Goal: Task Accomplishment & Management: Manage account settings

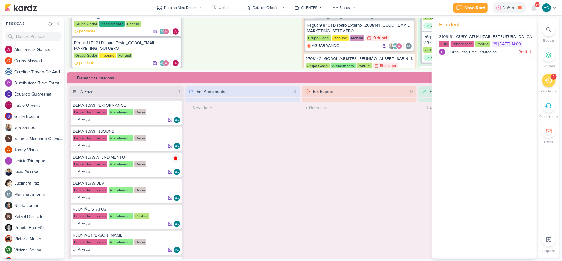
scroll to position [32, 0]
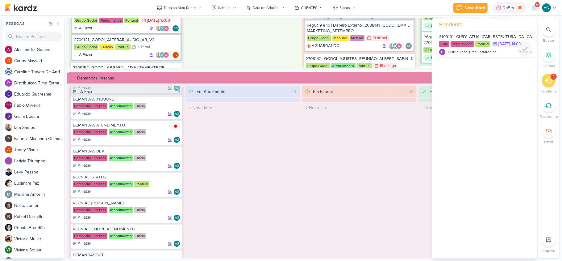
click at [483, 36] on span "3109191_CURY_ATUALIZAR_ESTRUTURA_DA_CAMPANHA_OUTUBRO" at bounding box center [505, 36] width 132 height 5
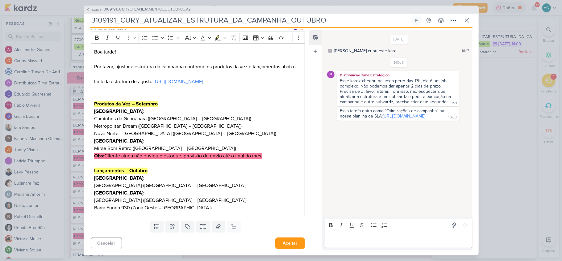
scroll to position [0, 0]
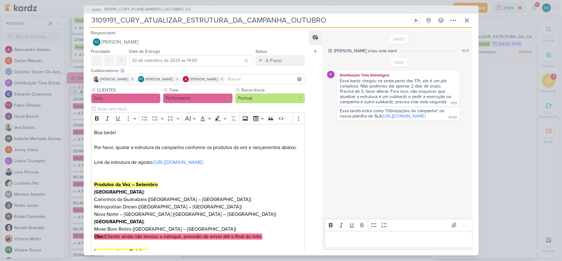
click at [351, 174] on div "26/9/25 Aline criou este kard 16:17 HOJE 9:59" at bounding box center [396, 124] width 149 height 186
click at [383, 119] on link "https://docs.google.com/spreadsheets/d/1fN5XVhdu8JskbKv2XfiX3QM-AfIhCN9qdO8pn5E…" at bounding box center [404, 115] width 43 height 5
click at [213, 59] on input "30 de setembro de 2025 às 14:00" at bounding box center [191, 60] width 124 height 11
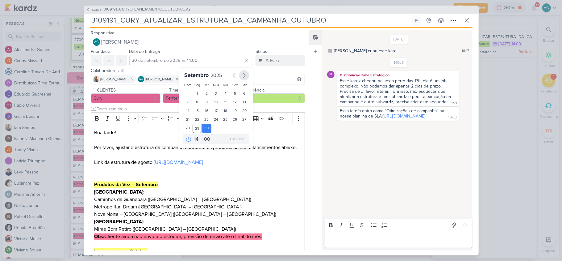
click at [243, 75] on icon "button" at bounding box center [243, 75] width 7 height 7
click at [213, 93] on div "1" at bounding box center [216, 93] width 10 height 9
type input "1 de outubro de 2025 às 14:00"
click at [262, 181] on p "Boa tarde! Por favor, ajustar a estrutura da campanha conforme os produtos da v…" at bounding box center [197, 155] width 207 height 52
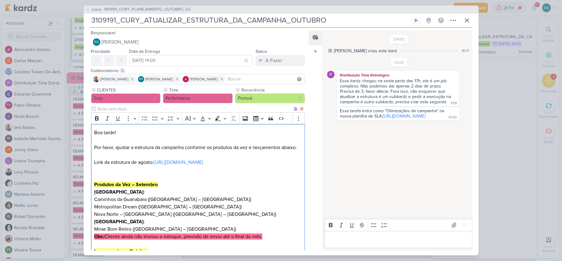
scroll to position [96, 0]
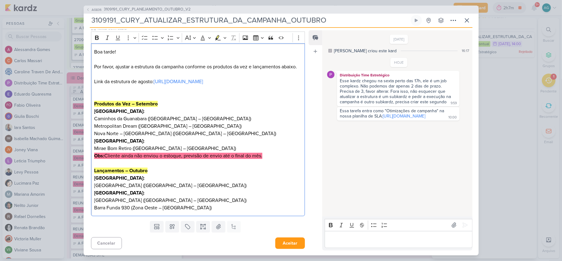
click at [334, 242] on p "Editor editing area: main" at bounding box center [398, 238] width 141 height 7
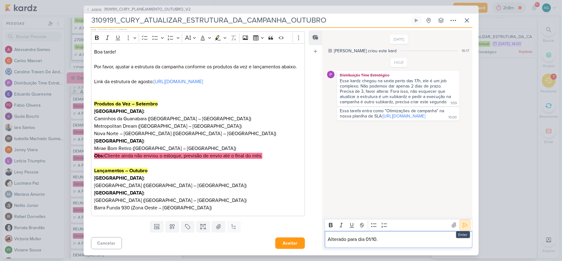
click at [462, 224] on icon at bounding box center [465, 225] width 6 height 6
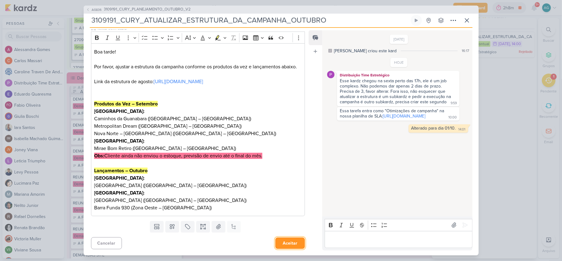
click at [293, 242] on button "Aceitar" at bounding box center [290, 242] width 30 height 11
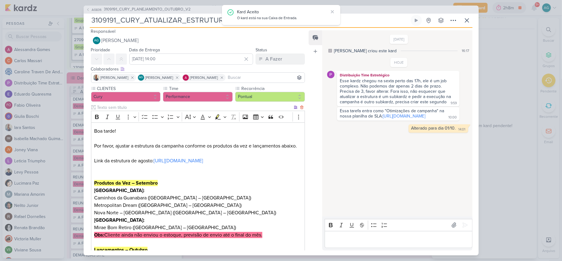
scroll to position [0, 0]
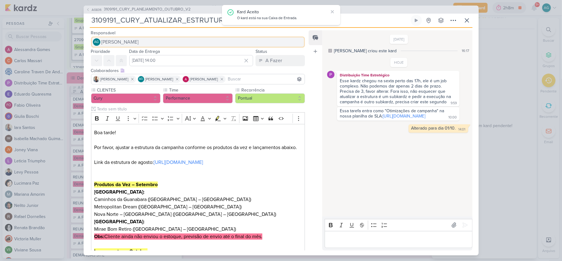
click at [170, 39] on button "AG Aline Gimenez Graciano" at bounding box center [198, 41] width 214 height 11
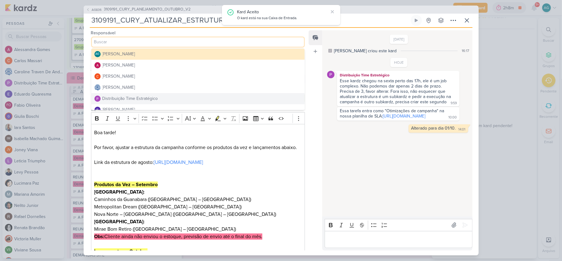
click at [155, 99] on div "Distribuição Time Estratégico" at bounding box center [130, 98] width 56 height 6
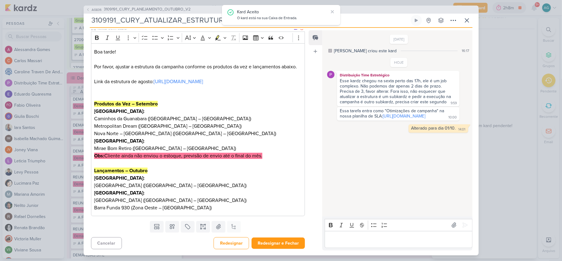
scroll to position [96, 0]
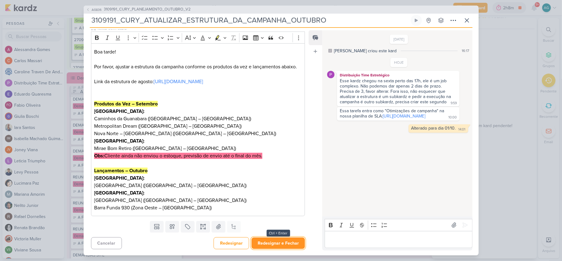
click at [278, 247] on button "Redesignar e Fechar" at bounding box center [278, 242] width 53 height 11
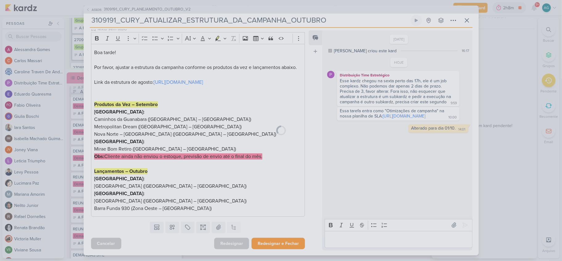
scroll to position [95, 0]
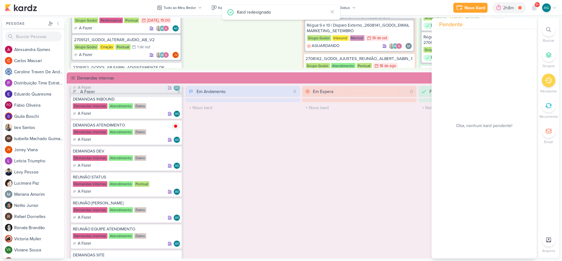
click at [314, 177] on div "Em Espera 0 O título do kard deve ter menos que 100 caracteres" at bounding box center [359, 198] width 115 height 225
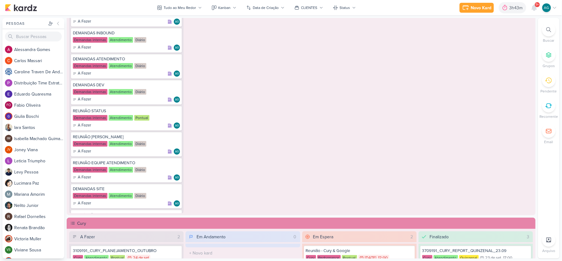
scroll to position [535, 0]
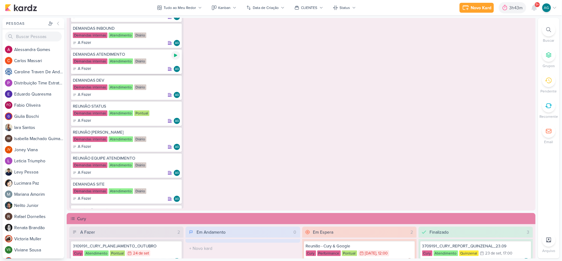
click at [174, 55] on icon at bounding box center [175, 55] width 3 height 3
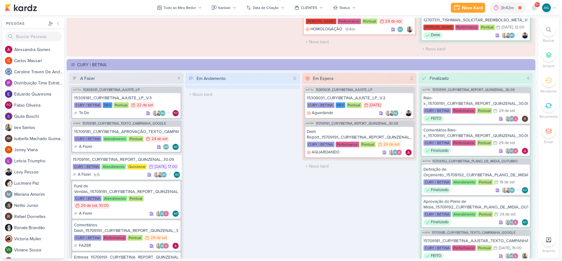
scroll to position [947, 0]
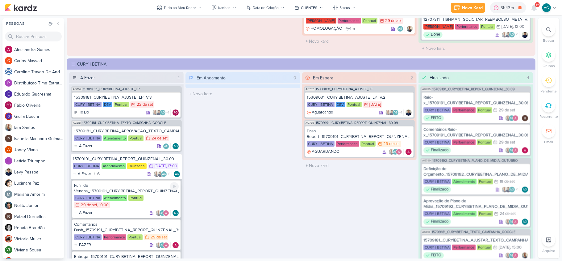
click at [120, 190] on div "Funil de Vendas_15709191_CURY|BETINA_REPORT_QUINZENAL_30.09" at bounding box center [126, 187] width 105 height 11
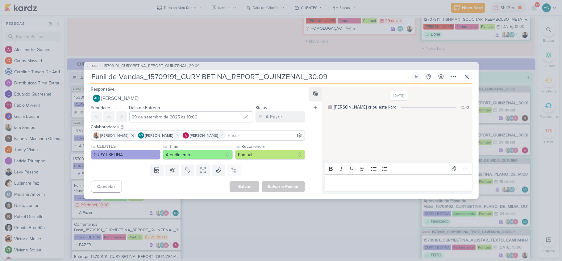
drag, startPoint x: 334, startPoint y: 76, endPoint x: 37, endPoint y: 79, distance: 296.7
click at [37, 79] on div "AG785 15709191_CURY|BETINA_REPORT_QUINZENAL_30.09 Funil de Vendas_15709191_CURY…" at bounding box center [281, 130] width 562 height 261
click at [467, 76] on icon at bounding box center [467, 77] width 4 height 4
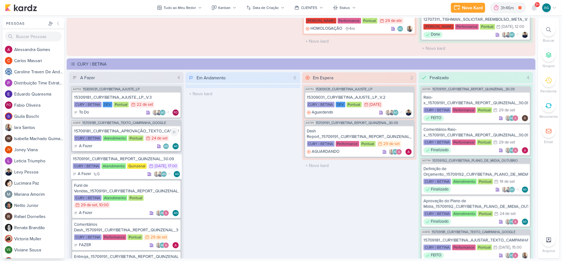
click at [130, 128] on div "15709181_CURY|BETINA_APROVAÇÃO_TEXTO_CAMPANHA_GOOGLE" at bounding box center [126, 131] width 105 height 6
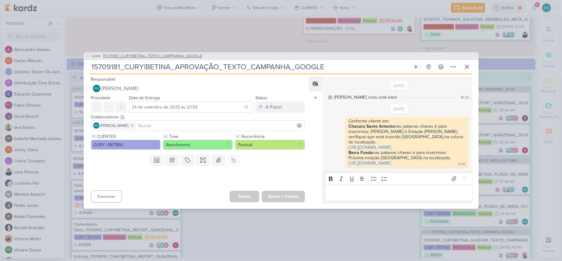
click at [175, 53] on span "15709181_CURY|BETINA_TEXTO_CAMPANHA_GOOGLE" at bounding box center [152, 56] width 99 height 6
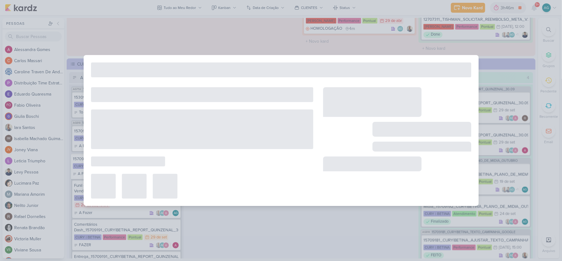
type input "15709181_CURY|BETINA_TEXTO_CAMPANHA_GOOGLE"
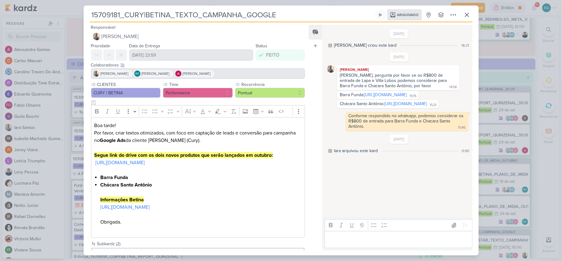
scroll to position [29, 0]
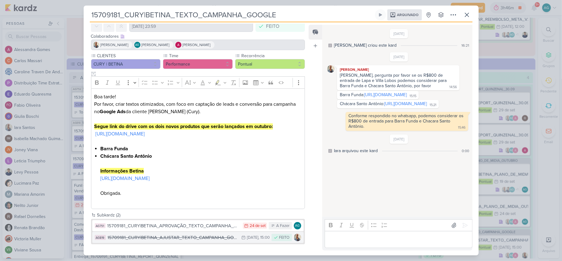
click at [188, 237] on div "15709181_CURY|BETINA_AJUSTAR_TEXTO_CAMPANHA_GOOGLE" at bounding box center [173, 237] width 131 height 7
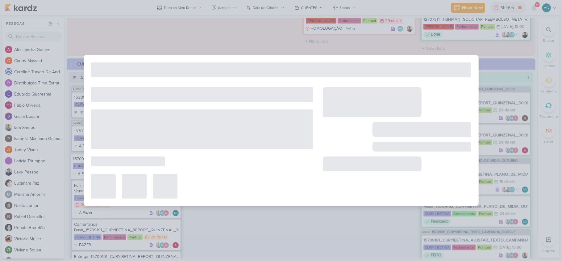
type input "15709181_CURY|BETINA_AJUSTAR_TEXTO_CAMPANHA_GOOGLE"
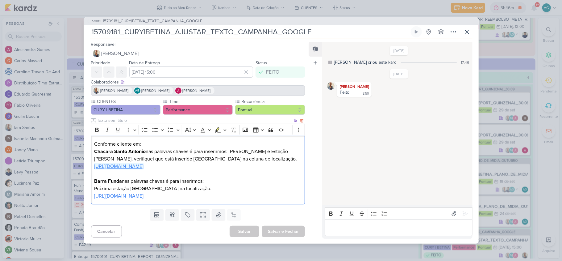
click at [144, 163] on link "https://docs.google.com/spreadsheets/d/1RSwBWsEVWJokflJ2vHgtmuNRSvvjL4H4L_CmN9U…" at bounding box center [118, 166] width 49 height 6
click at [129, 199] on link "https://docs.google.com/spreadsheets/d/1g2KxiPVic3OWHA_PMBqZblwWSe5MZaR4wZPDfky…" at bounding box center [118, 196] width 49 height 6
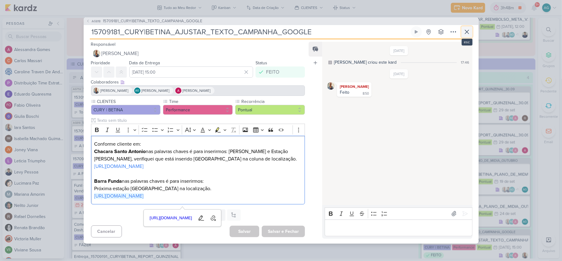
click at [467, 28] on icon at bounding box center [466, 31] width 7 height 7
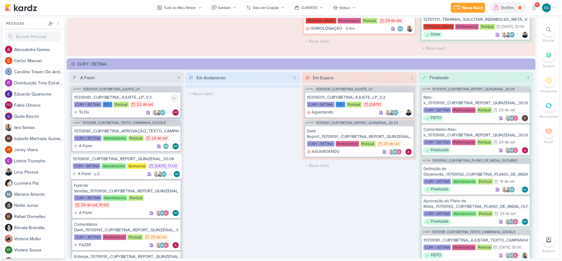
click at [143, 96] on div "15309181_CURY|BETINA_AJUSTE_LP_V.3" at bounding box center [126, 97] width 105 height 6
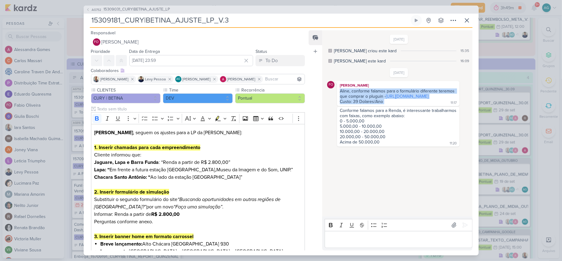
drag, startPoint x: 391, startPoint y: 107, endPoint x: 336, endPoint y: 93, distance: 56.9
click at [336, 93] on div "FO Fabio Oliveira Aline, conforme falamos para o formulário diferente teremos q…" at bounding box center [398, 93] width 143 height 25
copy div "Aline, conforme falamos para o formulário diferente teremos que comprar o plugu…"
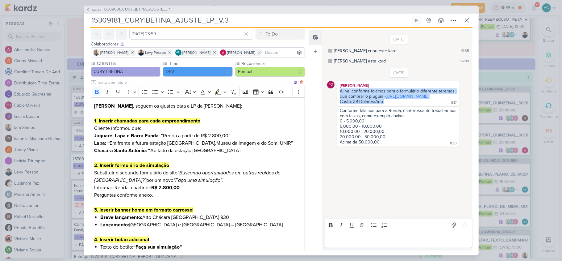
scroll to position [41, 0]
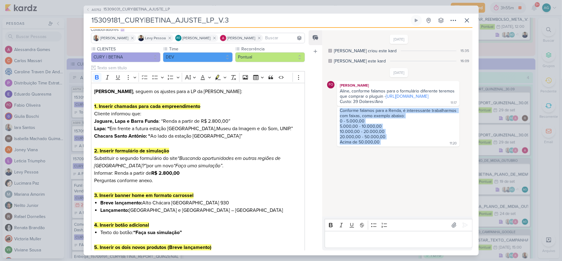
drag, startPoint x: 384, startPoint y: 148, endPoint x: 337, endPoint y: 116, distance: 56.3
click at [337, 116] on div "Conforme falamos para a Renda, é interessante trabalharmos com faixas, como exe…" at bounding box center [398, 127] width 122 height 40
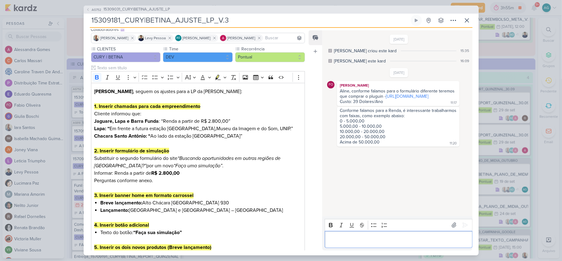
click at [385, 238] on p "Editor editing area: main" at bounding box center [398, 238] width 141 height 7
click at [468, 20] on icon at bounding box center [466, 20] width 7 height 7
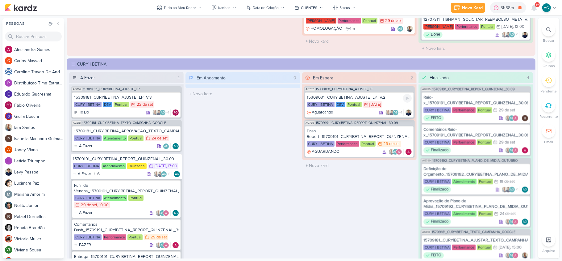
click at [357, 95] on div "15309031_CURY|BETINA_AJUSTE_LP_V.2" at bounding box center [359, 97] width 105 height 6
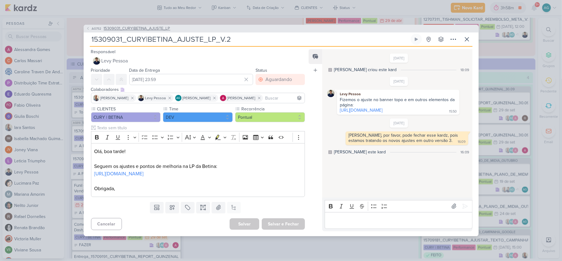
click at [156, 29] on span "15309031_CURY|BETINA_AJUSTE_LP" at bounding box center [137, 29] width 67 height 6
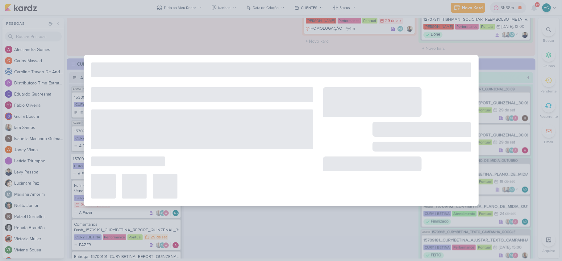
type input "15309031_CURY|BETINA_AJUSTE_LP"
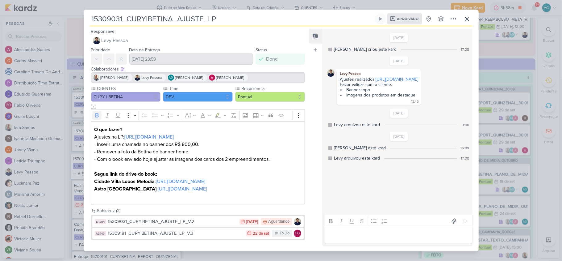
scroll to position [7, 0]
click at [202, 236] on div "15309181_CURY|BETINA_AJUSTE_LP_V.3" at bounding box center [175, 232] width 135 height 7
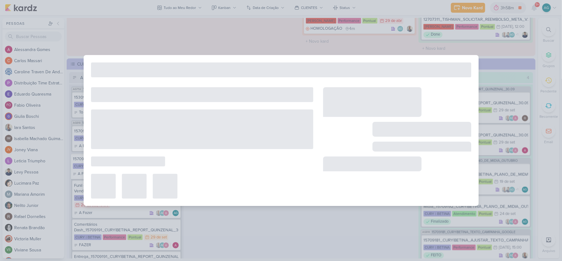
type input "15309181_CURY|BETINA_AJUSTE_LP_V.3"
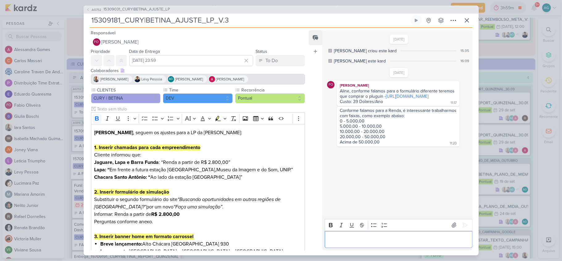
click at [386, 237] on p "Editor editing area: main" at bounding box center [398, 238] width 141 height 7
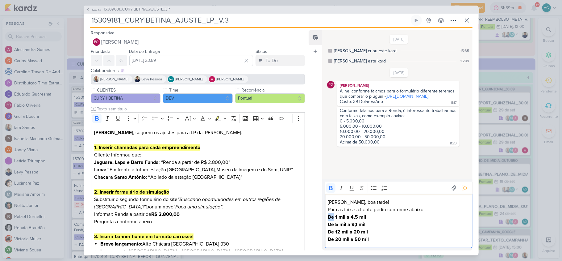
drag, startPoint x: 335, startPoint y: 215, endPoint x: 323, endPoint y: 215, distance: 12.0
click at [323, 215] on div "Rich Text Editor Bold Italic Underline Strikethrough Bulleted List Numbered Lis…" at bounding box center [397, 214] width 150 height 71
drag, startPoint x: 359, startPoint y: 237, endPoint x: 325, endPoint y: 216, distance: 40.0
click at [325, 216] on div "Fabio, boa tarde! Para as faixas cliente pediu conforme abaixo: 1 mil a 4,5 mil…" at bounding box center [399, 221] width 148 height 54
click at [372, 189] on icon "Editor toolbar" at bounding box center [373, 188] width 5 height 4
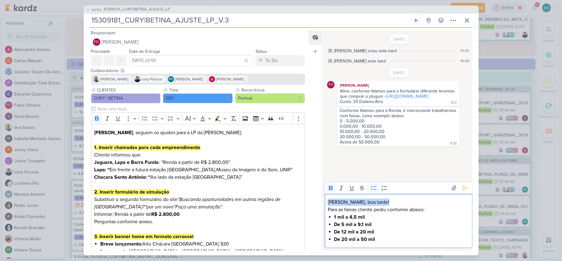
click at [335, 223] on strong "De 5 mil a 9,1 mil" at bounding box center [353, 224] width 38 height 6
click at [336, 230] on strong "De 12 mil a 20 mil" at bounding box center [354, 231] width 40 height 6
click at [338, 240] on strong "De 20 mil a 50 mil" at bounding box center [354, 239] width 41 height 6
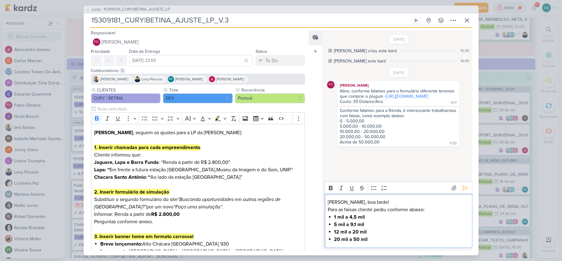
click at [440, 209] on p "Para as faixas cliente pediu conforme abaixo:" at bounding box center [398, 209] width 141 height 7
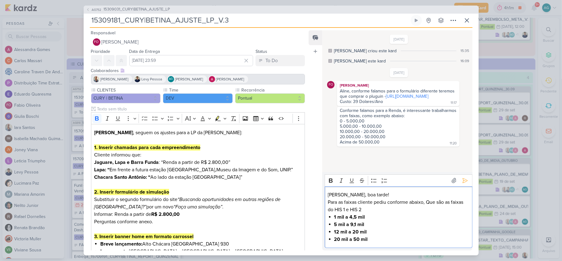
click at [430, 201] on p "Para as faixas cliente pediu conforme abaixo, Que são as faixas do HIS 1 e HIS 2" at bounding box center [398, 205] width 141 height 15
click at [377, 209] on p "Para as faixas cliente pediu conforme abaixo, que são as faixas do HIS 1 e HIS 2" at bounding box center [398, 205] width 141 height 15
click at [463, 182] on icon at bounding box center [465, 180] width 5 height 5
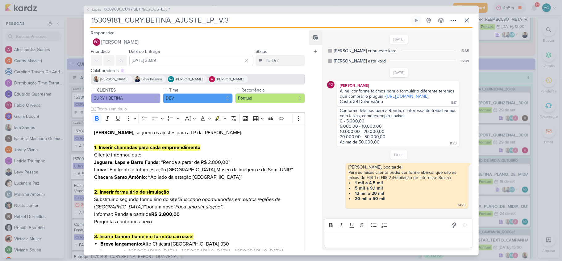
click at [370, 240] on p "Editor editing area: main" at bounding box center [398, 238] width 141 height 7
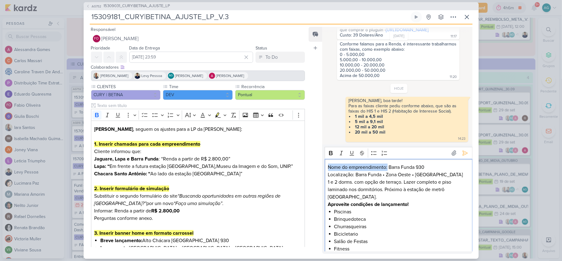
drag, startPoint x: 388, startPoint y: 167, endPoint x: 319, endPoint y: 168, distance: 69.2
click at [319, 168] on div "Feed Atrelar email Solte o email para atrelar ao kard 18/9/25 Aline criou este …" at bounding box center [391, 140] width 164 height 227
click at [331, 153] on icon "Editor toolbar" at bounding box center [331, 153] width 6 height 6
click at [441, 225] on li "Churrasqueiras" at bounding box center [401, 226] width 135 height 7
drag, startPoint x: 355, startPoint y: 174, endPoint x: 324, endPoint y: 174, distance: 31.2
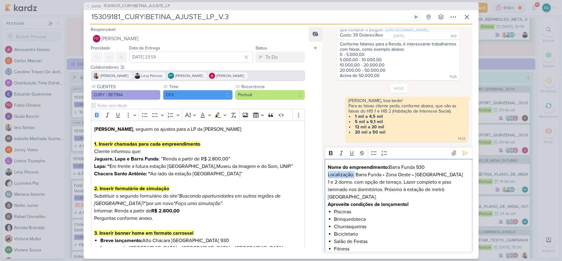
click at [324, 174] on div "Rich Text Editor Bold Italic Underline Strikethrough Bulleted List Numbered Lis…" at bounding box center [397, 198] width 150 height 109
click at [330, 153] on icon "Editor toolbar" at bounding box center [331, 153] width 4 height 4
click at [386, 189] on p "1 e 2 dorms. com opção de terraço. Lazer completo e piso laminado nos dormitóri…" at bounding box center [398, 193] width 141 height 30
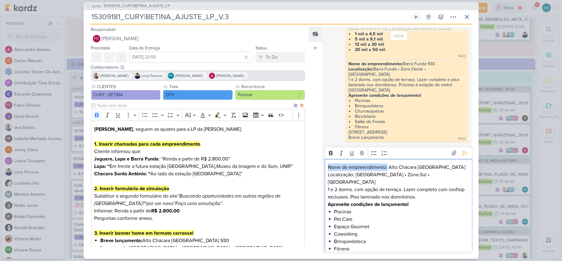
drag, startPoint x: 388, startPoint y: 167, endPoint x: 301, endPoint y: 171, distance: 86.5
click at [301, 171] on div "Responsável FO Fabio Oliveira Nenhum contato encontrado create new contact Novo…" at bounding box center [281, 141] width 395 height 234
click at [331, 151] on icon "Editor toolbar" at bounding box center [331, 153] width 4 height 4
drag, startPoint x: 351, startPoint y: 173, endPoint x: 316, endPoint y: 174, distance: 35.2
click at [316, 174] on div "Feed Atrelar email Solte o email para atrelar ao kard 18/9/25 Aline criou este …" at bounding box center [391, 140] width 164 height 227
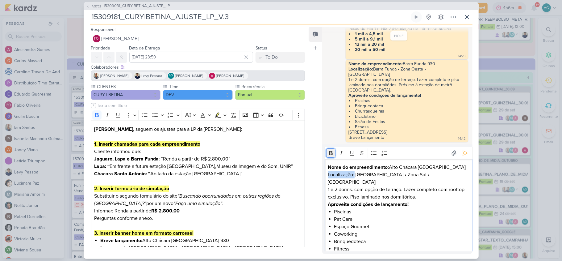
click at [331, 152] on icon "Editor toolbar" at bounding box center [331, 153] width 6 height 6
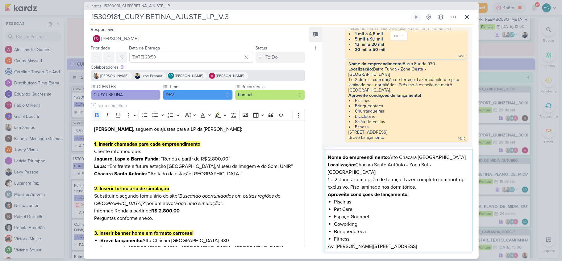
scroll to position [14, 0]
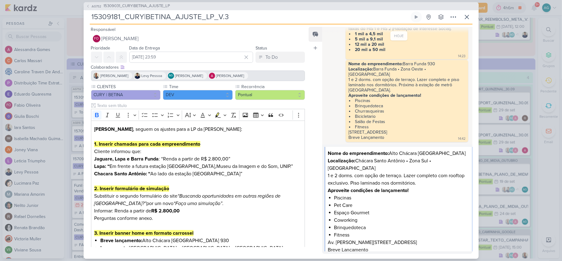
click at [390, 243] on p "Av. Cecília Lottemberg, 127 — São Paulo Breve Lançamento" at bounding box center [398, 245] width 141 height 15
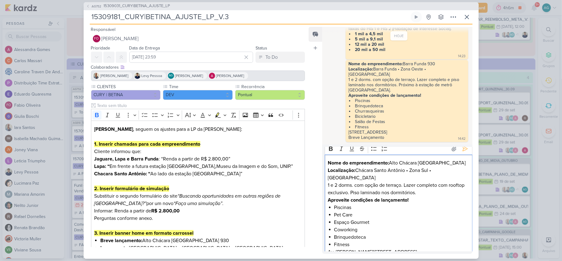
scroll to position [0, 0]
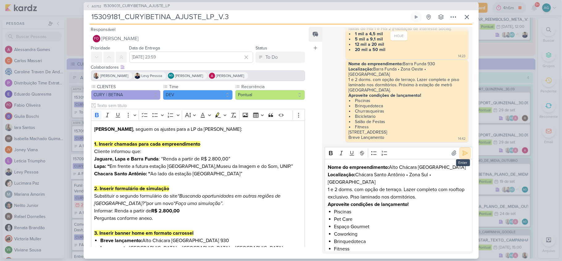
click at [463, 153] on icon at bounding box center [465, 153] width 6 height 6
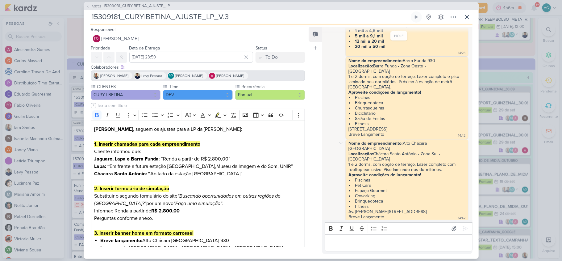
scroll to position [147, 0]
drag, startPoint x: 378, startPoint y: 190, endPoint x: 355, endPoint y: 186, distance: 23.8
click at [355, 186] on ul "Piscinas Pet Care Espaço Gourmet Coworking Brinquedoteca Fitness" at bounding box center [407, 194] width 117 height 31
copy ul "Espaço Gourmet Coworking"
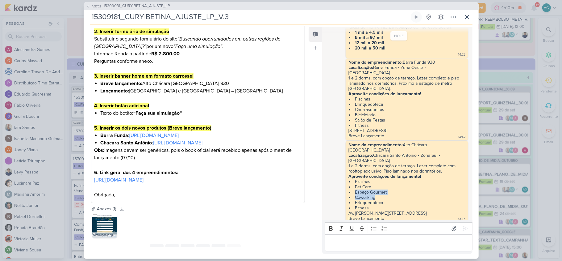
scroll to position [165, 0]
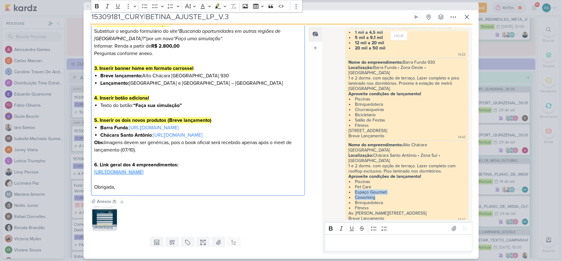
click at [144, 175] on link "[URL][DOMAIN_NAME]" at bounding box center [118, 172] width 49 height 6
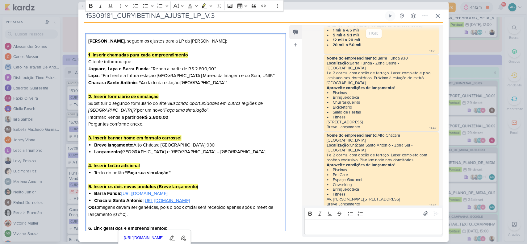
scroll to position [82, 0]
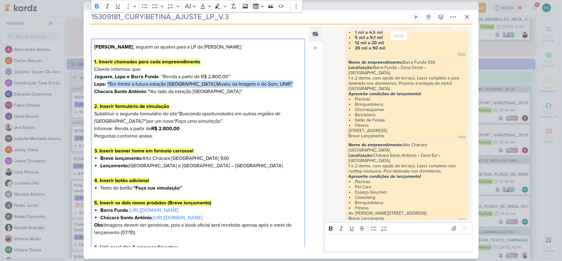
drag, startPoint x: 107, startPoint y: 85, endPoint x: 284, endPoint y: 84, distance: 176.6
click at [284, 84] on p "1. Inserir chamadas para cada empreendimento Cliente informou que: Jaguare, Lap…" at bounding box center [197, 84] width 207 height 52
click at [285, 83] on p "1. Inserir chamadas para cada empreendimento Cliente informou que: Jaguare, Lap…" at bounding box center [197, 84] width 207 height 52
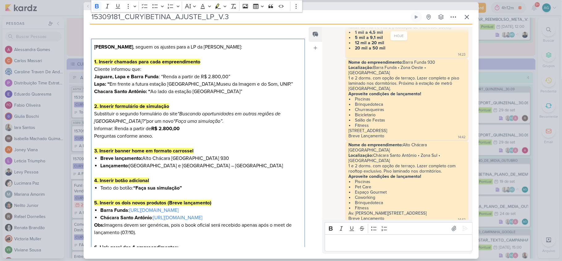
click at [275, 91] on p "1. Inserir chamadas para cada empreendimento Cliente informou que: Jaguare, Lap…" at bounding box center [197, 84] width 207 height 52
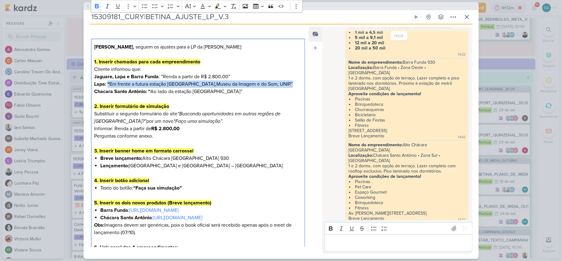
drag, startPoint x: 281, startPoint y: 83, endPoint x: 109, endPoint y: 81, distance: 172.3
click at [109, 81] on p "1. Inserir chamadas para cada empreendimento Cliente informou que: Jaguare, Lap…" at bounding box center [197, 84] width 207 height 52
copy p "“ Em frente a futura estação Santa Marina, Museu da Imagem e do Som, UNIP.”"
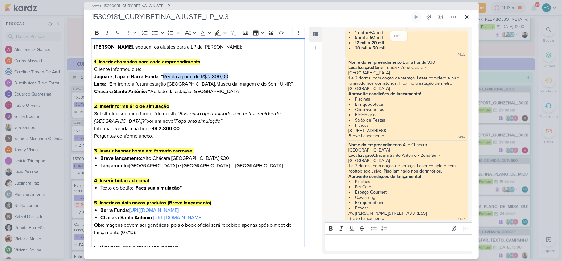
drag, startPoint x: 162, startPoint y: 77, endPoint x: 228, endPoint y: 76, distance: 66.1
click at [228, 76] on p "1. Inserir chamadas para cada empreendimento Cliente informou que: Jaguare, Lap…" at bounding box center [197, 84] width 207 height 52
copy p "Renda a partir de R$ 2.800,00"
click at [467, 18] on icon at bounding box center [466, 16] width 7 height 7
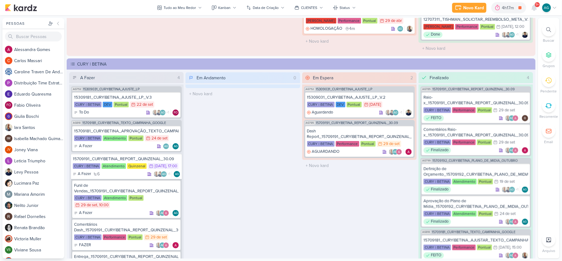
click at [468, 16] on div "Preferências de Quadros Pessoal Organização Não tem nenhum quadro aqui ainda :/…" at bounding box center [281, 137] width 562 height 245
click at [470, 10] on div "Novo Kard" at bounding box center [473, 8] width 21 height 6
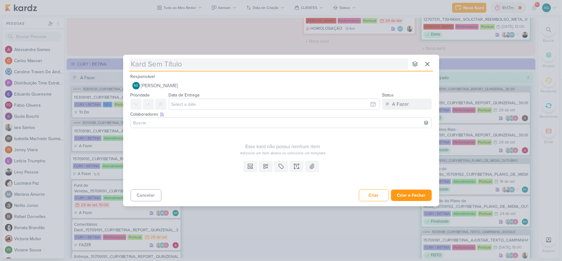
click at [244, 64] on input "text" at bounding box center [268, 63] width 279 height 11
type input "15409291_CURY|BETINA_BANNER_SITE"
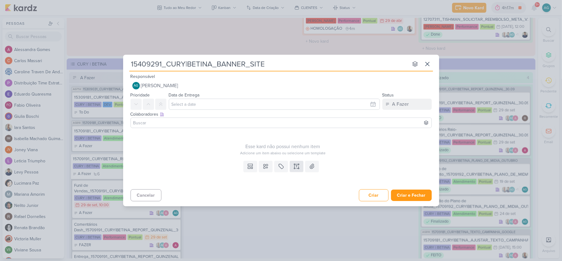
type input "15409291_CURY|BETINA_BANNER_SITE"
click at [297, 165] on icon at bounding box center [297, 166] width 6 height 6
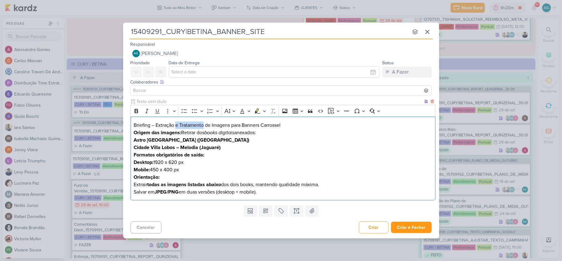
drag, startPoint x: 176, startPoint y: 125, endPoint x: 203, endPoint y: 124, distance: 27.5
click at [203, 124] on h2 "Briefing – Extração e Tratamento de Imagens para Banners Carrossel" at bounding box center [283, 124] width 299 height 7
click at [209, 124] on h2 "Briefing – Extração e Tratamento de Imagens para Banners Carrossel" at bounding box center [283, 124] width 299 height 7
drag, startPoint x: 211, startPoint y: 125, endPoint x: 156, endPoint y: 124, distance: 54.7
click at [156, 124] on h2 "Briefing – Extração e Tratamento de Imagens para Banners Carrossel" at bounding box center [283, 124] width 299 height 7
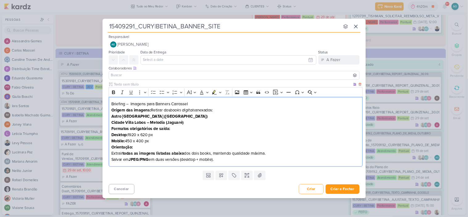
scroll to position [947, 0]
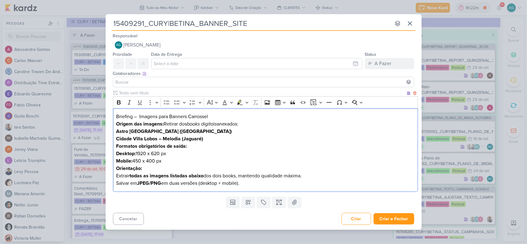
click at [254, 124] on p "Origem das imagens: Retirar dos books digitais anexados:" at bounding box center [265, 123] width 299 height 7
click at [210, 130] on p "Astro Santa Marina (Lapa)" at bounding box center [265, 131] width 299 height 7
click at [212, 140] on p "Cidade Villa Lobos – Melodia (Jaguaré)" at bounding box center [265, 138] width 299 height 7
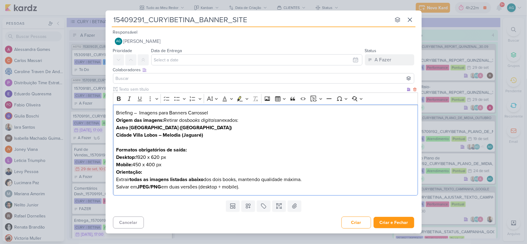
click at [185, 163] on p "Mobile: 450 x 400 px" at bounding box center [265, 164] width 299 height 7
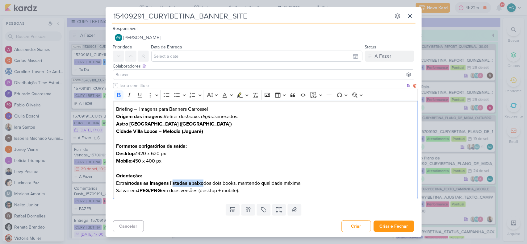
drag, startPoint x: 173, startPoint y: 183, endPoint x: 205, endPoint y: 183, distance: 31.2
click at [205, 183] on p "Extrair todas as imagens listadas abaixo dos dois books, mantendo qualidade máx…" at bounding box center [265, 183] width 299 height 7
click at [116, 184] on div "Briefing – Imagens para Banners Carrossel Origem das imagens: Retirar dos books…" at bounding box center [265, 150] width 305 height 98
click at [115, 190] on div "Briefing – Imagens para Banners Carrossel Origem das imagens: Retirar dos books…" at bounding box center [265, 150] width 305 height 98
click at [116, 153] on div "Briefing – Imagens para Banners Carrossel Origem das imagens: Retirar dos books…" at bounding box center [265, 150] width 305 height 98
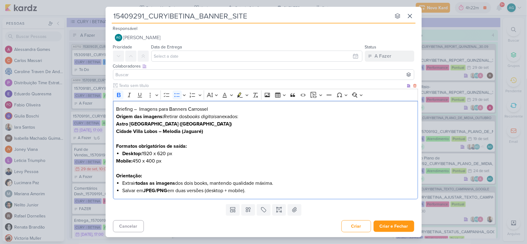
click at [116, 160] on strong "Mobile:" at bounding box center [124, 161] width 16 height 6
click at [117, 124] on strong "Astro Santa Marina (Lapa)" at bounding box center [174, 124] width 116 height 6
click at [117, 131] on strong "Cidade Villa Lobos – Melodia (Jaguaré)" at bounding box center [159, 131] width 87 height 6
click at [234, 110] on h2 "Briefing – Imagens para Banners Carrossel" at bounding box center [265, 109] width 299 height 7
click at [254, 116] on p "Origem das imagens: Retirar dos books digitais anexados:" at bounding box center [265, 116] width 299 height 7
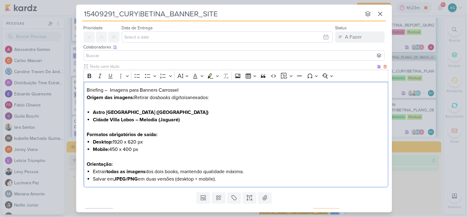
scroll to position [30, 0]
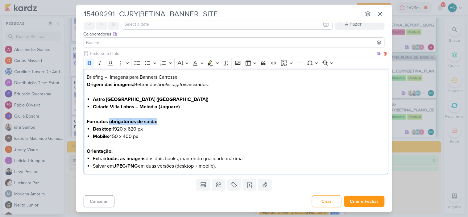
drag, startPoint x: 112, startPoint y: 121, endPoint x: 170, endPoint y: 119, distance: 58.4
click at [170, 119] on p "Formatos obrigatórios de saída:" at bounding box center [236, 121] width 299 height 7
click at [217, 83] on p "Origem das imagens: Retirar dos books digitais anexados:" at bounding box center [236, 88] width 299 height 15
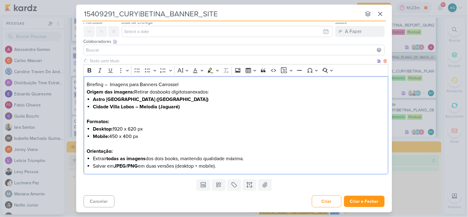
click at [208, 86] on h2 "Briefing – Imagens para Banners Carrossel" at bounding box center [236, 84] width 299 height 7
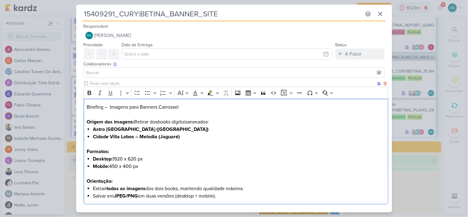
scroll to position [30, 0]
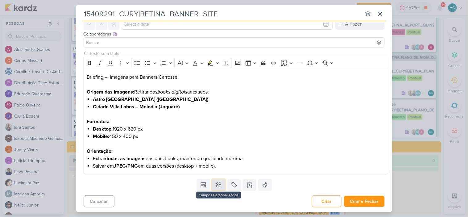
click at [219, 184] on icon at bounding box center [219, 185] width 6 height 6
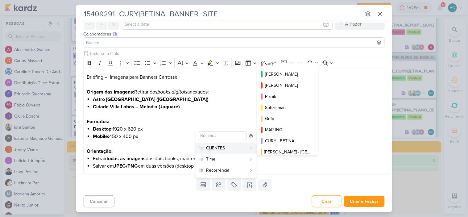
scroll to position [100, 0]
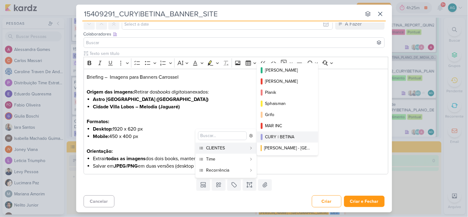
click at [274, 138] on div "CURY | BETINA" at bounding box center [288, 137] width 46 height 6
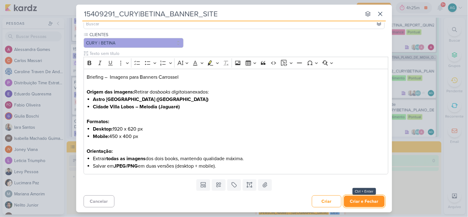
click at [364, 201] on button "Criar e Fechar" at bounding box center [364, 201] width 41 height 11
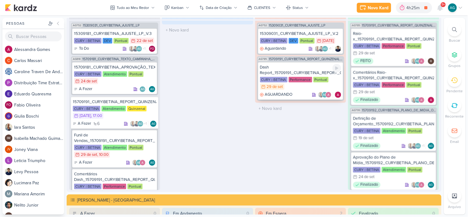
scroll to position [878, 0]
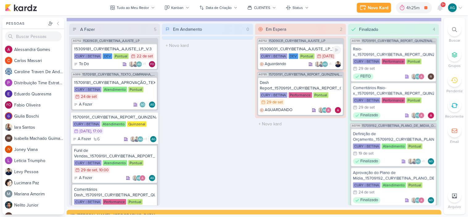
click at [294, 46] on div "15309031_CURY|BETINA_AJUSTE_LP_V.2" at bounding box center [300, 49] width 81 height 6
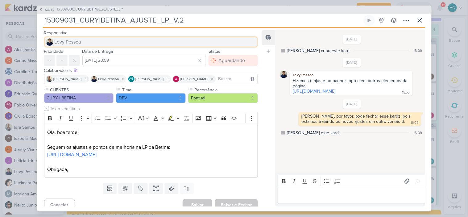
click at [87, 41] on button "Levy Pessoa" at bounding box center [151, 41] width 214 height 11
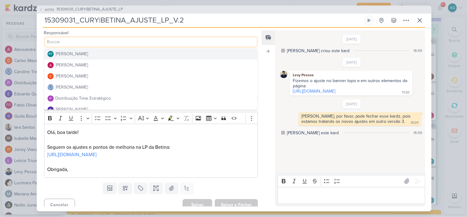
click at [85, 53] on div "[PERSON_NAME]" at bounding box center [72, 54] width 33 height 6
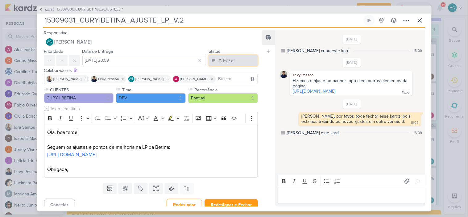
click at [223, 59] on div "A Fazer" at bounding box center [227, 60] width 17 height 7
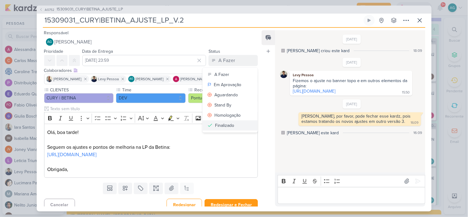
click at [226, 127] on div "Finalizado" at bounding box center [224, 125] width 19 height 6
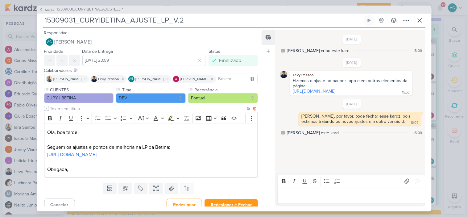
scroll to position [6, 0]
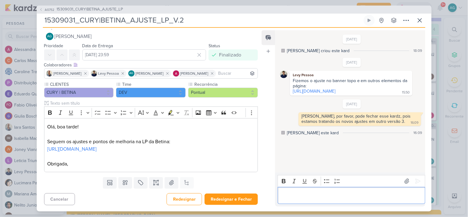
click at [331, 197] on p "Editor editing area: main" at bounding box center [351, 195] width 141 height 7
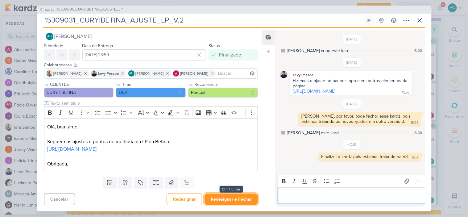
click at [243, 199] on button "Redesignar e Fechar" at bounding box center [231, 199] width 53 height 11
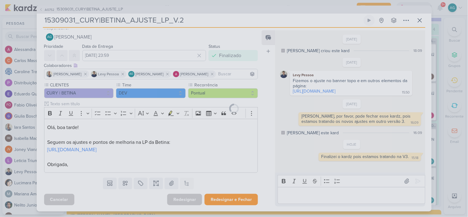
scroll to position [5, 0]
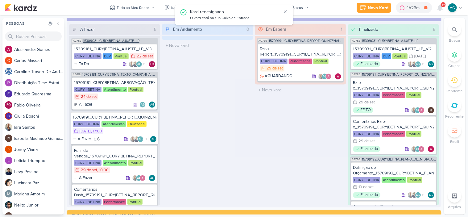
click at [126, 39] on span "15309031_CURY|BETINA_AJUSTE_LP" at bounding box center [111, 40] width 56 height 3
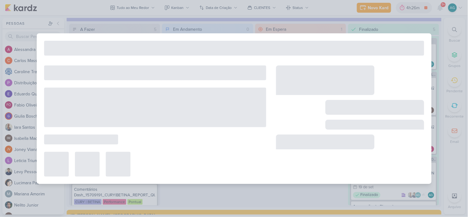
type input "15309031_CURY|BETINA_AJUSTE_LP"
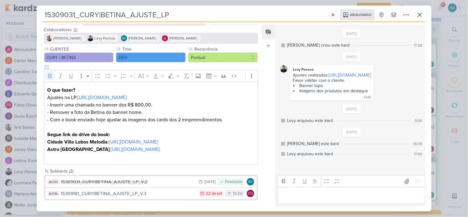
scroll to position [50, 0]
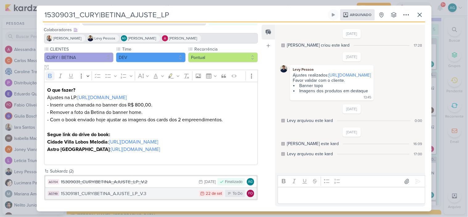
click at [133, 193] on div "15309181_CURY|BETINA_AJUSTE_LP_V.3" at bounding box center [128, 193] width 135 height 7
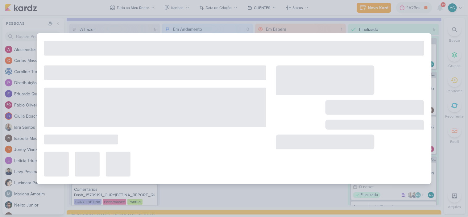
type input "15309181_CURY|BETINA_AJUSTE_LP_V.3"
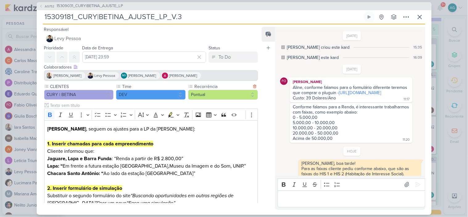
scroll to position [196, 0]
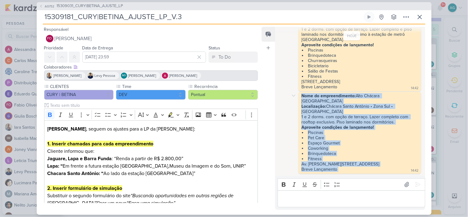
drag, startPoint x: 342, startPoint y: 169, endPoint x: 300, endPoint y: 105, distance: 76.7
click at [300, 105] on div "Nome do empreendimento: Alto Chácara Santo Antônio Localização: Chácara Santo A…" at bounding box center [360, 132] width 120 height 79
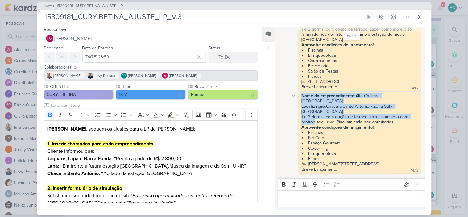
drag, startPoint x: 300, startPoint y: 105, endPoint x: 307, endPoint y: 132, distance: 28.2
click at [306, 128] on div "Nome do empreendimento: Alto Chácara Santo Antônio Localização: Chácara Santo A…" at bounding box center [360, 132] width 120 height 79
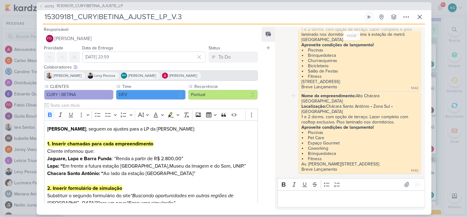
click at [343, 166] on div "Nome do empreendimento: Alto Chácara Santo Antônio Localização: Chácara Santo A…" at bounding box center [360, 132] width 120 height 79
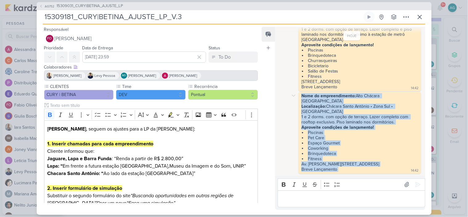
drag, startPoint x: 349, startPoint y: 168, endPoint x: 300, endPoint y: 105, distance: 79.5
click at [300, 105] on div "Nome do empreendimento: Alto Chácara Santo Antônio Localização: Chácara Santo A…" at bounding box center [360, 132] width 120 height 79
copy div "Nome do empreendimento: Alto Chácara Santo Antônio Localização: Chácara Santo A…"
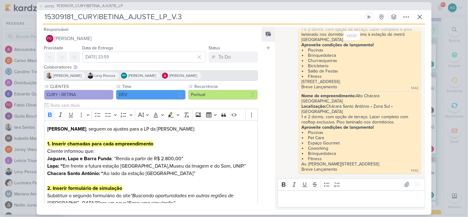
click at [304, 202] on p "Editor editing area: main" at bounding box center [351, 198] width 141 height 7
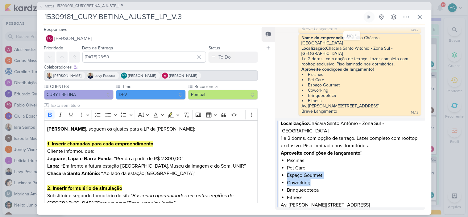
drag, startPoint x: 313, startPoint y: 175, endPoint x: 285, endPoint y: 168, distance: 28.8
click at [285, 168] on div "Nome do empreendimento: Alto Chácara Santo Antônio Localização: Chácara Santo A…" at bounding box center [352, 163] width 148 height 113
click at [317, 172] on li "Espaço Gourmet" at bounding box center [354, 175] width 135 height 7
drag, startPoint x: 328, startPoint y: 167, endPoint x: 288, endPoint y: 167, distance: 39.8
click at [288, 172] on li "Espaço Gourmet" at bounding box center [354, 175] width 135 height 7
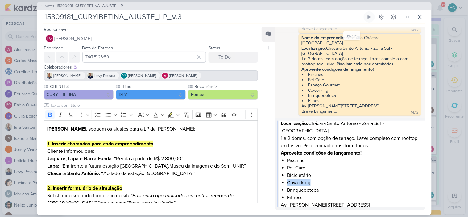
drag, startPoint x: 312, startPoint y: 175, endPoint x: 288, endPoint y: 175, distance: 23.8
click at [288, 179] on li "Coworking" at bounding box center [354, 182] width 135 height 7
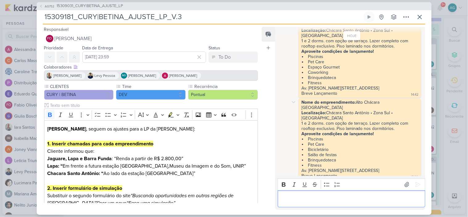
scroll to position [237, 0]
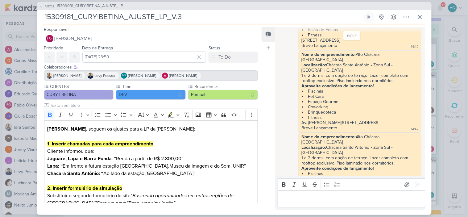
click at [295, 57] on icon at bounding box center [293, 54] width 5 height 5
click at [306, 69] on div "Deletar" at bounding box center [310, 65] width 14 height 6
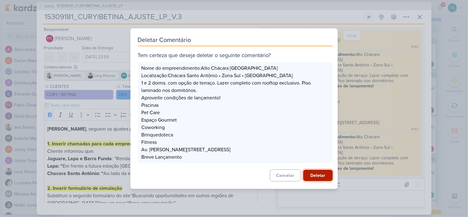
click at [318, 178] on button "Deletar" at bounding box center [318, 175] width 30 height 11
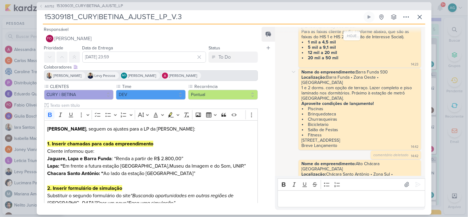
scroll to position [206, 0]
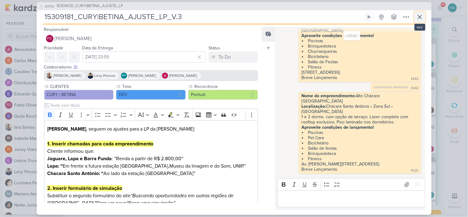
click at [421, 18] on icon at bounding box center [419, 16] width 7 height 7
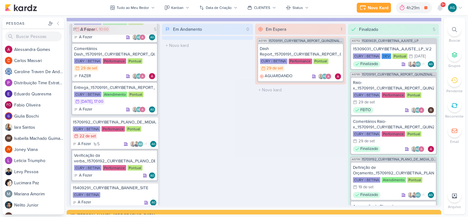
scroll to position [153, 0]
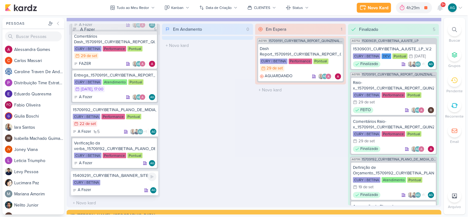
click at [128, 174] on div "15409291_CURY|BETINA_BANNER_SITE CURY | BETINA A Fazer AG" at bounding box center [114, 183] width 87 height 25
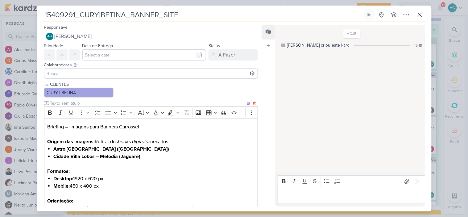
click at [128, 149] on li "Astro Santa Marina (Lapa)" at bounding box center [153, 148] width 201 height 7
click at [167, 160] on li "Cidade Villa Lobos – Melodia (Jaguaré)" at bounding box center [153, 156] width 201 height 7
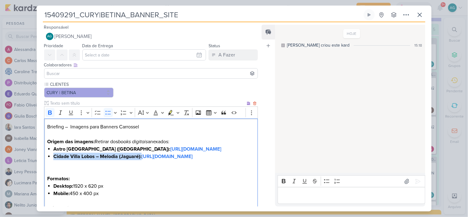
drag, startPoint x: 158, startPoint y: 165, endPoint x: 45, endPoint y: 161, distance: 113.4
click at [45, 161] on div "Briefing – Imagens para Banners Carrossel Origem das imagens: Retirar dos books…" at bounding box center [151, 175] width 214 height 113
drag, startPoint x: 240, startPoint y: 171, endPoint x: 44, endPoint y: 167, distance: 195.4
click at [41, 173] on div "CLIENTES CURY | BETINA" at bounding box center [149, 157] width 224 height 153
click at [49, 113] on icon "Editor toolbar" at bounding box center [50, 113] width 4 height 4
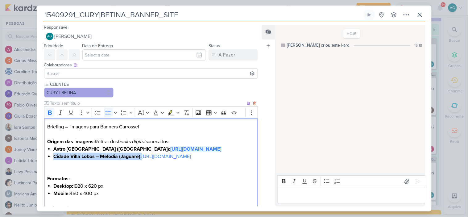
drag, startPoint x: 236, startPoint y: 147, endPoint x: 117, endPoint y: 148, distance: 119.2
click at [117, 148] on li "Astro Santa Marina (Lapa): https://drive.google.com/drive/folders/1o5uSZo05-T4P…" at bounding box center [153, 148] width 201 height 7
drag, startPoint x: 114, startPoint y: 154, endPoint x: 112, endPoint y: 149, distance: 5.1
click at [112, 149] on li "Astro Santa Marina (Lapa): https://drive.google.com/drive/folders/1o5uSZo05-T4P…" at bounding box center [153, 148] width 201 height 7
click at [51, 112] on icon "Editor toolbar" at bounding box center [50, 113] width 4 height 4
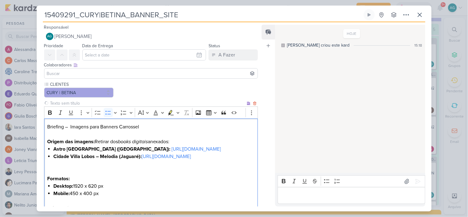
click at [183, 136] on h2 "Briefing – Imagens para Banners Carrossel" at bounding box center [150, 130] width 207 height 15
click at [181, 141] on p "Origem das imagens: Retirar dos books digitais anexados:" at bounding box center [150, 141] width 207 height 7
click at [150, 153] on li "Astro Santa Marina (Lapa): https://drive.google.com/drive/folders/1o5uSZo05-T4P…" at bounding box center [153, 148] width 201 height 7
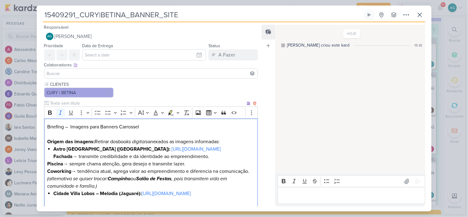
click at [54, 160] on strong "Fachada" at bounding box center [62, 156] width 19 height 6
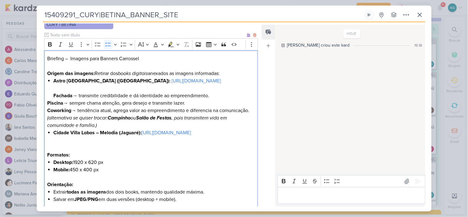
scroll to position [69, 0]
drag, startPoint x: 75, startPoint y: 101, endPoint x: 224, endPoint y: 101, distance: 149.7
click at [224, 99] on li "Astro Santa Marina (Lapa): https://drive.google.com/drive/folders/1o5uSZo05-T4P…" at bounding box center [153, 88] width 201 height 22
drag, startPoint x: 64, startPoint y: 109, endPoint x: 208, endPoint y: 106, distance: 143.9
click at [208, 106] on p "Piscina → sempre chama atenção, gera desejo e transmite lazer." at bounding box center [150, 102] width 207 height 7
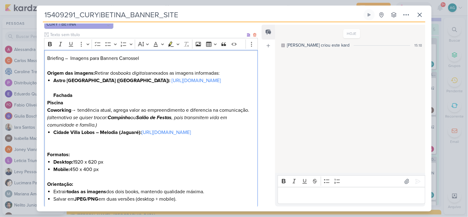
drag, startPoint x: 73, startPoint y: 115, endPoint x: 253, endPoint y: 117, distance: 180.6
click at [253, 117] on div "Briefing – Imagens para Banners Carrossel Origem das imagens: Retirar dos books…" at bounding box center [151, 129] width 214 height 158
drag, startPoint x: 140, startPoint y: 125, endPoint x: 42, endPoint y: 127, distance: 98.2
click at [42, 127] on div "CLIENTES CURY | BETINA" at bounding box center [149, 111] width 224 height 197
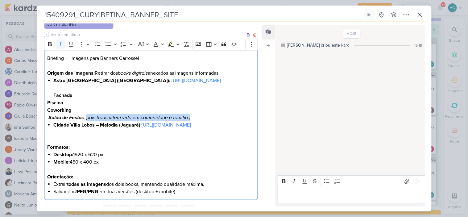
drag, startPoint x: 87, startPoint y: 125, endPoint x: 207, endPoint y: 121, distance: 119.5
click at [207, 121] on p "Salão de Festas , pois transmitem vida em comunidade e família.)" at bounding box center [150, 117] width 207 height 7
click at [90, 121] on p "Salão de Festas ," at bounding box center [150, 117] width 207 height 7
click at [90, 136] on li "Cidade Villa Lobos – Melodia (Jaguaré): https://drive.google.com/drive/folders/…" at bounding box center [153, 128] width 201 height 15
click at [68, 136] on li "Cidade Villa Lobos – Melodia (Jaguaré): https://drive.google.com/drive/folders/…" at bounding box center [153, 128] width 201 height 15
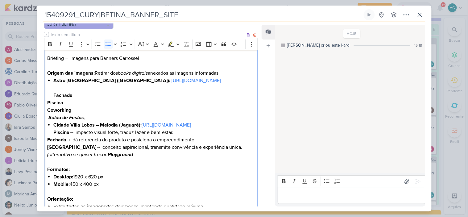
drag, startPoint x: 72, startPoint y: 147, endPoint x: 186, endPoint y: 146, distance: 113.6
click at [186, 136] on li "Cidade Villa Lobos – Melodia (Jaguaré): https://drive.google.com/drive/folders/…" at bounding box center [153, 128] width 201 height 15
drag, startPoint x: 69, startPoint y: 154, endPoint x: 204, endPoint y: 151, distance: 135.3
click at [204, 144] on p "Fachada → dá referência do produto e posiciona o empreendimento." at bounding box center [150, 139] width 207 height 7
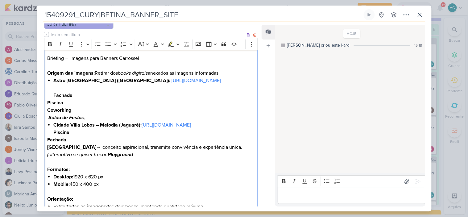
drag, startPoint x: 81, startPoint y: 163, endPoint x: 240, endPoint y: 161, distance: 159.0
click at [240, 151] on p "Praça do Luau → conceito aspiracional, transmite convivência e experiência únic…" at bounding box center [150, 147] width 207 height 7
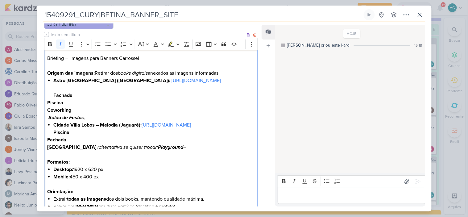
drag, startPoint x: 81, startPoint y: 160, endPoint x: 143, endPoint y: 160, distance: 61.4
click at [143, 150] on icon "(alternativa se quiser trocar: Playground –" at bounding box center [142, 147] width 89 height 6
click at [144, 151] on p "Praça do Luau Playground –" at bounding box center [150, 147] width 207 height 7
click at [98, 150] on strong "Playground" at bounding box center [110, 147] width 25 height 6
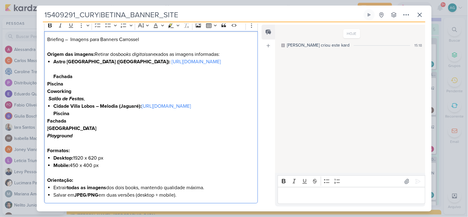
scroll to position [103, 0]
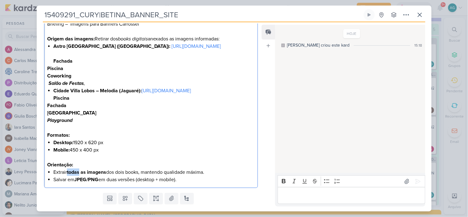
drag, startPoint x: 69, startPoint y: 186, endPoint x: 81, endPoint y: 184, distance: 12.1
click at [81, 175] on strong "todas as imagens" at bounding box center [86, 172] width 39 height 6
click at [119, 146] on li "Desktop: 1920 x 620 px" at bounding box center [153, 142] width 201 height 7
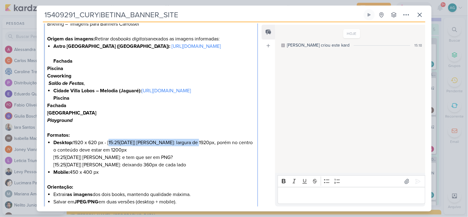
drag, startPoint x: 110, startPoint y: 156, endPoint x: 195, endPoint y: 156, distance: 85.2
click at [195, 156] on li "Desktop: 1920 x 620 px - [15:25, 29/09/2025] Fabio Oliveira DEV: largura de 192…" at bounding box center [153, 154] width 201 height 30
click at [100, 164] on li "Desktop: 1920 x 620 px - largura de 1920px, porém no centro o conteúdo deve est…" at bounding box center [153, 154] width 201 height 30
drag, startPoint x: 94, startPoint y: 164, endPoint x: 201, endPoint y: 173, distance: 108.1
click at [201, 169] on li "Desktop: 1920 x 620 px - largura de 1920px, porém no centro o conteúdo deve est…" at bounding box center [153, 154] width 201 height 30
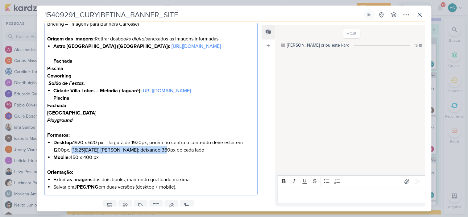
drag, startPoint x: 71, startPoint y: 164, endPoint x: 157, endPoint y: 163, distance: 86.5
click at [157, 154] on li "Desktop: 1920 x 620 px - largura de 1920px, porém no centro o conteúdo deve est…" at bounding box center [153, 146] width 201 height 15
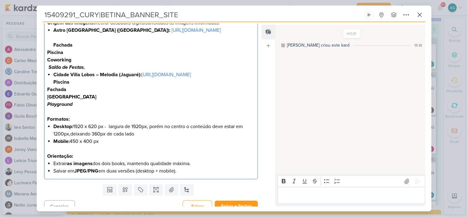
scroll to position [38, 0]
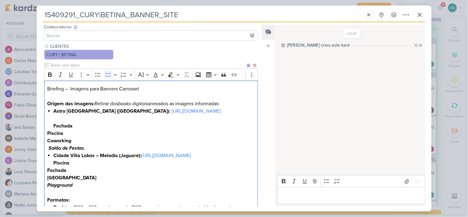
click at [241, 103] on p "Origem das imagens: Retirar dos books digitais anexados as imagens informadas:" at bounding box center [150, 103] width 207 height 7
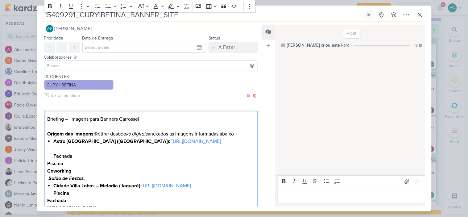
scroll to position [0, 0]
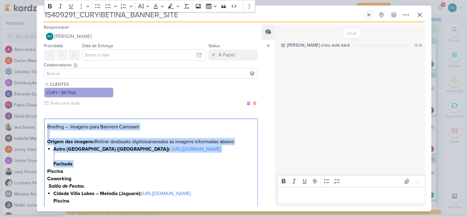
drag, startPoint x: 47, startPoint y: 125, endPoint x: 100, endPoint y: 174, distance: 71.9
click at [100, 174] on div "Briefing – Imagens para Banners Carrossel Origem das imagens: Retirar dos books…" at bounding box center [151, 209] width 214 height 180
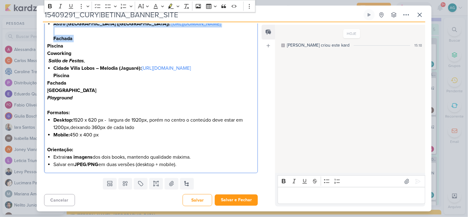
scroll to position [137, 0]
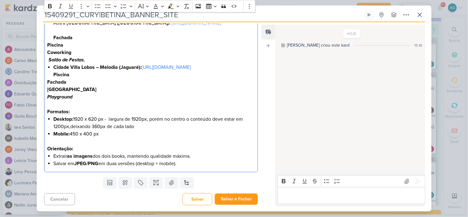
click at [107, 95] on p "Praça do Luau Playground" at bounding box center [150, 93] width 207 height 15
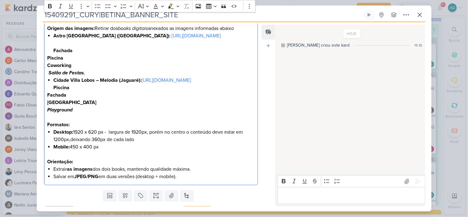
scroll to position [103, 0]
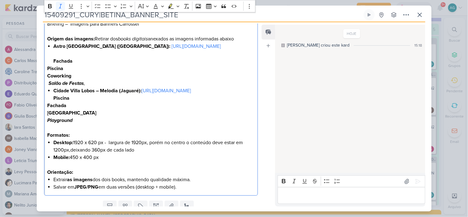
click at [113, 87] on p "Salão de Festas ," at bounding box center [150, 83] width 207 height 7
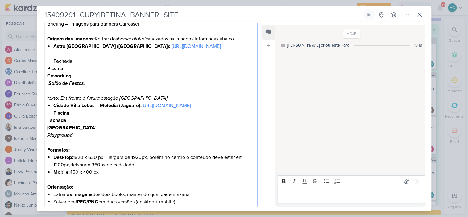
scroll to position [137, 0]
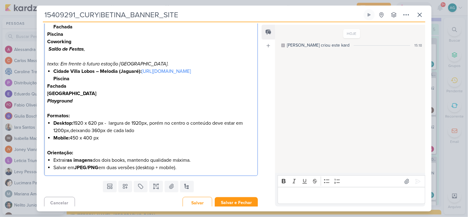
click at [132, 142] on li "Mobile: 450 x 400 px" at bounding box center [153, 137] width 201 height 7
click at [100, 105] on p "Praça do Luau Playground" at bounding box center [150, 97] width 207 height 15
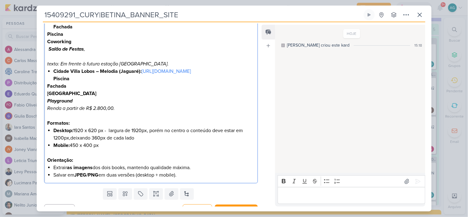
click at [47, 122] on div "Briefing – Imagens para Banners Carrossel Origem das imagens: Retirar dos books…" at bounding box center [151, 82] width 214 height 202
click at [70, 157] on p "Editor editing area: main" at bounding box center [150, 152] width 207 height 7
click at [198, 179] on li "Salvar em JPEG/PNG em duas versões (desktop + mobile)." at bounding box center [153, 174] width 201 height 7
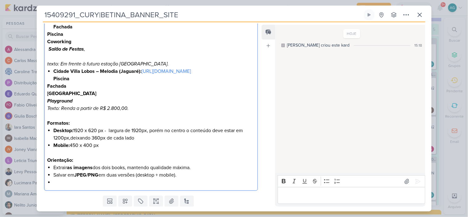
click at [78, 178] on strong "JPEG/PNG" at bounding box center [86, 175] width 24 height 6
click at [76, 186] on li "Editor editing area: main" at bounding box center [153, 182] width 201 height 7
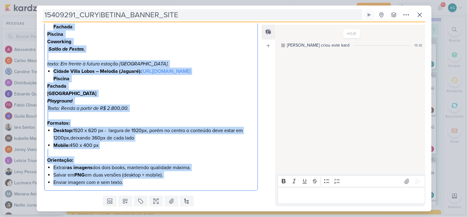
scroll to position [0, 0]
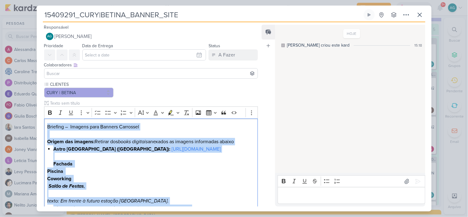
drag, startPoint x: 129, startPoint y: 199, endPoint x: 39, endPoint y: 125, distance: 116.3
click at [39, 125] on div "CLIENTES CURY | BETINA" at bounding box center [149, 205] width 224 height 249
copy div "Briefing – Imagens para Banners Carrossel Origem das imagens: Retirar dos books…"
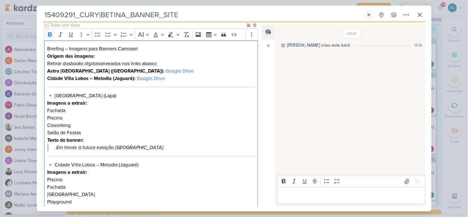
scroll to position [48, 0]
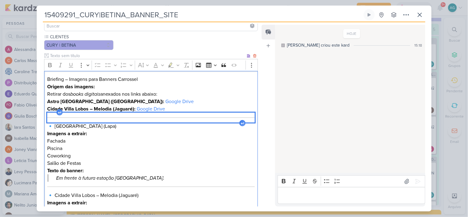
click at [189, 118] on hr "Editor editing area: main" at bounding box center [150, 117] width 207 height 1
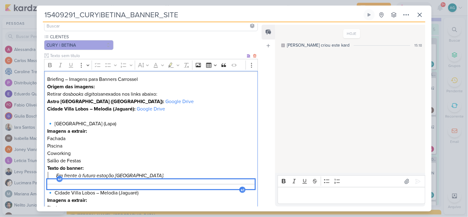
click at [168, 184] on hr "Editor editing area: main" at bounding box center [150, 184] width 207 height 1
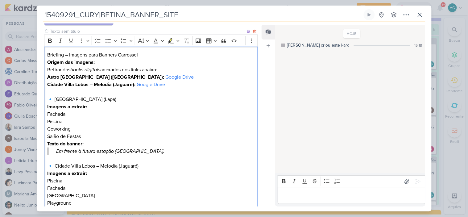
scroll to position [82, 0]
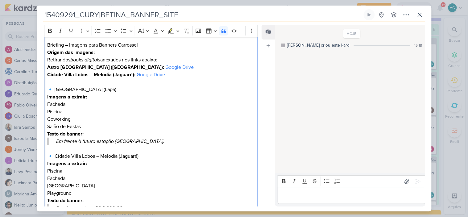
drag, startPoint x: 56, startPoint y: 140, endPoint x: 34, endPoint y: 140, distance: 22.2
click at [34, 140] on div "15409291_CURY|BETINA_BANNER_SITE Criado por mim" at bounding box center [234, 108] width 468 height 217
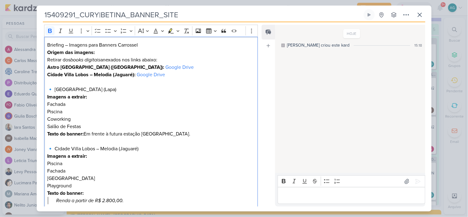
scroll to position [116, 0]
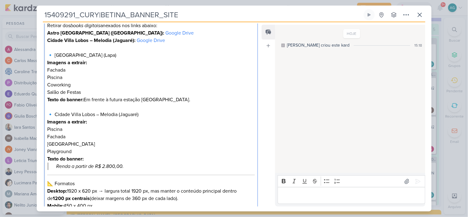
click at [56, 167] on p "Renda a partir de R$ 2.800,00." at bounding box center [151, 166] width 191 height 7
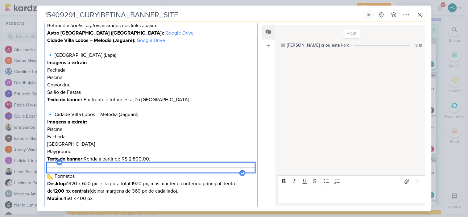
click at [164, 168] on div "Editor editing area: main" at bounding box center [150, 168] width 207 height 10
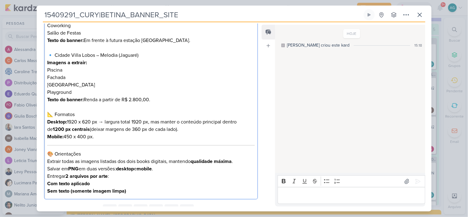
scroll to position [185, 0]
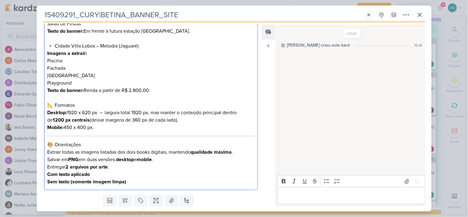
click at [56, 102] on h2 "📐 Formatos" at bounding box center [150, 105] width 207 height 7
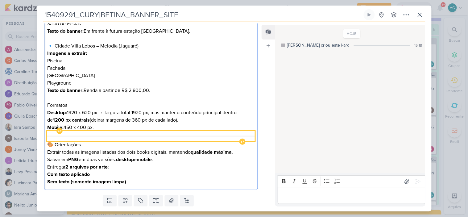
click at [122, 132] on div "Editor editing area: main" at bounding box center [150, 136] width 207 height 10
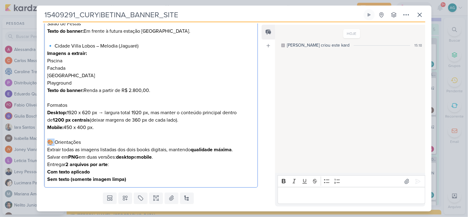
drag, startPoint x: 56, startPoint y: 143, endPoint x: 34, endPoint y: 142, distance: 22.5
click at [34, 142] on div "15409291_CURY|BETINA_BANNER_SITE Criado por mim" at bounding box center [234, 108] width 468 height 217
click at [46, 111] on div "Briefing – Imagens para Banners Carrossel Origem das imagens: Retirar dos books…" at bounding box center [151, 61] width 214 height 254
click at [47, 128] on strong "Mobile:" at bounding box center [55, 127] width 16 height 6
drag, startPoint x: 87, startPoint y: 142, endPoint x: 30, endPoint y: 141, distance: 57.1
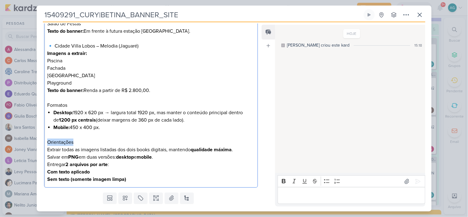
click at [30, 141] on div "15409291_CURY|BETINA_BANNER_SITE Criado por mim" at bounding box center [234, 108] width 468 height 217
click at [48, 149] on p "Extrair todas as imagens listadas dos dois books digitais, mantendo qualidade m…" at bounding box center [150, 149] width 207 height 7
click at [45, 158] on div "Briefing – Imagens para Banners Carrossel Origem das imagens: Retirar dos books…" at bounding box center [151, 61] width 214 height 254
click at [47, 165] on p "Entregar 2 arquivos por arte :" at bounding box center [150, 164] width 207 height 7
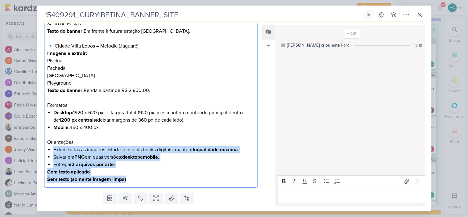
drag, startPoint x: 136, startPoint y: 181, endPoint x: 35, endPoint y: 150, distance: 106.1
click at [35, 150] on div "15409291_CURY|BETINA_BANNER_SITE Criado por mim" at bounding box center [234, 108] width 468 height 217
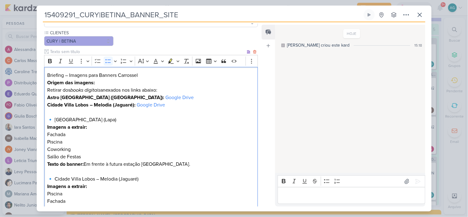
scroll to position [48, 0]
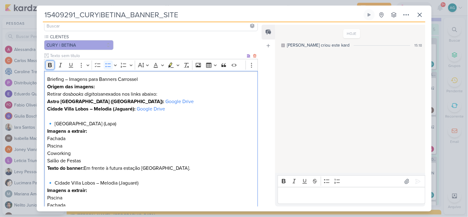
click at [50, 64] on icon "Editor toolbar" at bounding box center [50, 65] width 6 height 6
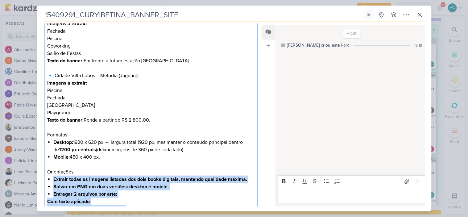
scroll to position [185, 0]
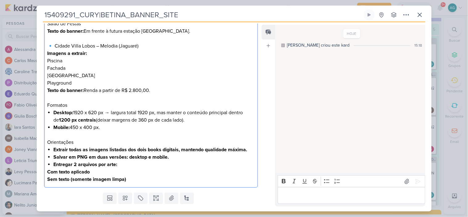
click at [119, 139] on h2 "Orientações" at bounding box center [150, 142] width 207 height 7
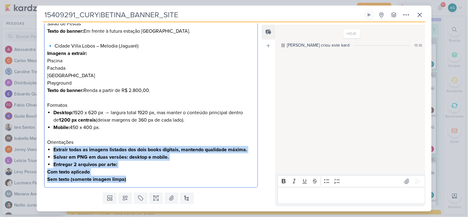
drag, startPoint x: 78, startPoint y: 167, endPoint x: 44, endPoint y: 150, distance: 38.2
click at [44, 150] on div "Briefing – Imagens para Banners Carrossel Origem das imagens: Retirar dos books…" at bounding box center [151, 61] width 214 height 254
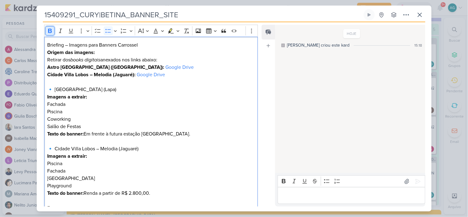
click at [50, 27] on button "Bold" at bounding box center [49, 30] width 9 height 9
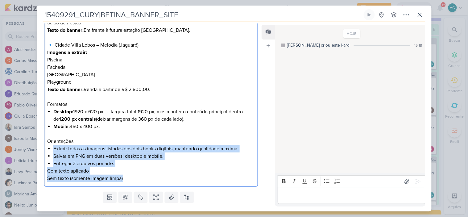
scroll to position [200, 0]
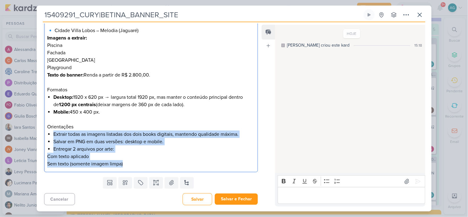
click at [76, 133] on li "Extrair todas as imagens listadas dos dois books digitais, mantendo qualidade m…" at bounding box center [153, 134] width 201 height 7
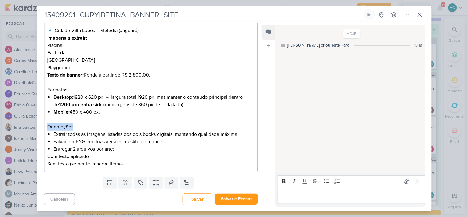
drag, startPoint x: 78, startPoint y: 127, endPoint x: 53, endPoint y: 104, distance: 33.4
click at [42, 125] on div "CLIENTES CURY | BETINA" at bounding box center [149, 28] width 224 height 294
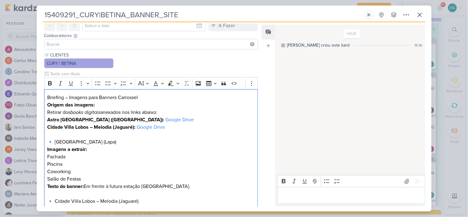
scroll to position [29, 0]
click at [50, 83] on icon "Editor toolbar" at bounding box center [50, 84] width 4 height 4
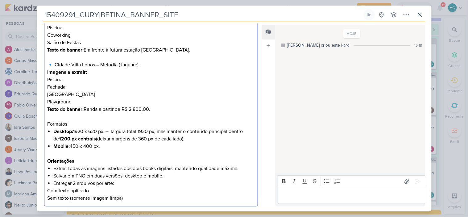
click at [129, 165] on li "Extrair todas as imagens listadas dos dois books digitais, mantendo qualidade m…" at bounding box center [153, 168] width 201 height 7
drag, startPoint x: 73, startPoint y: 123, endPoint x: 35, endPoint y: 123, distance: 37.4
click at [35, 123] on div "15409291_CURY|BETINA_BANNER_SITE Criado por mim" at bounding box center [234, 108] width 468 height 217
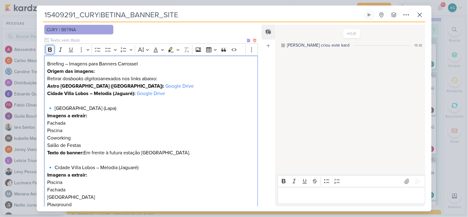
click at [51, 48] on icon "Editor toolbar" at bounding box center [50, 50] width 4 height 4
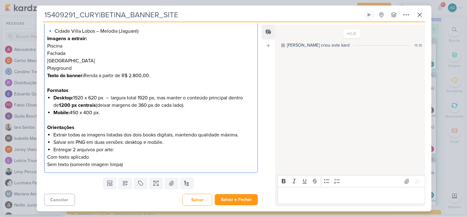
scroll to position [200, 0]
click at [100, 117] on p "Editor editing area: main" at bounding box center [150, 119] width 207 height 7
drag, startPoint x: 107, startPoint y: 113, endPoint x: 40, endPoint y: 96, distance: 68.7
click at [40, 96] on div "CLIENTES CURY | BETINA" at bounding box center [149, 28] width 224 height 294
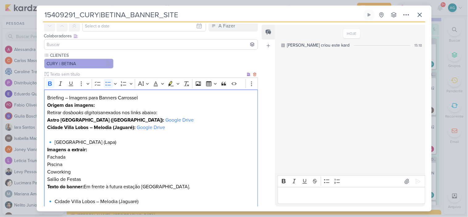
scroll to position [29, 0]
click at [50, 82] on icon "Editor toolbar" at bounding box center [50, 84] width 4 height 4
click at [138, 145] on h2 "🔹 Astro Santa Marina (Lapa)" at bounding box center [150, 142] width 207 height 7
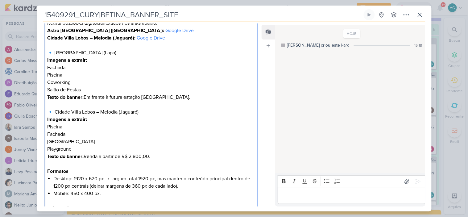
scroll to position [166, 0]
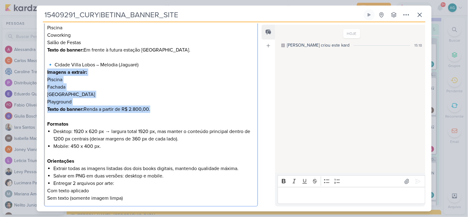
drag, startPoint x: 171, startPoint y: 108, endPoint x: 38, endPoint y: 75, distance: 137.3
click at [38, 75] on div "CLIENTES CURY | BETINA" at bounding box center [149, 62] width 224 height 294
click at [108, 94] on p "Praça do Luau" at bounding box center [150, 94] width 207 height 7
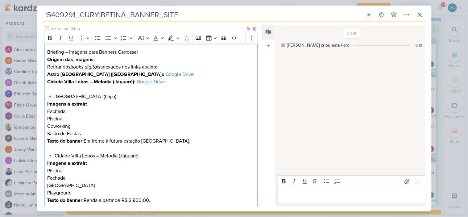
scroll to position [63, 0]
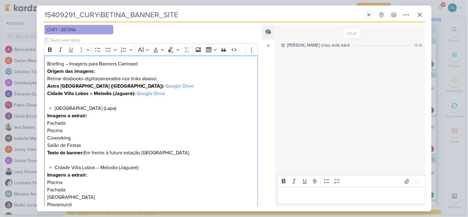
drag, startPoint x: 119, startPoint y: 107, endPoint x: 37, endPoint y: 104, distance: 81.5
click at [37, 104] on div "CLIENTES CURY | BETINA" at bounding box center [149, 165] width 224 height 294
click at [170, 51] on icon "Editor toolbar" at bounding box center [171, 49] width 6 height 5
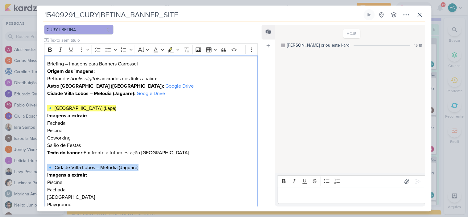
drag, startPoint x: 144, startPoint y: 167, endPoint x: 28, endPoint y: 164, distance: 116.1
click at [28, 164] on div "15409291_CURY|BETINA_BANNER_SITE Criado por mim" at bounding box center [234, 108] width 468 height 217
click at [170, 48] on icon "Editor toolbar" at bounding box center [171, 49] width 6 height 5
click at [190, 135] on p "Coworking" at bounding box center [150, 137] width 207 height 7
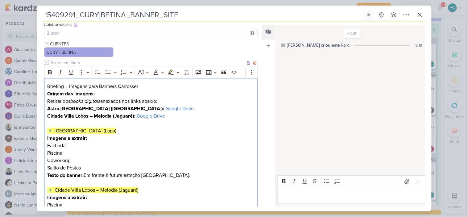
scroll to position [29, 0]
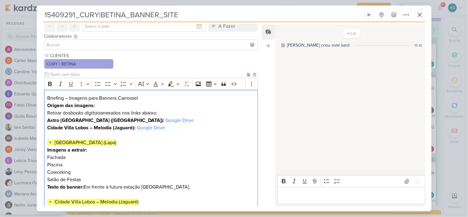
click at [148, 97] on h2 "Briefing – Imagens para Banners Carrossel" at bounding box center [150, 97] width 207 height 7
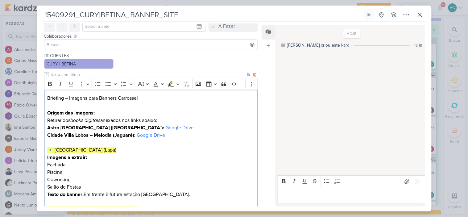
click at [110, 111] on p "Origem das imagens: Retirar dos books digitais anexados nos links abaixo:" at bounding box center [150, 116] width 207 height 15
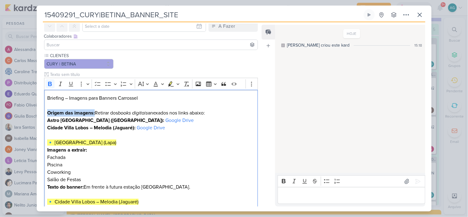
drag, startPoint x: 94, startPoint y: 114, endPoint x: 38, endPoint y: 113, distance: 56.2
click at [38, 113] on div "CLIENTES CURY | BETINA" at bounding box center [149, 199] width 224 height 294
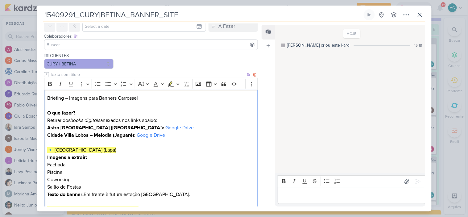
click at [124, 120] on p "O que fazer? Retirar dos books digitais anexados nos links abaixo:" at bounding box center [150, 116] width 207 height 15
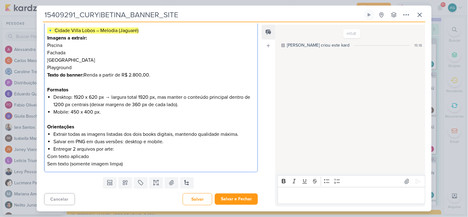
scroll to position [208, 0]
drag, startPoint x: 53, startPoint y: 133, endPoint x: 78, endPoint y: 134, distance: 24.7
click at [78, 134] on li "Extrair todas as imagens listadas dos dois books digitais, mantendo qualidade m…" at bounding box center [153, 134] width 201 height 7
drag, startPoint x: 74, startPoint y: 139, endPoint x: 69, endPoint y: 140, distance: 5.3
click at [74, 140] on li "Salvar em PNG em duas versões: desktop e mobile." at bounding box center [153, 141] width 201 height 7
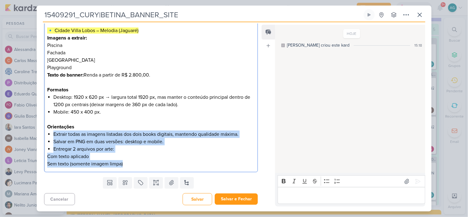
drag, startPoint x: 53, startPoint y: 135, endPoint x: 133, endPoint y: 162, distance: 84.0
click at [133, 162] on div "Briefing – Imagens para Banners Carrossel O que fazer? Retirar dos books digita…" at bounding box center [151, 41] width 214 height 261
copy div "Extrair todas as imagens listadas dos dois books digitais, mantendo qualidade m…"
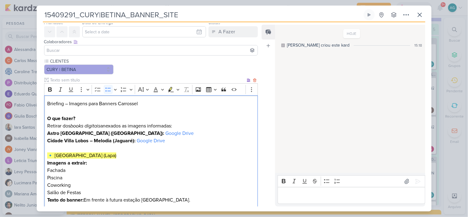
scroll to position [34, 0]
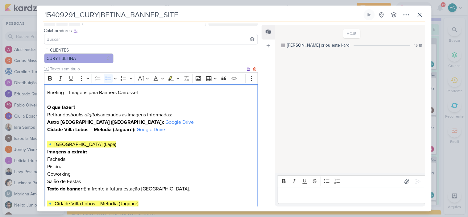
click at [191, 115] on p "O que fazer? Retirar dos books digitais anexados as imagens informadas:" at bounding box center [150, 111] width 207 height 15
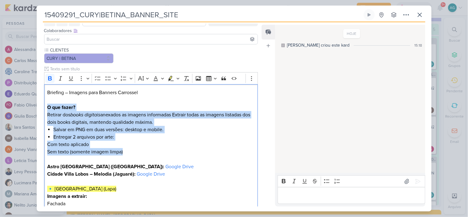
drag, startPoint x: 89, startPoint y: 144, endPoint x: 41, endPoint y: 107, distance: 60.7
click at [41, 107] on div "CLIENTES CURY | BETINA" at bounding box center [149, 219] width 224 height 345
copy div "O que fazer? Retirar dos books digitais anexados as imagens informadas Extrair …"
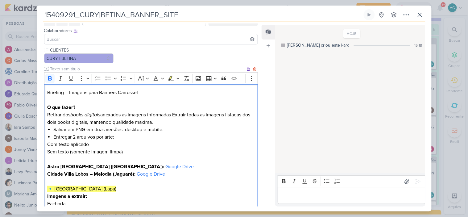
click at [147, 142] on p "Com texto aplicado" at bounding box center [150, 144] width 207 height 7
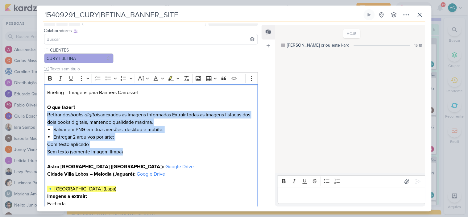
drag, startPoint x: 99, startPoint y: 145, endPoint x: 42, endPoint y: 115, distance: 64.9
click at [41, 115] on div "CLIENTES CURY | BETINA" at bounding box center [149, 219] width 224 height 345
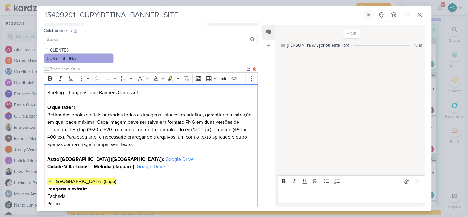
click at [130, 115] on p "O que fazer? Retirar dos books digitais anexados todas as imagens listadas no b…" at bounding box center [150, 130] width 207 height 52
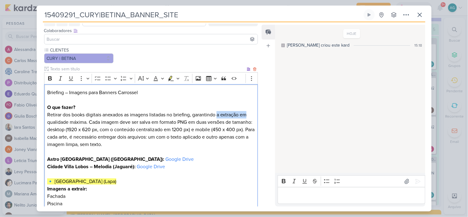
drag, startPoint x: 219, startPoint y: 113, endPoint x: 249, endPoint y: 114, distance: 29.0
click at [249, 114] on p "O que fazer? Retirar dos books digitais anexados as imagens listadas no briefin…" at bounding box center [150, 130] width 207 height 52
click at [243, 123] on p "O que fazer? Retirar dos books digitais anexados as imagens listadas no briefin…" at bounding box center [150, 130] width 207 height 52
click at [50, 78] on icon "Editor toolbar" at bounding box center [50, 78] width 4 height 4
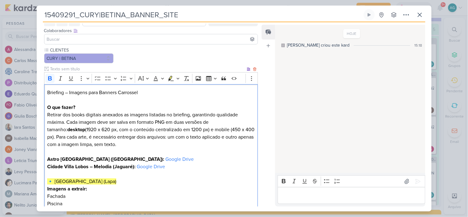
click at [186, 129] on p "O que fazer? Retirar dos books digitais anexados as imagens listadas no briefin…" at bounding box center [150, 130] width 207 height 52
click at [51, 77] on icon "Editor toolbar" at bounding box center [50, 78] width 4 height 4
click at [228, 128] on p "O que fazer? Retirar dos books digitais anexados as imagens listadas no briefin…" at bounding box center [150, 130] width 207 height 52
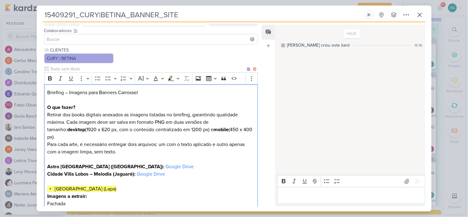
scroll to position [69, 0]
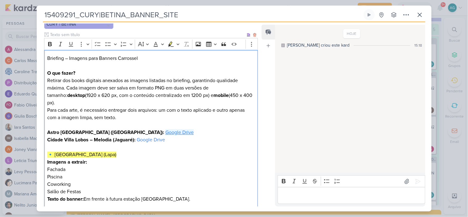
click at [165, 129] on link "Google Drive" at bounding box center [179, 132] width 28 height 6
click at [111, 173] on p "Piscina" at bounding box center [150, 176] width 207 height 7
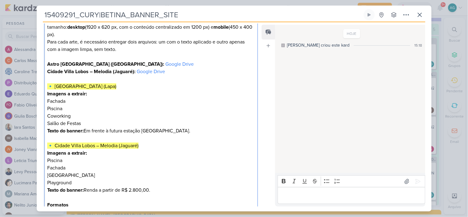
scroll to position [137, 0]
click at [153, 68] on link "Google Drive" at bounding box center [151, 71] width 28 height 6
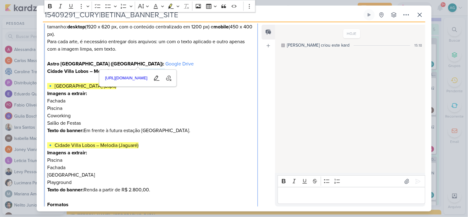
click at [213, 134] on p "Editor editing area: main" at bounding box center [150, 137] width 207 height 7
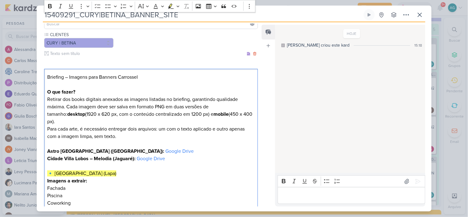
scroll to position [34, 0]
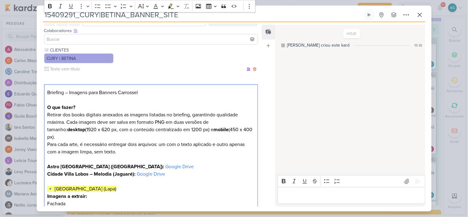
click at [167, 91] on h2 "Briefing – Imagens para Banners Carrossel" at bounding box center [150, 96] width 207 height 15
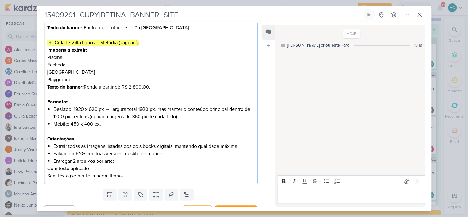
scroll to position [245, 0]
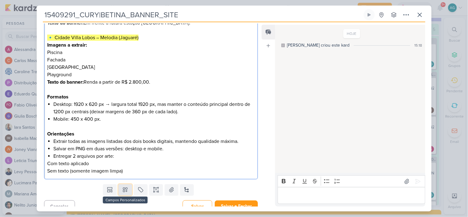
click at [124, 187] on icon at bounding box center [125, 190] width 6 height 6
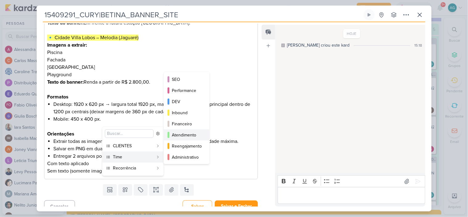
click at [192, 133] on div "Atendimento" at bounding box center [187, 135] width 30 height 6
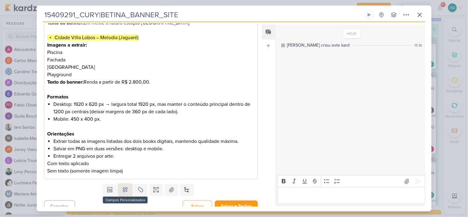
click at [124, 187] on button at bounding box center [126, 189] width 14 height 11
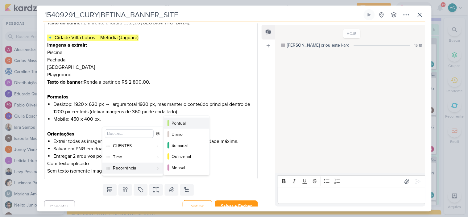
click at [186, 125] on div "Pontual" at bounding box center [187, 123] width 30 height 6
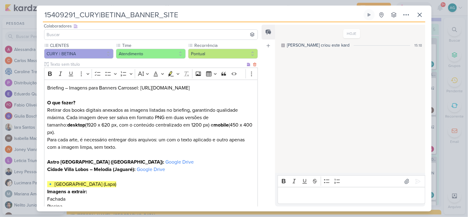
scroll to position [0, 0]
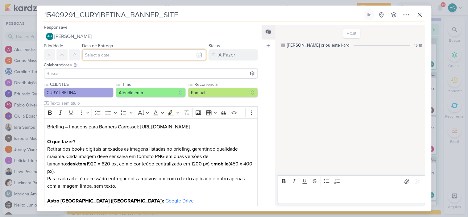
click at [119, 56] on input "text" at bounding box center [144, 54] width 124 height 11
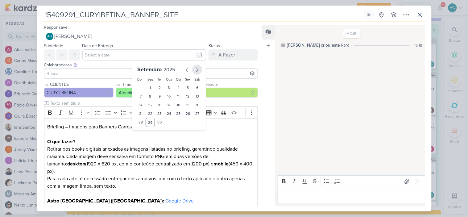
click at [196, 71] on icon "button" at bounding box center [197, 70] width 2 height 4
click at [178, 87] on div "2" at bounding box center [179, 87] width 10 height 9
type input "2 de outubro de 2025 às 23:59"
click at [147, 133] on select "00 01 02 03 04 05 06 07 08 09 10 11 12 13 14 15 16 17 18 19 20 21 22 23" at bounding box center [150, 132] width 9 height 7
select select "15"
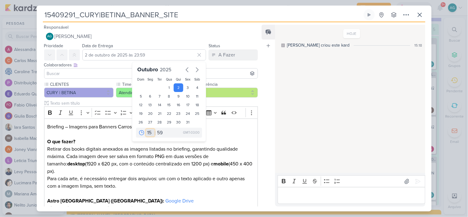
click at [146, 129] on select "00 01 02 03 04 05 06 07 08 09 10 11 12 13 14 15 16 17 18 19 20 21 22 23" at bounding box center [150, 132] width 9 height 7
type input "2 de outubro de 2025 às 15:59"
click at [159, 132] on select "00 05 10 15 20 25 30 35 40 45 50 55 59" at bounding box center [160, 132] width 9 height 7
select select "0"
click at [156, 129] on select "00 05 10 15 20 25 30 35 40 45 50 55 59" at bounding box center [160, 132] width 9 height 7
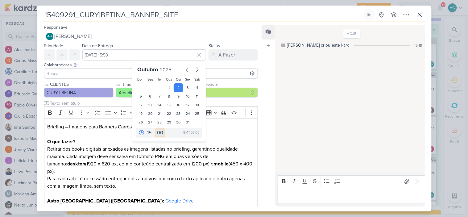
type input "2 de outubro de 2025 às 15:00"
click at [230, 81] on label "Recorrência" at bounding box center [222, 84] width 57 height 6
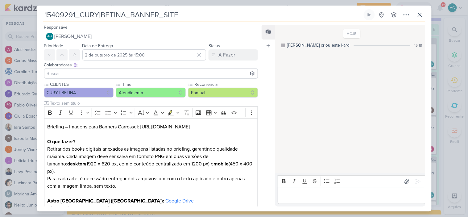
click at [67, 73] on input at bounding box center [151, 73] width 211 height 7
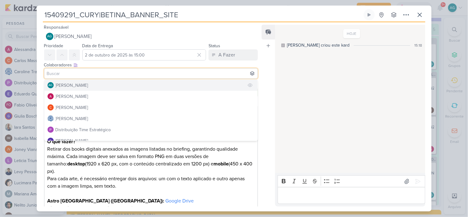
click at [72, 84] on div "[PERSON_NAME]" at bounding box center [72, 85] width 33 height 6
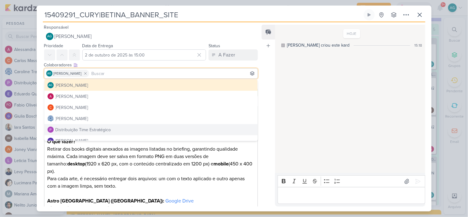
click at [223, 187] on p "O que fazer? Retirar dos books digitais anexados as imagens listadas no briefin…" at bounding box center [150, 167] width 207 height 59
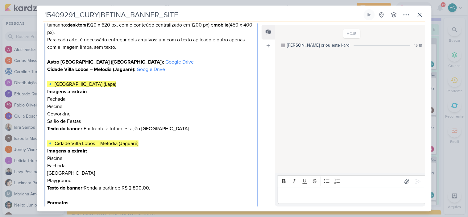
scroll to position [240, 0]
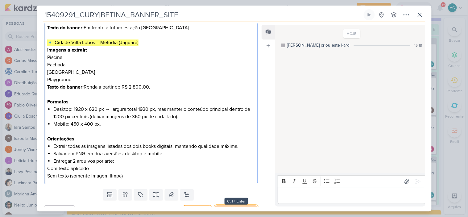
click at [241, 206] on button "Salvar e Fechar" at bounding box center [236, 211] width 43 height 11
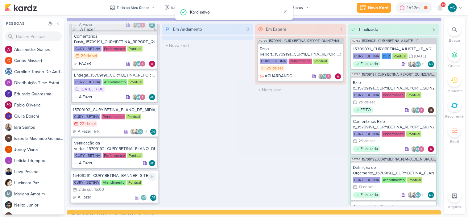
click at [122, 173] on div "15409291_CURY|BETINA_BANNER_SITE" at bounding box center [115, 176] width 84 height 6
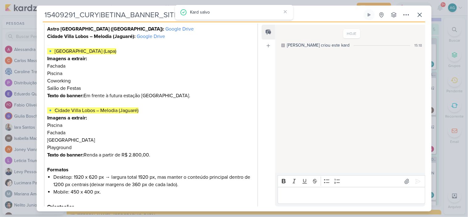
scroll to position [171, 0]
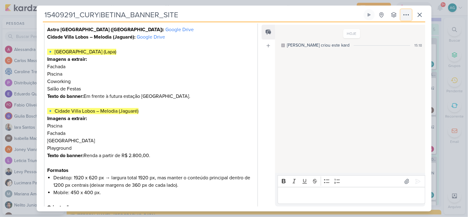
click at [406, 16] on icon at bounding box center [406, 14] width 7 height 7
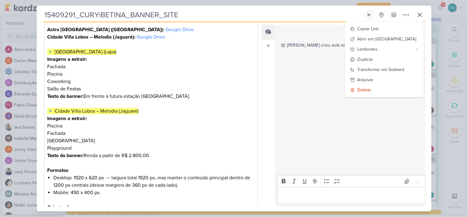
click at [329, 129] on div "HOJE Aline criou este kard 15:18" at bounding box center [349, 99] width 149 height 148
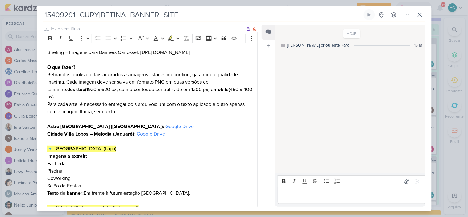
scroll to position [69, 0]
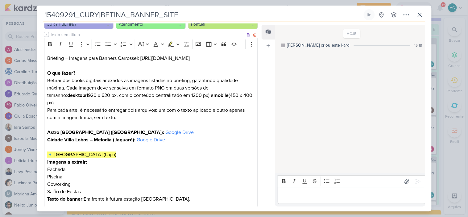
click at [227, 59] on h2 "Briefing – Imagens para Banners Carrossel: https://betinadacury.com.br/" at bounding box center [150, 62] width 207 height 15
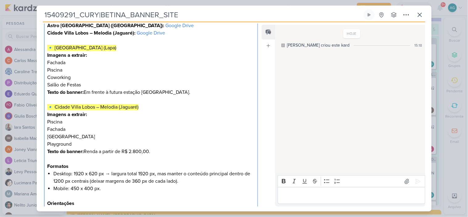
scroll to position [245, 0]
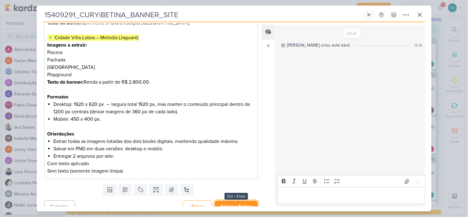
click at [245, 201] on button "Salvar e Fechar" at bounding box center [236, 206] width 43 height 11
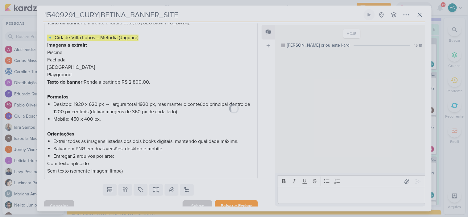
scroll to position [244, 0]
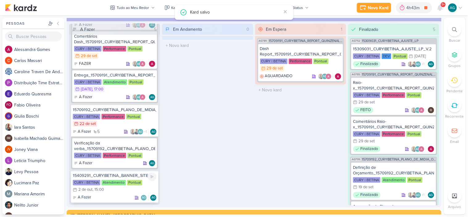
click at [121, 173] on div "15409291_CURY|BETINA_BANNER_SITE" at bounding box center [115, 176] width 84 height 6
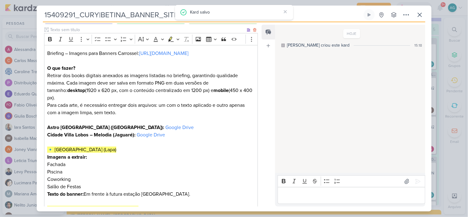
scroll to position [73, 0]
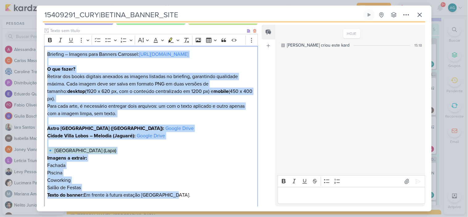
drag, startPoint x: 46, startPoint y: 53, endPoint x: 186, endPoint y: 190, distance: 195.6
click at [186, 190] on div "Briefing – Imagens para Banners Carrossel: https://betinadacury.com.br/ ⁠⁠⁠⁠⁠⁠⁠…" at bounding box center [151, 199] width 214 height 306
copy div "Briefing – Imagens para Banners Carrossel: https://betinadacury.com.br/ ⁠⁠⁠⁠⁠⁠⁠…"
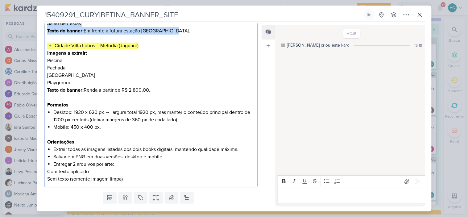
scroll to position [244, 0]
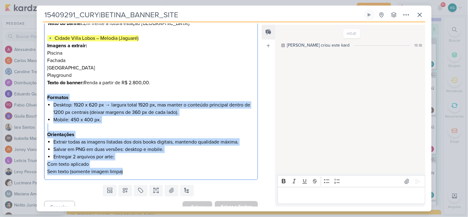
drag, startPoint x: 46, startPoint y: 91, endPoint x: 124, endPoint y: 164, distance: 107.0
click at [124, 164] on div "Briefing – Imagens para Banners Carrossel: https://betinadacury.com.br/ O que f…" at bounding box center [151, 27] width 214 height 306
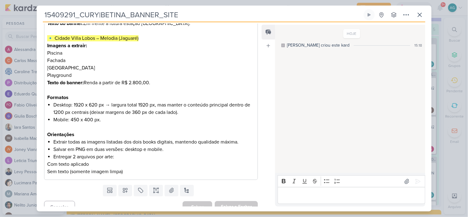
drag, startPoint x: 196, startPoint y: 17, endPoint x: 42, endPoint y: 19, distance: 153.7
click at [42, 19] on div "15409291_CURY|BETINA_BANNER_SITE Criado por mim nenhum grupo disponível" at bounding box center [234, 110] width 395 height 202
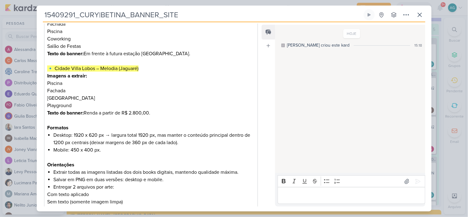
scroll to position [175, 0]
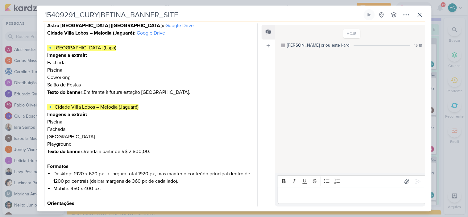
click at [215, 81] on p "Salão de Festas" at bounding box center [150, 84] width 207 height 7
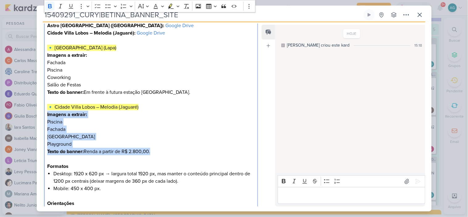
drag, startPoint x: 165, startPoint y: 145, endPoint x: 42, endPoint y: 110, distance: 128.5
click at [42, 110] on div "CLIENTES CURY | BETINA Time" at bounding box center [149, 79] width 224 height 346
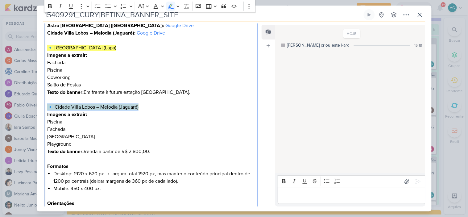
drag, startPoint x: 149, startPoint y: 100, endPoint x: 30, endPoint y: 98, distance: 119.5
click at [30, 98] on div "15409291_CURY|BETINA_BANNER_SITE Criado por mim" at bounding box center [234, 108] width 468 height 217
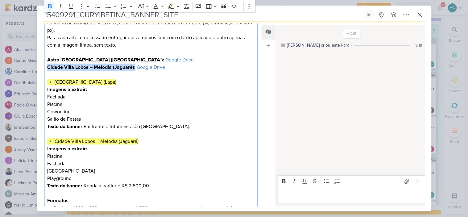
drag, startPoint x: 125, startPoint y: 59, endPoint x: 26, endPoint y: 57, distance: 99.1
click at [26, 57] on div "15409291_CURY|BETINA_BANNER_SITE Criado por mim" at bounding box center [234, 108] width 468 height 217
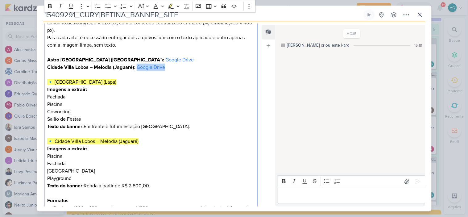
drag, startPoint x: 173, startPoint y: 60, endPoint x: 136, endPoint y: 59, distance: 36.8
click at [136, 64] on p "Cidade Villa Lobos – Melodia (Jaguaré): Google Drive" at bounding box center [150, 67] width 207 height 7
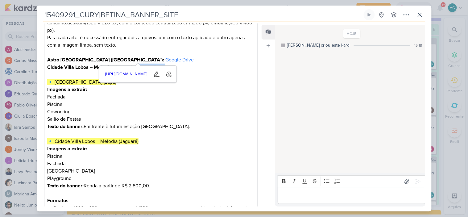
scroll to position [115, 0]
click at [420, 16] on icon at bounding box center [419, 14] width 7 height 7
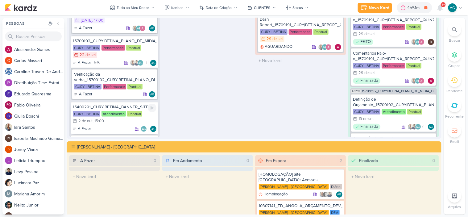
scroll to position [188, 0]
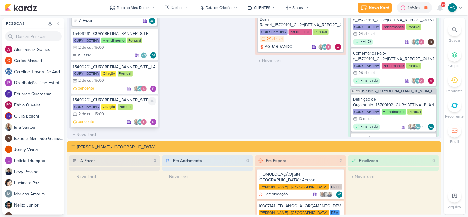
click at [119, 97] on div "15409291_CURY|BETINA_BANNER_SITE_JAGUARE" at bounding box center [115, 100] width 84 height 6
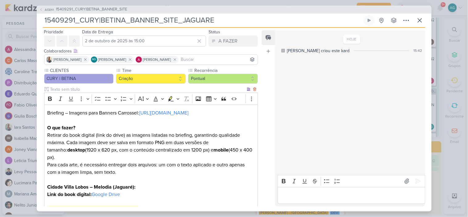
scroll to position [0, 0]
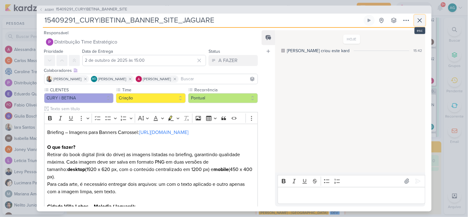
click at [419, 20] on icon at bounding box center [419, 20] width 7 height 7
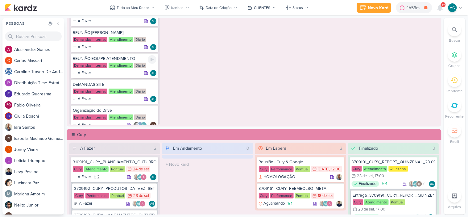
scroll to position [69, 0]
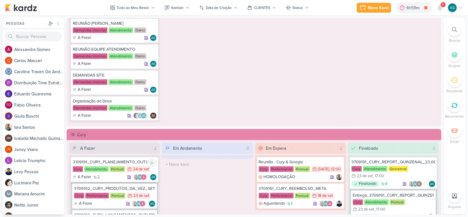
click at [131, 163] on div "3109191_CURY_PLANEJAMENTO_OUTUBRO" at bounding box center [115, 162] width 84 height 6
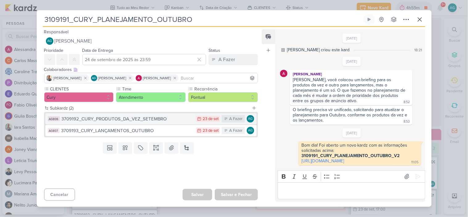
scroll to position [3, 0]
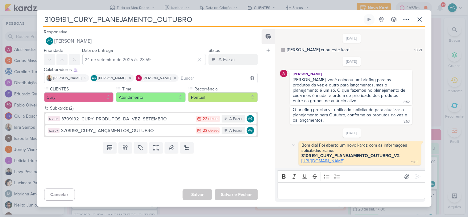
click at [335, 164] on link "https://app.kardz.app/kard-window/htnvk8422AU61FUIqYqVYGA3rzDeUVILHvESgh7DlS1JV…" at bounding box center [323, 160] width 43 height 5
click at [424, 16] on icon at bounding box center [419, 19] width 7 height 7
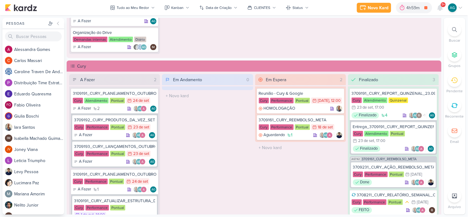
scroll to position [591, 0]
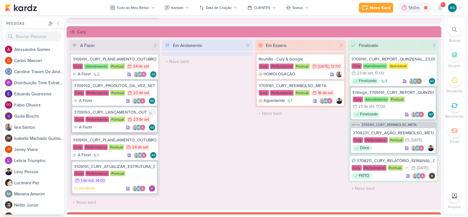
click at [122, 113] on div "3709193_CURY_LANÇAMENTOS_OUTUBRO" at bounding box center [114, 113] width 81 height 6
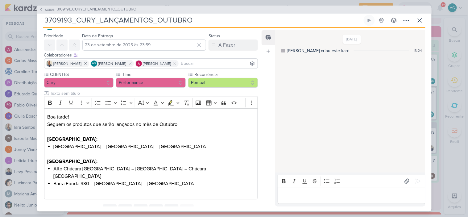
scroll to position [0, 0]
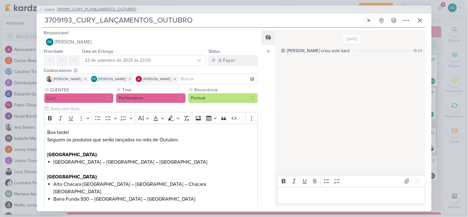
click at [118, 11] on span "3109191_CURY_PLANEJAMENTO_OUTUBRO" at bounding box center [97, 9] width 80 height 6
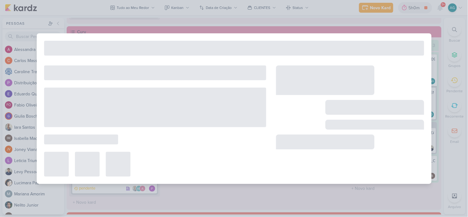
type input "3109191_CURY_PLANEJAMENTO_OUTUBRO"
type input "24 de setembro de 2025 às 23:59"
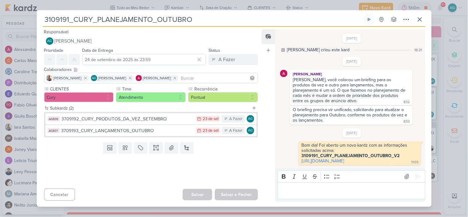
scroll to position [3, 0]
click at [419, 16] on icon at bounding box center [419, 19] width 7 height 7
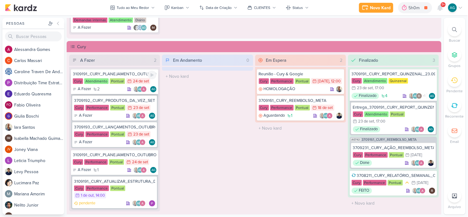
scroll to position [591, 0]
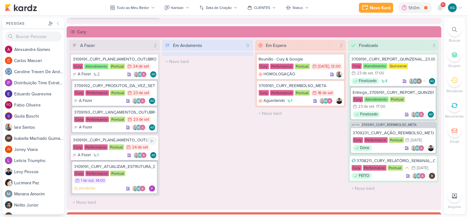
click at [115, 138] on div "3109191_CURY_PLANEJAMENTO_OUTUBRO_V2" at bounding box center [115, 140] width 84 height 6
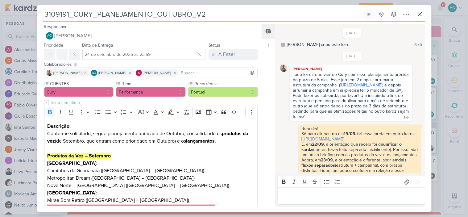
scroll to position [164, 0]
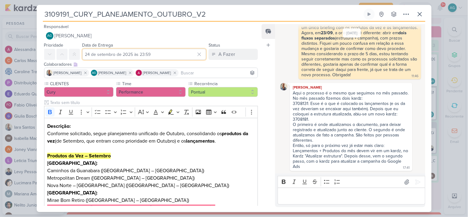
click at [143, 56] on input "24 de setembro de 2025 às 23:59" at bounding box center [144, 54] width 124 height 11
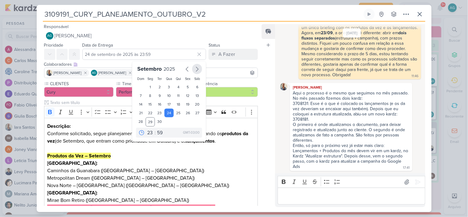
click at [196, 70] on icon "button" at bounding box center [197, 68] width 7 height 7
click at [184, 86] on div "3" at bounding box center [188, 87] width 10 height 9
type input "[DATE] 23:59"
click at [195, 173] on p "Caminhos da Guanabara ([GEOGRAPHIC_DATA] – [GEOGRAPHIC_DATA])" at bounding box center [150, 170] width 207 height 7
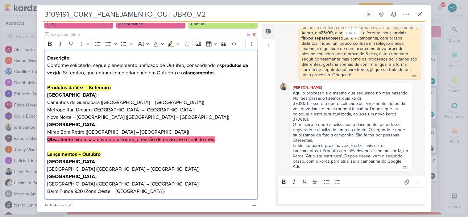
scroll to position [120, 0]
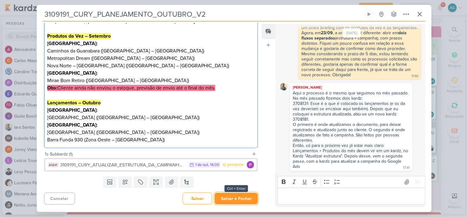
click at [233, 200] on button "Salvar e Fechar" at bounding box center [236, 198] width 43 height 11
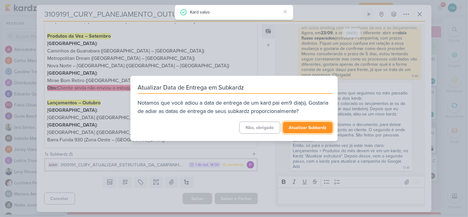
click at [306, 127] on button "Atualizar Subkardz" at bounding box center [308, 127] width 50 height 11
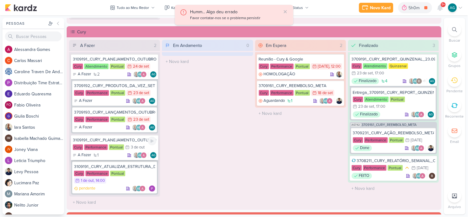
click at [123, 140] on div "3109191_CURY_PLANEJAMENTO_OUTUBRO_V2" at bounding box center [115, 140] width 84 height 6
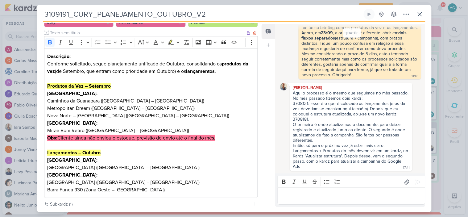
scroll to position [119, 0]
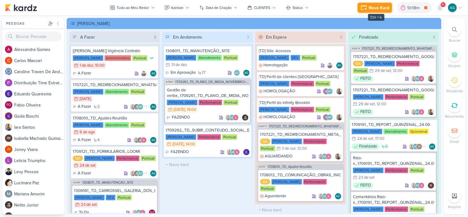
click at [384, 5] on div "Novo Kard" at bounding box center [379, 8] width 21 height 6
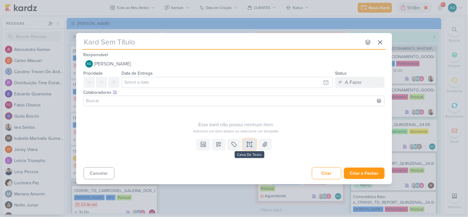
click at [249, 145] on icon at bounding box center [250, 144] width 6 height 6
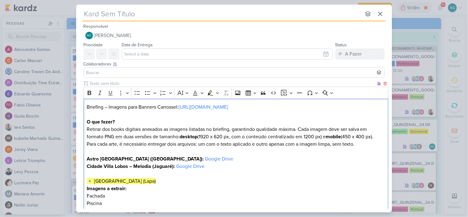
scroll to position [19, 0]
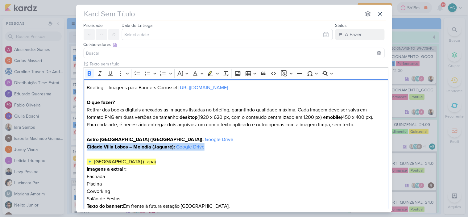
drag, startPoint x: 216, startPoint y: 148, endPoint x: 75, endPoint y: 147, distance: 141.4
click at [75, 147] on div "nenhum grupo disponível esc Responsável AG Aline Gimenez Graciano Nenhum contat…" at bounding box center [234, 108] width 468 height 217
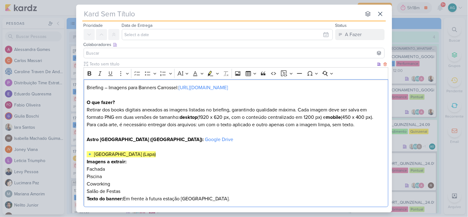
click at [87, 138] on strong "Astro [GEOGRAPHIC_DATA] ([GEOGRAPHIC_DATA]):" at bounding box center [145, 139] width 117 height 6
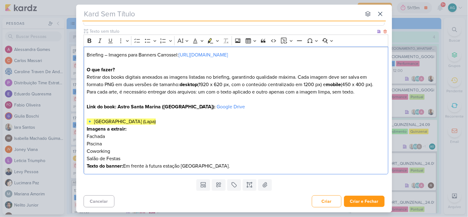
click at [258, 166] on p "Texto do banner: Em frente à futura estação Santa Marina." at bounding box center [236, 165] width 299 height 7
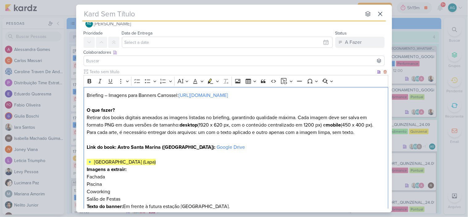
scroll to position [0, 0]
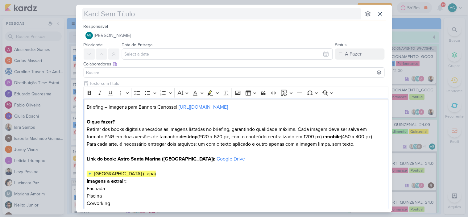
click at [131, 15] on input "text" at bounding box center [221, 13] width 279 height 11
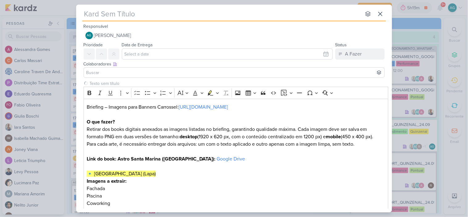
paste input "15409291_CURY|BETINA_BANNER_SITE"
type input "15409291_CURY|BETINA_BANNER_SITE"
type input "15409291_CURY|BETINA_BANNER_SITE_l"
type input "15409291_CURY|BETINA_BANNER_SITE_lap"
type input "15409291_CURY|BETINA_BANNER_SITE_"
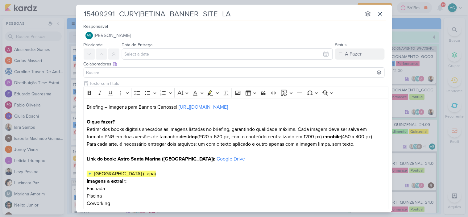
type input "15409291_CURY|BETINA_BANNER_SITE_LAP"
type input "15409291_CURY|BETINA_BANNER_SITE_LAPA"
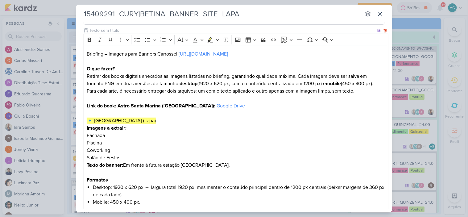
scroll to position [69, 0]
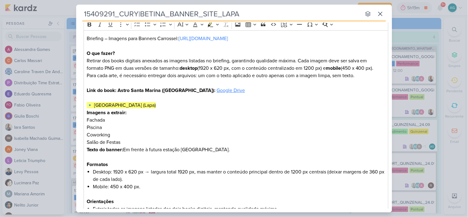
type input "15409291_CURY|BETINA_BANNER_SITE_LAPA"
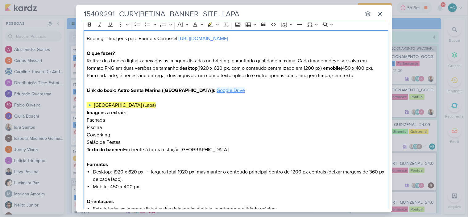
click at [217, 91] on link "Google Drive" at bounding box center [231, 90] width 28 height 6
click at [140, 134] on p "Coworking" at bounding box center [236, 134] width 299 height 7
drag, startPoint x: 115, startPoint y: 91, endPoint x: 168, endPoint y: 92, distance: 53.1
click at [116, 91] on strong "Link do book: Astro Santa Marina (Lapa):" at bounding box center [151, 90] width 129 height 6
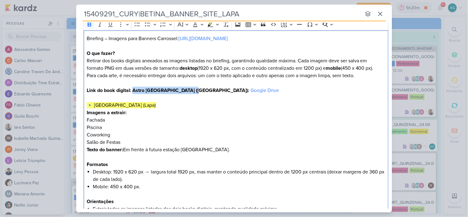
drag, startPoint x: 134, startPoint y: 90, endPoint x: 193, endPoint y: 91, distance: 59.0
click at [193, 91] on p "Link do book digital: Astro Santa Marina (Lapa): Google Drive" at bounding box center [236, 90] width 299 height 7
copy strong "Astro Santa Marina (Lapa):"
click at [108, 85] on p "O que fazer? Retirar dos books digitais anexados as imagens listadas no briefin…" at bounding box center [236, 68] width 299 height 37
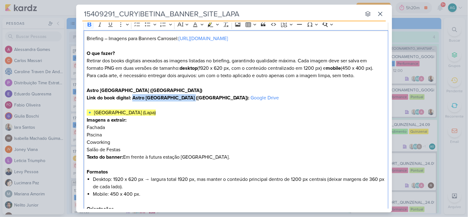
drag, startPoint x: 133, startPoint y: 97, endPoint x: 189, endPoint y: 96, distance: 55.3
click at [189, 96] on strong "Link do book digital: Astro Santa Marina (Lapa):" at bounding box center [168, 98] width 163 height 6
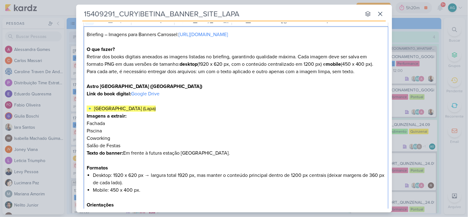
scroll to position [0, 0]
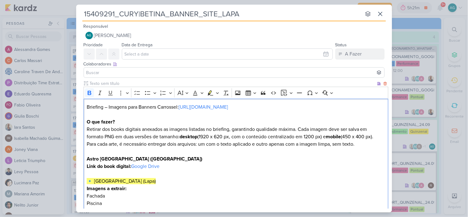
click at [250, 177] on p "Editor editing area: main" at bounding box center [236, 173] width 299 height 7
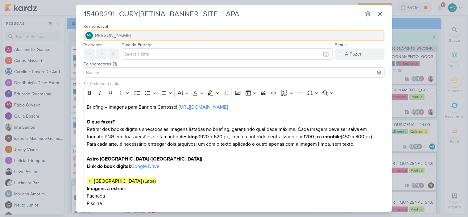
click at [149, 34] on button "AG Aline Gimenez Graciano" at bounding box center [234, 35] width 301 height 11
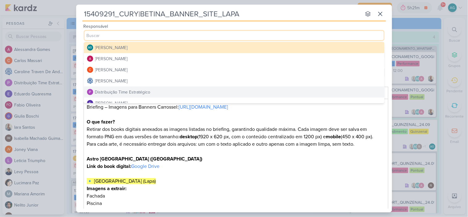
click at [149, 89] on div "Distribuição Time Estratégico" at bounding box center [123, 92] width 56 height 6
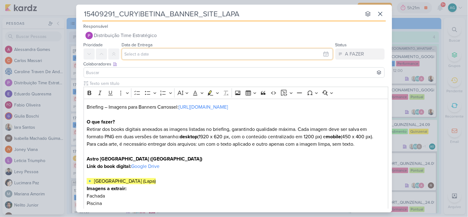
click at [164, 53] on input "text" at bounding box center [227, 53] width 211 height 11
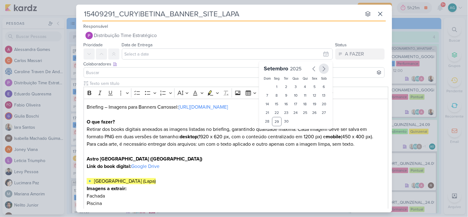
click at [320, 72] on icon "button" at bounding box center [323, 68] width 7 height 7
click at [303, 85] on div "2" at bounding box center [306, 86] width 10 height 9
type input "2 de outubro de 2025 às 23:59"
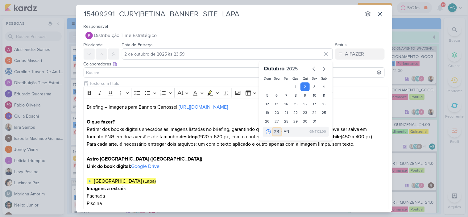
drag, startPoint x: 275, startPoint y: 132, endPoint x: 275, endPoint y: 128, distance: 3.4
click at [275, 132] on select "00 01 02 03 04 05 06 07 08 09 10 11 12 13 14 15 16 17 18 19 20 21 22 23" at bounding box center [277, 131] width 9 height 7
select select "15"
click at [273, 128] on select "00 01 02 03 04 05 06 07 08 09 10 11 12 13 14 15 16 17 18 19 20 21 22 23" at bounding box center [277, 131] width 9 height 7
type input "2 de outubro de 2025 às 15:59"
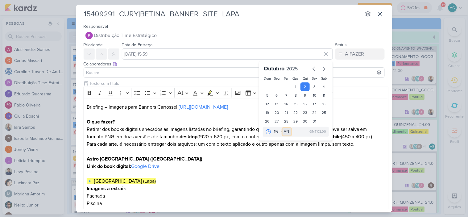
click at [284, 130] on select "00 05 10 15 20 25 30 35 40 45 50 55 59" at bounding box center [287, 131] width 9 height 7
select select "0"
click at [283, 128] on select "00 05 10 15 20 25 30 35 40 45 50 55 59" at bounding box center [287, 131] width 9 height 7
type input "2 de outubro de 2025 às 15:00"
click at [138, 73] on input at bounding box center [234, 72] width 298 height 7
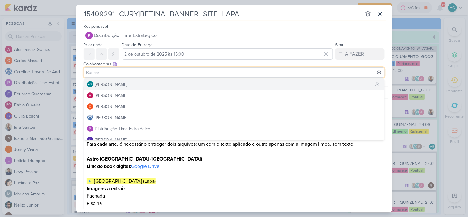
click at [128, 85] on div "[PERSON_NAME]" at bounding box center [111, 84] width 33 height 6
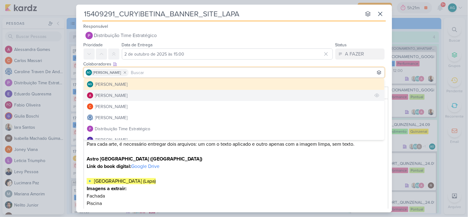
click at [133, 94] on button "[PERSON_NAME]" at bounding box center [234, 95] width 301 height 11
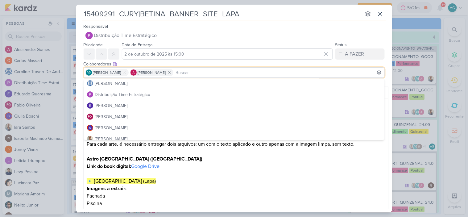
scroll to position [69, 0]
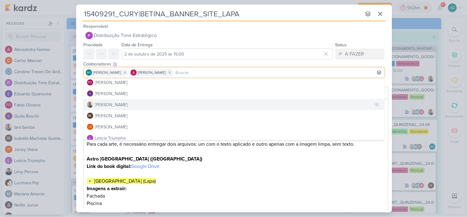
click at [125, 106] on button "[PERSON_NAME]" at bounding box center [234, 104] width 301 height 11
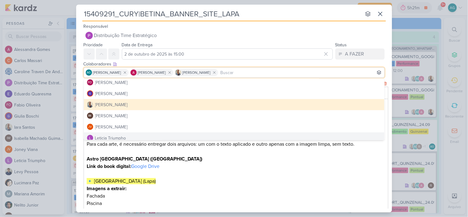
click at [188, 184] on h2 "🔹 Astro Santa Marina (Lapa)" at bounding box center [236, 181] width 299 height 7
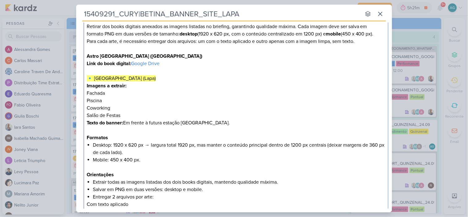
scroll to position [137, 0]
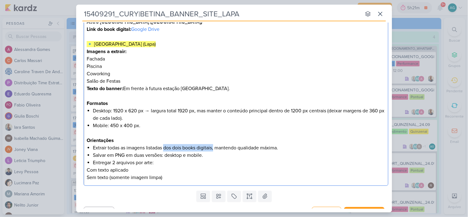
drag, startPoint x: 165, startPoint y: 148, endPoint x: 215, endPoint y: 149, distance: 50.4
click at [215, 149] on li "Extrair todas as imagens listadas dos dois books digitais, mantendo qualidade m…" at bounding box center [239, 147] width 292 height 7
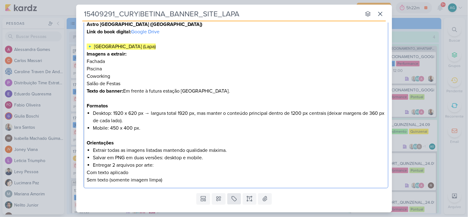
scroll to position [149, 0]
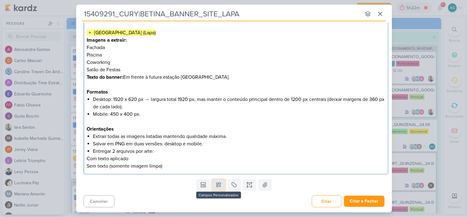
click at [217, 186] on icon at bounding box center [219, 185] width 6 height 6
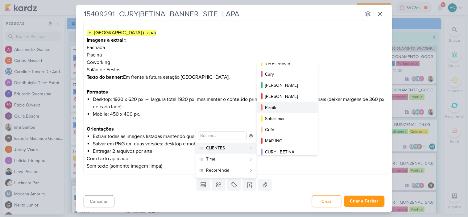
scroll to position [100, 0]
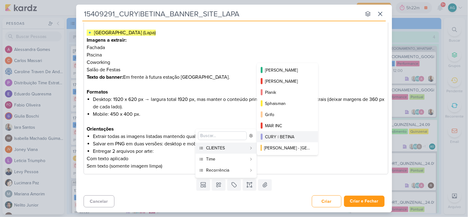
click at [292, 136] on div "CURY | BETINA" at bounding box center [288, 137] width 46 height 6
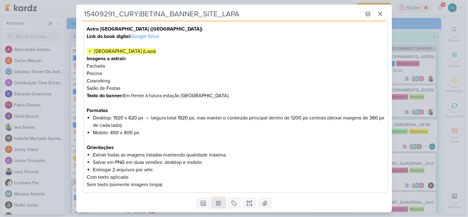
click at [218, 205] on icon at bounding box center [219, 203] width 6 height 6
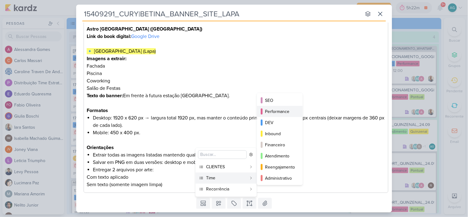
click at [282, 113] on div "Performance" at bounding box center [280, 111] width 30 height 6
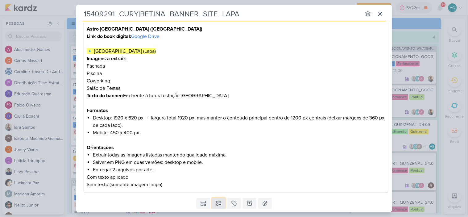
click at [218, 205] on button at bounding box center [219, 203] width 14 height 11
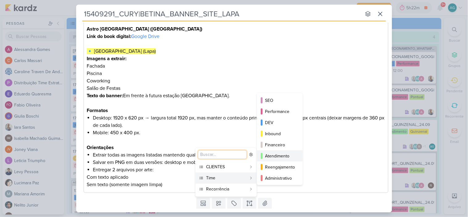
scroll to position [34, 0]
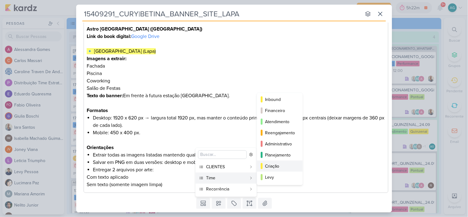
click at [279, 167] on div "Criação" at bounding box center [280, 166] width 30 height 6
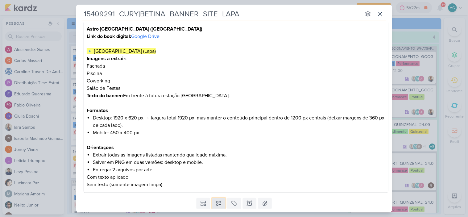
click at [219, 203] on icon at bounding box center [219, 204] width 4 height 4
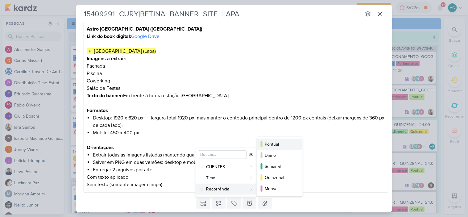
click at [272, 146] on div "Pontual" at bounding box center [280, 144] width 30 height 6
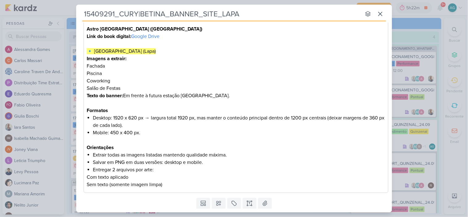
click at [287, 164] on li "Salvar em PNG em duas versões: desktop e mobile." at bounding box center [239, 162] width 292 height 7
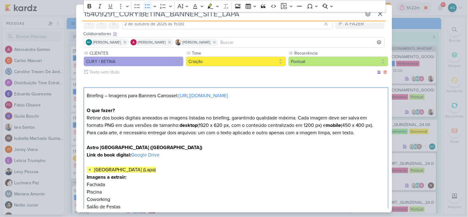
scroll to position [0, 0]
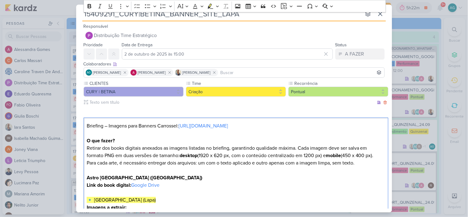
click at [107, 148] on p "O que fazer? Retirar dos books digitais anexados as imagens listadas no briefin…" at bounding box center [236, 159] width 299 height 44
click at [121, 149] on p "O que fazer? Retirar do books digitais anexados as imagens listadas no briefing…" at bounding box center [236, 159] width 299 height 44
click at [137, 148] on p "O que fazer? Retirar do book digitais anexados as imagens listadas no briefing,…" at bounding box center [236, 159] width 299 height 44
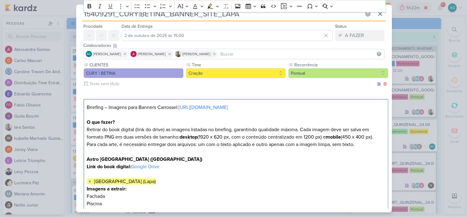
scroll to position [34, 0]
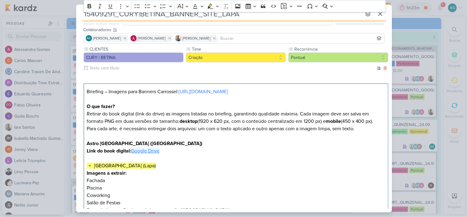
click at [151, 152] on link "Google Drive" at bounding box center [145, 151] width 28 height 6
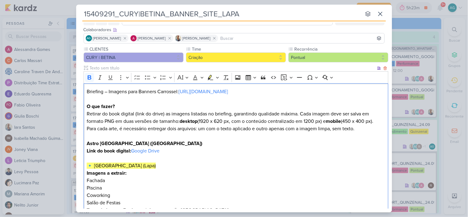
click at [338, 170] on p "Imagens a extrair:" at bounding box center [236, 172] width 299 height 7
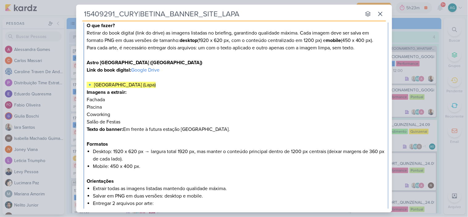
scroll to position [168, 0]
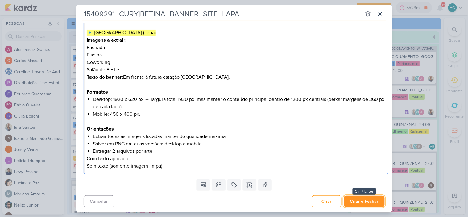
click at [365, 202] on button "Criar e Fechar" at bounding box center [364, 201] width 41 height 11
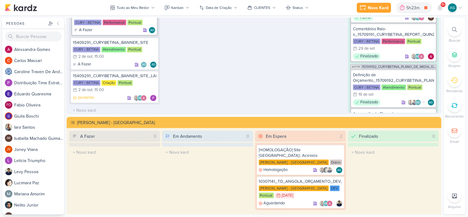
scroll to position [960, 0]
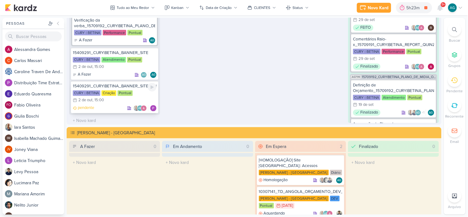
click at [125, 83] on div "15409291_CURY|BETINA_BANNER_SITE_LAPA" at bounding box center [115, 86] width 84 height 6
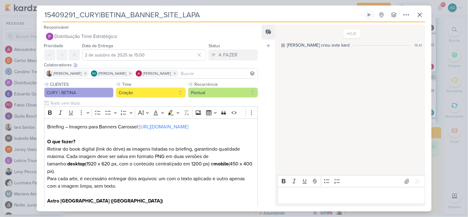
drag, startPoint x: 75, startPoint y: 14, endPoint x: 28, endPoint y: 14, distance: 46.9
click at [28, 14] on div "15409291_CURY|BETINA_BANNER_SITE_LAPA Criado por mim" at bounding box center [234, 108] width 468 height 217
click at [407, 15] on icon at bounding box center [406, 14] width 7 height 7
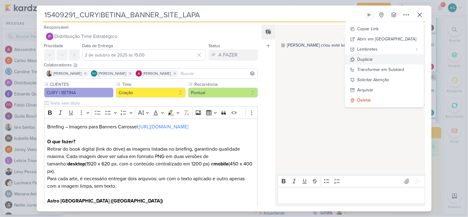
click at [395, 60] on button "Duplicar" at bounding box center [384, 59] width 79 height 10
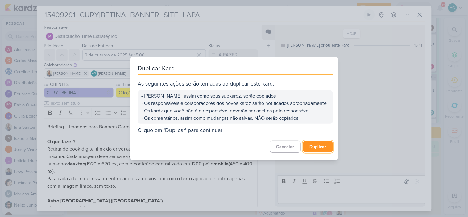
click at [316, 151] on button "Duplicar" at bounding box center [318, 146] width 30 height 11
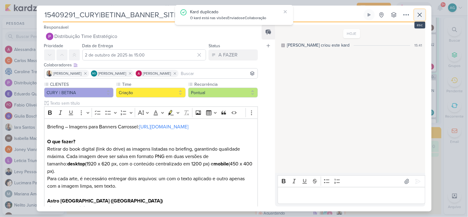
click at [421, 16] on icon at bounding box center [419, 14] width 7 height 7
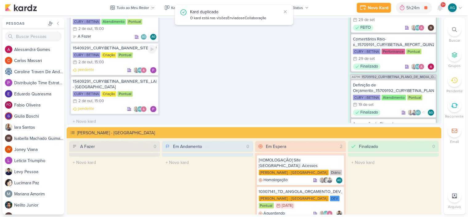
scroll to position [232, 0]
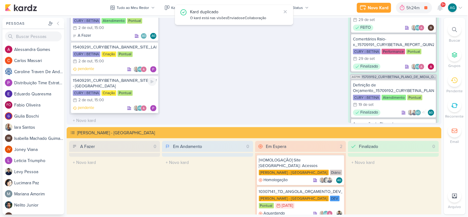
click at [119, 79] on div "15409291_CURY|BETINA_BANNER_SITE_LAPA - cópia" at bounding box center [115, 83] width 84 height 11
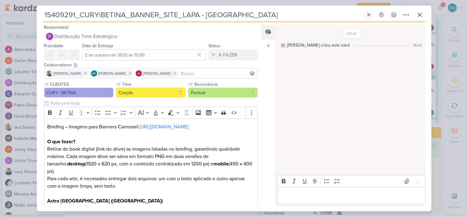
drag, startPoint x: 226, startPoint y: 16, endPoint x: 186, endPoint y: 15, distance: 39.5
click at [184, 15] on input "15409291_CURY|BETINA_BANNER_SITE_LAPA - cópia" at bounding box center [203, 14] width 320 height 11
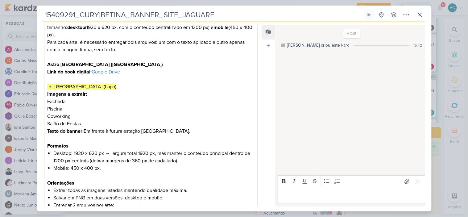
scroll to position [137, 0]
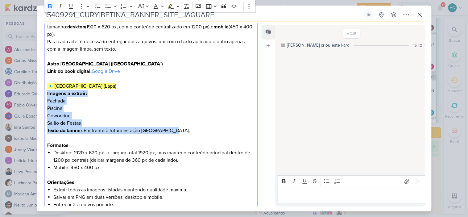
drag, startPoint x: 181, startPoint y: 125, endPoint x: 43, endPoint y: 88, distance: 143.0
click at [43, 88] on div "CLIENTES CURY | BETINA Time" at bounding box center [149, 87] width 224 height 286
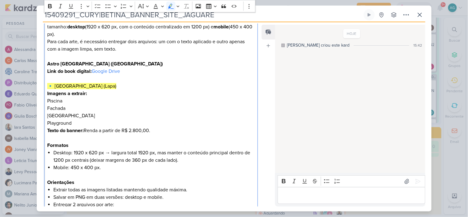
drag, startPoint x: 122, startPoint y: 78, endPoint x: 27, endPoint y: 78, distance: 95.1
click at [27, 78] on div "15409291_CURY|BETINA_BANNER_SITE_JAGUARE Criado por mim" at bounding box center [234, 108] width 468 height 217
drag, startPoint x: 111, startPoint y: 55, endPoint x: 41, endPoint y: 56, distance: 69.8
click at [41, 56] on div "CLIENTES CURY | BETINA Time" at bounding box center [149, 87] width 224 height 286
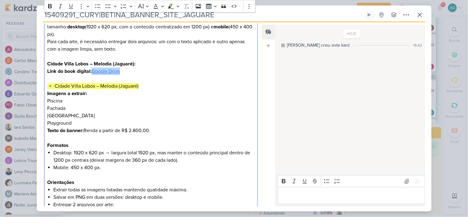
drag, startPoint x: 136, startPoint y: 64, endPoint x: 94, endPoint y: 63, distance: 41.4
click at [94, 68] on p "Link do book digital: Google Drive" at bounding box center [150, 71] width 207 height 7
click at [105, 68] on link "Google Drive" at bounding box center [106, 71] width 28 height 6
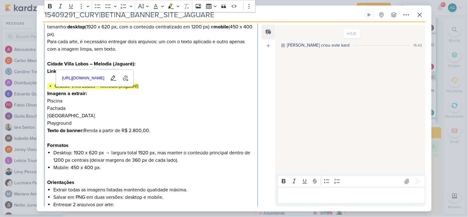
click at [209, 112] on p "Praça do Luau" at bounding box center [150, 115] width 207 height 7
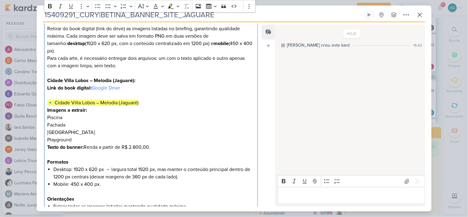
scroll to position [186, 0]
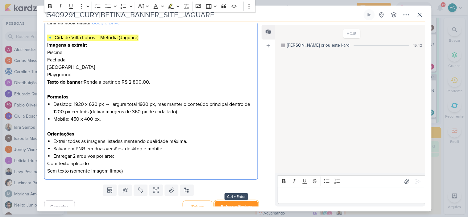
click at [232, 201] on button "Salvar e Fechar" at bounding box center [236, 206] width 43 height 11
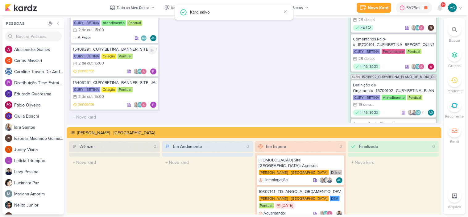
scroll to position [966, 0]
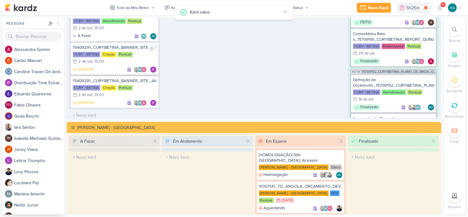
click at [120, 45] on div "15409291_CURY|BETINA_BANNER_SITE_LAPA" at bounding box center [115, 48] width 84 height 6
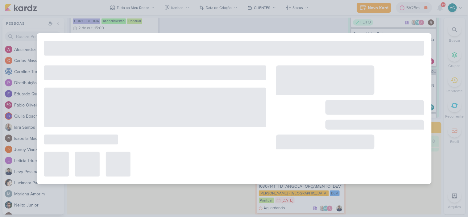
type input "15409291_CURY|BETINA_BANNER_SITE_LAPA"
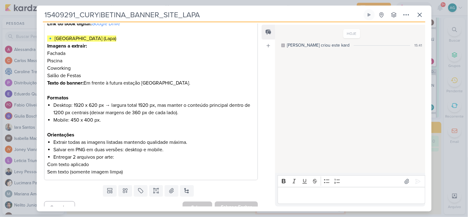
scroll to position [0, 0]
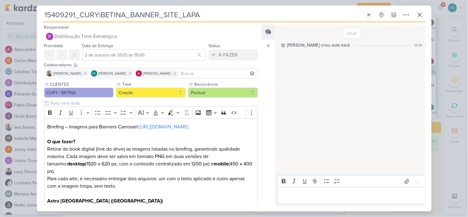
click at [400, 16] on div "Criado por mim nenhum grupo disponível" at bounding box center [388, 14] width 48 height 11
click at [409, 16] on icon at bounding box center [406, 14] width 7 height 7
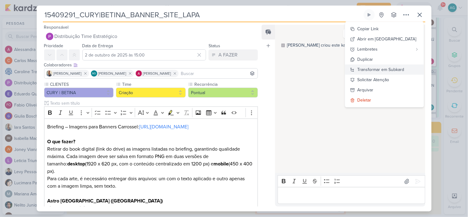
click at [402, 71] on div "Transformar em Subkard" at bounding box center [381, 69] width 47 height 6
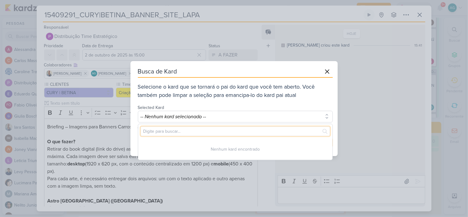
click at [207, 132] on input "text" at bounding box center [236, 132] width 190 height 10
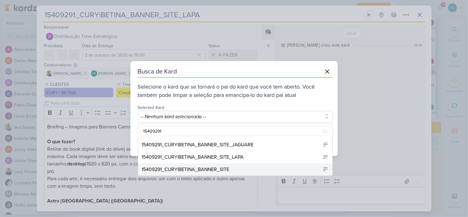
click at [216, 170] on div "15409291_CURY|BETINA_BANNER_SITE" at bounding box center [186, 169] width 88 height 7
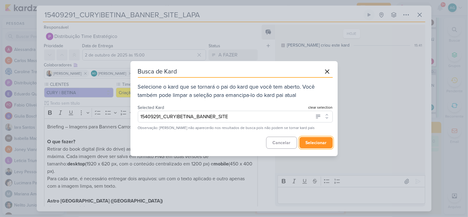
click at [314, 143] on button "selecionar" at bounding box center [316, 142] width 33 height 11
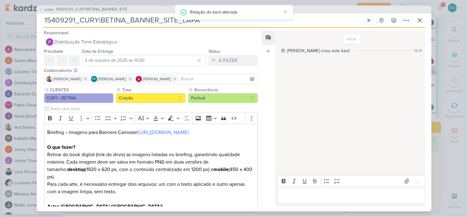
drag, startPoint x: 75, startPoint y: 20, endPoint x: 28, endPoint y: 20, distance: 47.5
click at [28, 20] on div "AG841 15409291_CURY|BETINA_BANNER_SITE 15409291_CURY|BETINA_BANNER_SITE_LAPA" at bounding box center [234, 108] width 468 height 217
click at [418, 20] on icon at bounding box center [419, 20] width 7 height 7
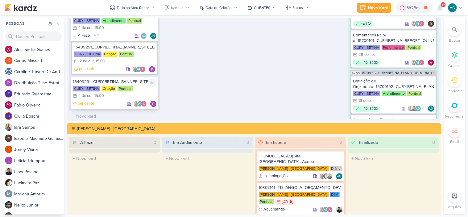
click at [110, 79] on div "15409291_CURY|BETINA_BANNER_SITE_JAGUARE" at bounding box center [115, 82] width 84 height 6
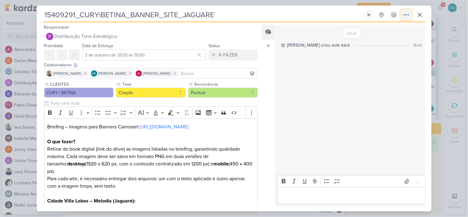
click at [409, 13] on icon at bounding box center [406, 14] width 7 height 7
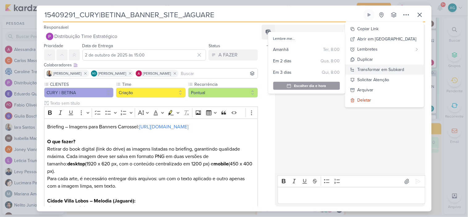
click at [403, 69] on div "Transformar em Subkard" at bounding box center [381, 69] width 47 height 6
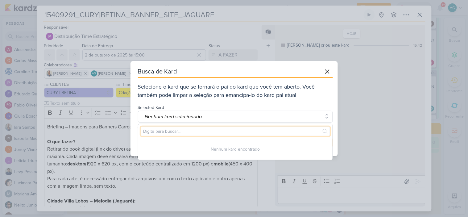
click at [227, 130] on input "text" at bounding box center [236, 132] width 190 height 10
paste input "15409291"
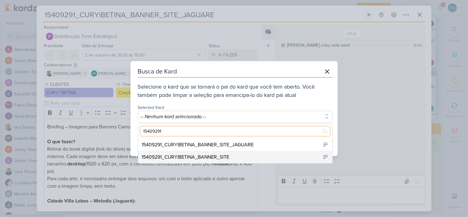
type input "15409291"
click at [229, 156] on div "15409291_CURY|BETINA_BANNER_SITE" at bounding box center [186, 156] width 88 height 7
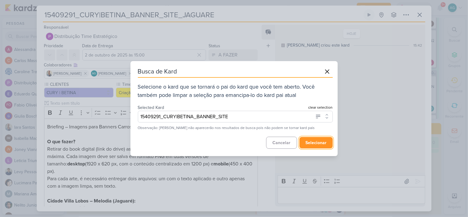
click at [321, 144] on button "selecionar" at bounding box center [316, 142] width 33 height 11
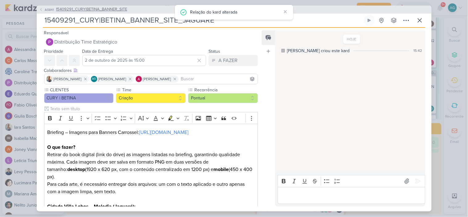
click at [117, 10] on span "15409291_CURY|BETINA_BANNER_SITE" at bounding box center [91, 9] width 71 height 6
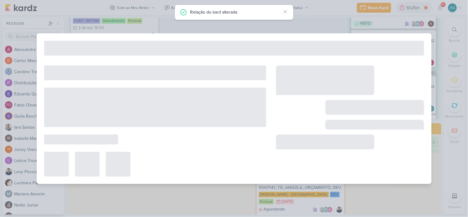
type input "15409291_CURY|BETINA_BANNER_SITE"
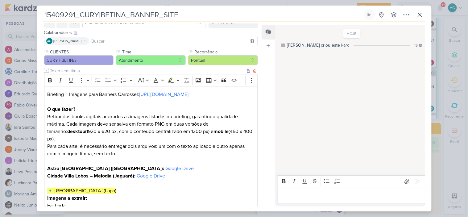
scroll to position [0, 0]
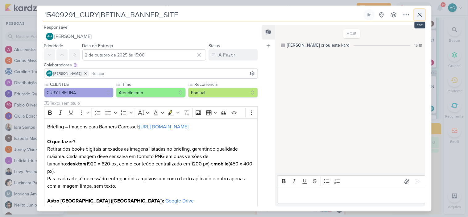
click at [423, 17] on icon at bounding box center [419, 14] width 7 height 7
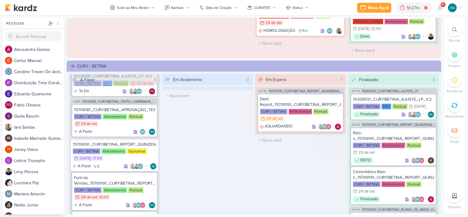
scroll to position [23, 0]
click at [106, 176] on div "Funil de Vendas_15709191_CURY|BETINA_REPORT_QUINZENAL_30.09" at bounding box center [114, 181] width 81 height 11
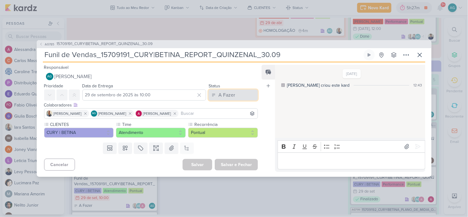
click at [228, 93] on div "A Fazer" at bounding box center [227, 94] width 17 height 7
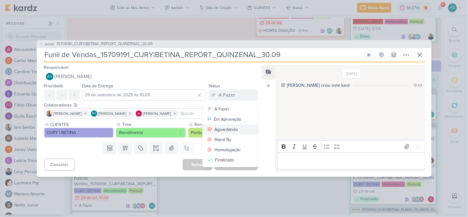
click at [231, 130] on div "Aguardando" at bounding box center [226, 129] width 23 height 6
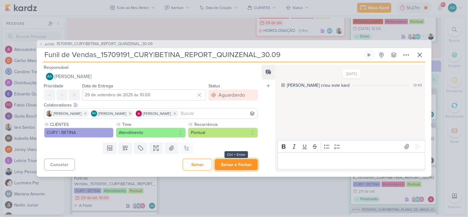
click at [237, 165] on button "Salvar e Fechar" at bounding box center [236, 164] width 43 height 11
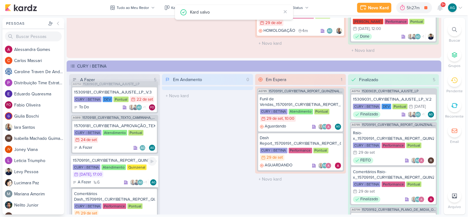
scroll to position [0, 0]
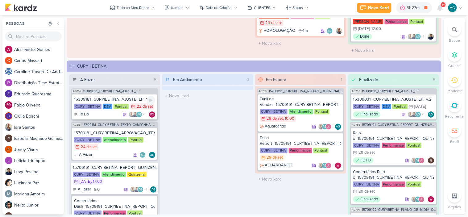
click at [114, 99] on div "15309181_CURY|BETINA_AJUSTE_LP_V.3" at bounding box center [114, 100] width 81 height 6
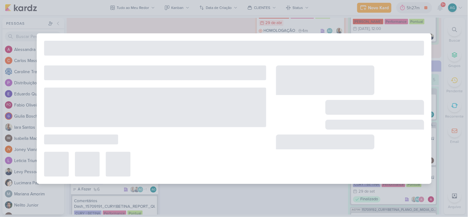
type input "15309181_CURY|BETINA_AJUSTE_LP_V.3"
type input "[DATE] 23:59"
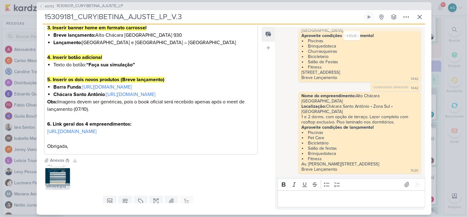
scroll to position [206, 0]
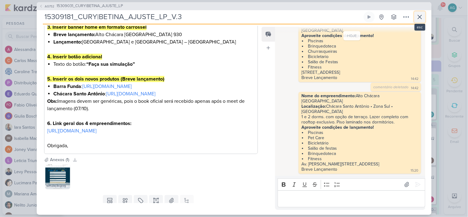
click at [420, 18] on icon at bounding box center [419, 16] width 7 height 7
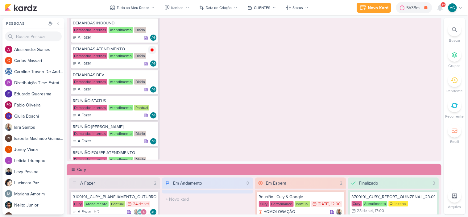
scroll to position [450, 0]
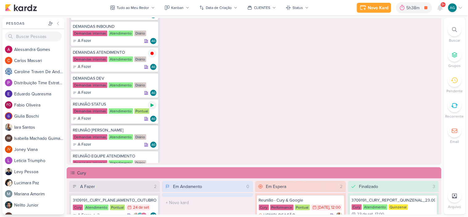
click at [151, 104] on icon at bounding box center [152, 105] width 3 height 3
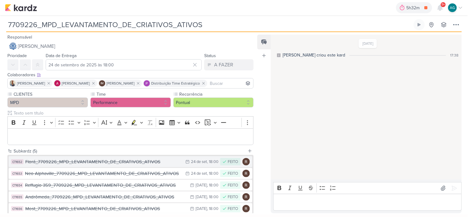
click at [104, 163] on div "Florá_7709226_MPD_LEVANTAMENTO_DE_CRIATIVOS_ATIVOS" at bounding box center [103, 161] width 157 height 7
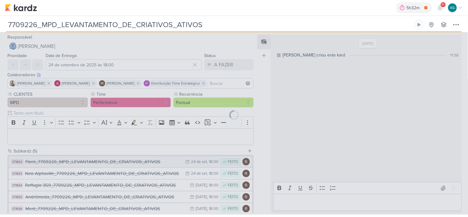
type input "Florá_7709226_MPD_LEVANTAMENTO_DE_CRIATIVOS_ATIVOS"
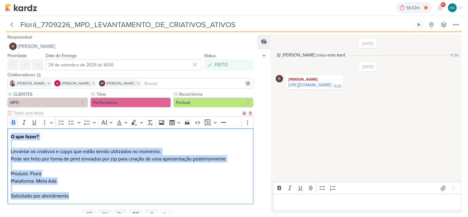
drag, startPoint x: 11, startPoint y: 135, endPoint x: 78, endPoint y: 194, distance: 89.7
click at [78, 194] on div "O que fazer? Levantar os criativos e copys que estão sendo utilizados no moment…" at bounding box center [130, 166] width 246 height 76
copy div "O que fazer? Levantar os criativos e copys que estão sendo utilizados no moment…"
click at [12, 24] on icon at bounding box center [12, 25] width 6 height 6
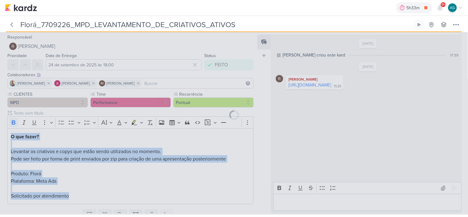
type input "7709226_MPD_LEVANTAMENTO_DE_CRIATIVOS_ATIVOS"
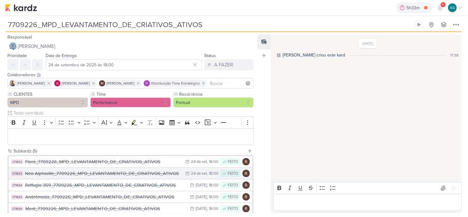
click at [81, 174] on div "Neo Alphaville_7709226_MPD_LEVANTAMENTO_DE_CRIATIVOS_ATIVOS" at bounding box center [103, 173] width 157 height 7
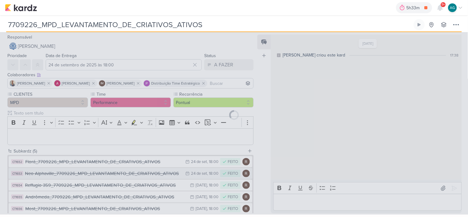
type input "Neo Alphaville_7709226_MPD_LEVANTAMENTO_DE_CRIATIVOS_ATIVOS"
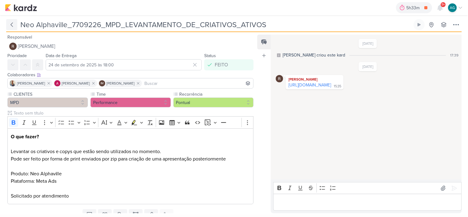
click at [11, 25] on icon at bounding box center [12, 25] width 6 height 6
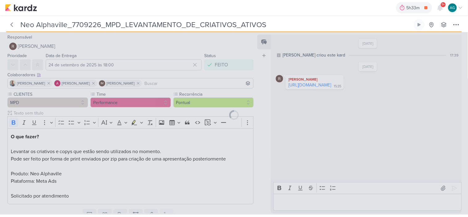
type input "7709226_MPD_LEVANTAMENTO_DE_CRIATIVOS_ATIVOS"
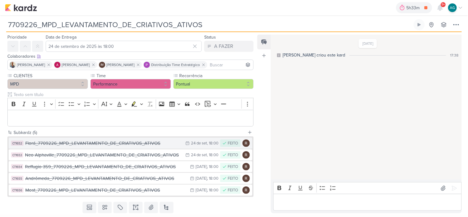
scroll to position [36, 0]
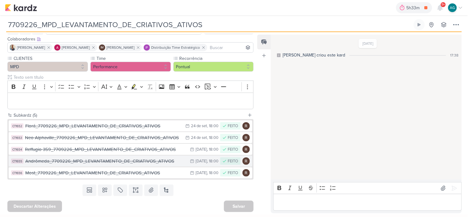
click at [116, 161] on div "Andrômeda_7709226_MPD_LEVANTAMENTO_DE_CRIATIVOS_ATIVOS" at bounding box center [106, 161] width 162 height 7
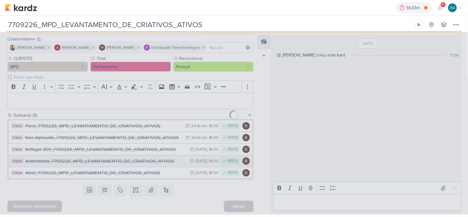
type input "Andrômeda_7709226_MPD_LEVANTAMENTO_DE_CRIATIVOS_ATIVOS"
type input "25 de setembro de 2025 às 18:00"
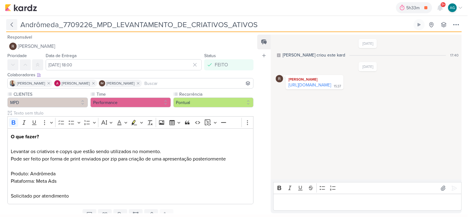
click at [11, 23] on icon at bounding box center [12, 25] width 6 height 6
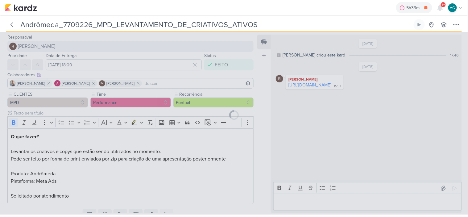
type input "7709226_MPD_LEVANTAMENTO_DE_CRIATIVOS_ATIVOS"
type input "24 de setembro de 2025 às 18:00"
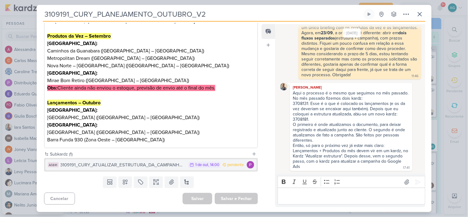
scroll to position [85, 0]
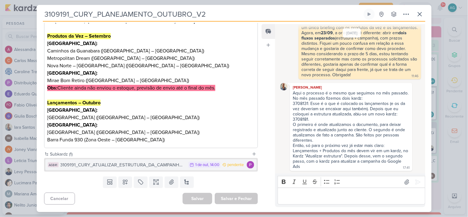
click at [134, 167] on div "3109191_CURY_ATUALIZAR_ESTRUTURA_DA_CAMPANHA_OUTUBRO" at bounding box center [123, 164] width 125 height 7
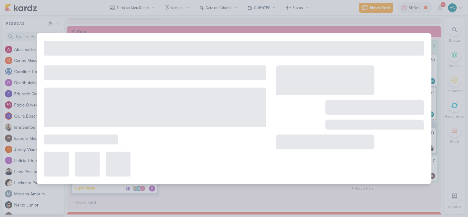
type input "3109191_CURY_ATUALIZAR_ESTRUTURA_DA_CAMPANHA_OUTUBRO"
type input "[DATE] 14:00"
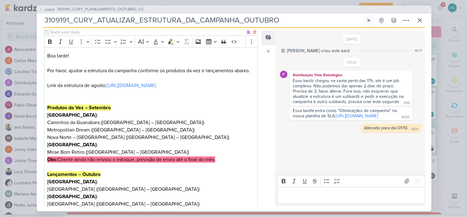
scroll to position [103, 0]
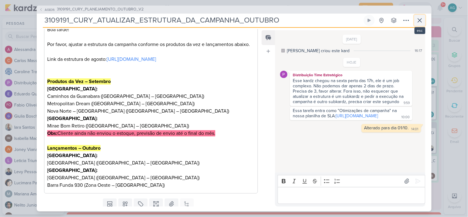
click at [421, 21] on icon at bounding box center [420, 21] width 4 height 4
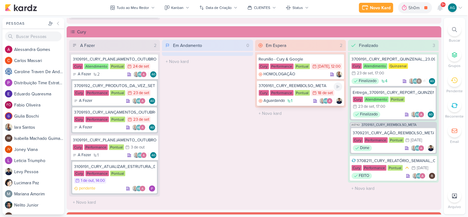
click at [295, 89] on div "3709161_CURY_REEMBOLSO_META" at bounding box center [301, 86] width 84 height 6
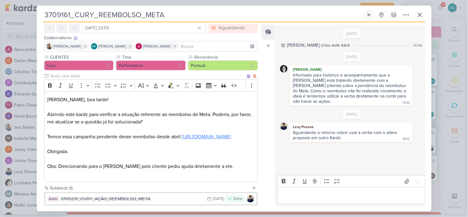
scroll to position [68, 0]
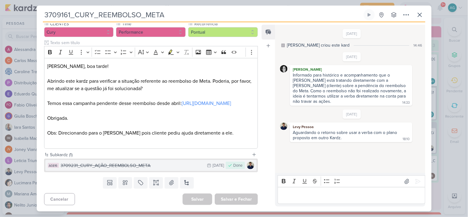
click at [140, 167] on div "3709231_CURY_AÇÃO_REEMBOLSO_META" at bounding box center [133, 165] width 144 height 7
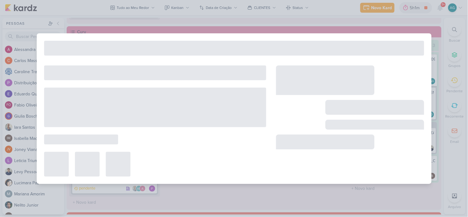
type input "3709231_CURY_AÇÃO_REEMBOLSO_META"
type input "26 de setembro de 2025 às 23:59"
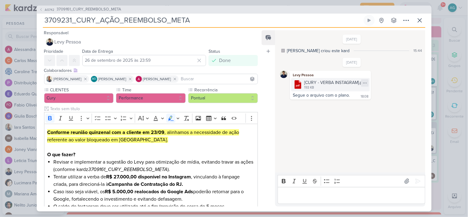
click at [366, 82] on icon at bounding box center [365, 83] width 5 height 5
click at [346, 102] on button "Baixar" at bounding box center [344, 103] width 50 height 9
drag, startPoint x: 205, startPoint y: 17, endPoint x: 36, endPoint y: 22, distance: 169.9
click at [36, 22] on div "AG742 3709161_CURY_REEMBOLSO_META 3709231_CURY_AÇÃO_REEMBOLSO_META" at bounding box center [234, 108] width 468 height 217
click at [329, 82] on div "[CURY - VERBA INSTAGRAM].pdf" at bounding box center [335, 82] width 62 height 6
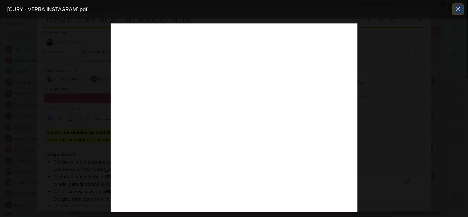
click at [458, 8] on icon at bounding box center [459, 9] width 4 height 4
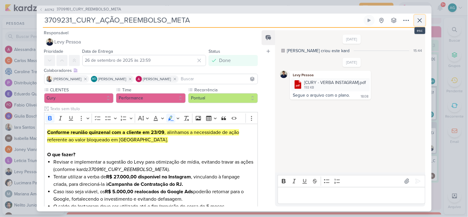
click at [418, 22] on icon at bounding box center [420, 21] width 4 height 4
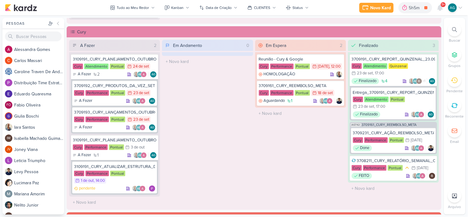
click at [454, 31] on icon at bounding box center [455, 29] width 5 height 5
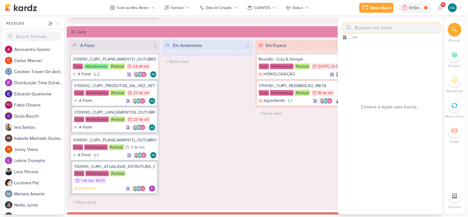
paste input "1707221"
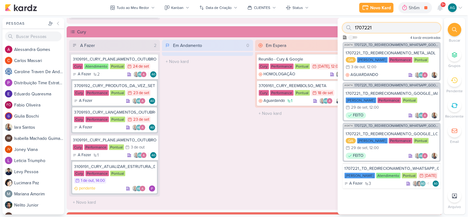
type input "1707221"
click at [403, 44] on span "1707221_TD_REDIRECIONAMENTO_WHATSAPP_GOOGLE_E_META" at bounding box center [397, 44] width 85 height 3
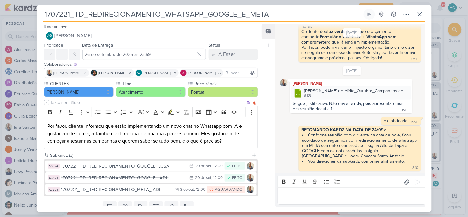
scroll to position [25, 0]
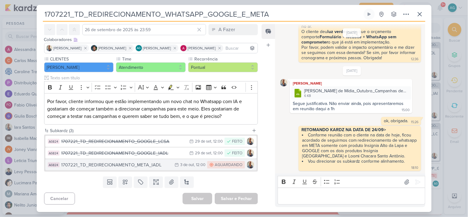
click at [145, 165] on div "1707221_TD_REDIRECIONAMENTO_META_IADL" at bounding box center [116, 164] width 111 height 7
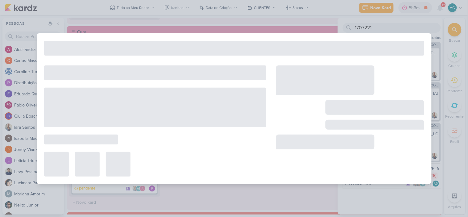
type input "1707221_TD_REDIRECIONAMENTO_META_IADL"
type input "[DATE] 12:00"
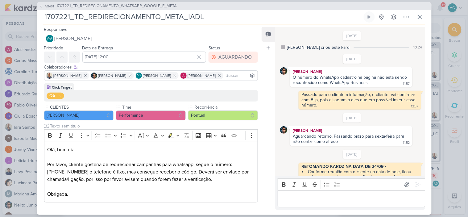
scroll to position [192, 0]
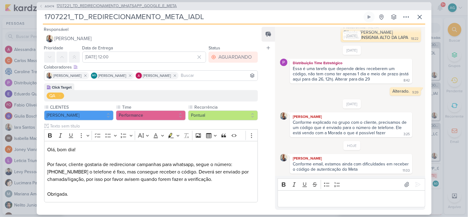
click at [73, 6] on span "1707221_TD_REDIRECIONAMENTO_WHATSAPP_GOOGLE_E_META" at bounding box center [117, 6] width 120 height 6
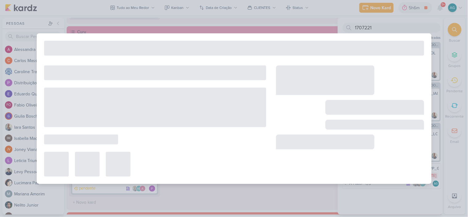
type input "1707221_TD_REDIRECIONAMENTO_WHATSAPP_GOOGLE_E_META"
type input "26 de setembro de 2025 às 23:59"
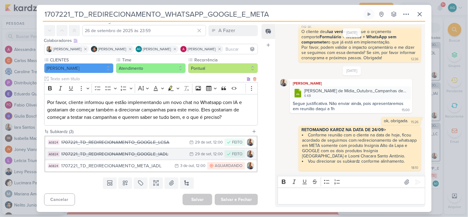
scroll to position [25, 0]
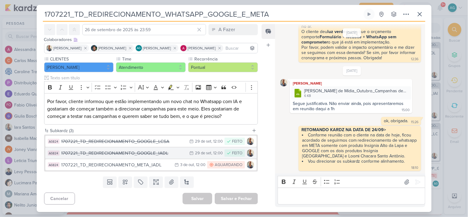
click at [149, 155] on div "1707221_TD_REDIRECIONAMENTO_GOOGLE_IADL" at bounding box center [123, 153] width 125 height 7
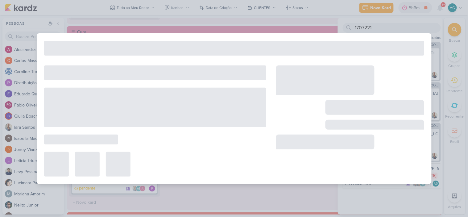
type input "1707221_TD_REDIRECIONAMENTO_GOOGLE_IADL"
type input "29 de setembro de 2025 às 12:00"
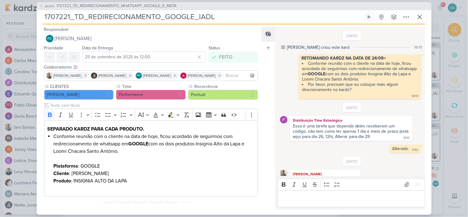
scroll to position [57, 0]
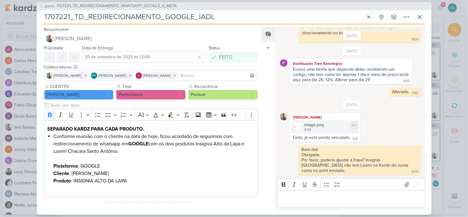
click at [322, 128] on div "image.png" at bounding box center [314, 125] width 20 height 6
drag, startPoint x: 224, startPoint y: 19, endPoint x: 27, endPoint y: 22, distance: 196.7
click at [27, 22] on div "AG474 1707221_TD_REDIRECIONAMENTO_WHATSAPP_GOOGLE_E_META 1707221_TD_REDIRECIONA…" at bounding box center [234, 108] width 468 height 217
click at [423, 17] on icon at bounding box center [419, 16] width 7 height 7
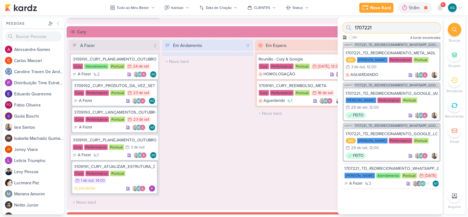
drag, startPoint x: 388, startPoint y: 31, endPoint x: 348, endPoint y: 30, distance: 40.2
click at [348, 30] on div "1707221" at bounding box center [392, 28] width 98 height 10
paste input "81"
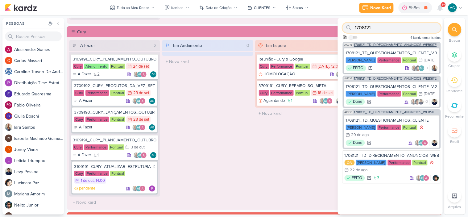
type input "1708121"
click at [400, 42] on div "AG716 1708121_TD_DIRECIONAMENTO_ANUNCIOS_WEBSITE" at bounding box center [392, 44] width 98 height 5
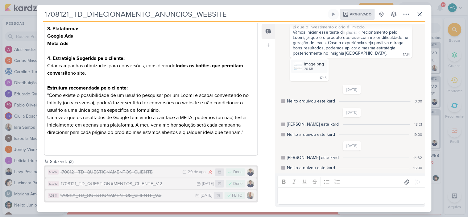
scroll to position [208, 0]
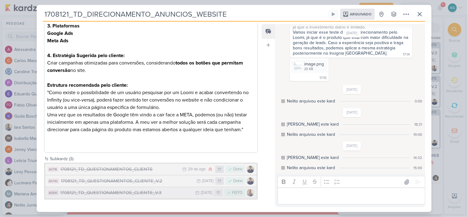
click at [161, 192] on div "1708121_TD_QUESTIONAMENTOS_CLIENTE_V.3" at bounding box center [127, 193] width 132 height 7
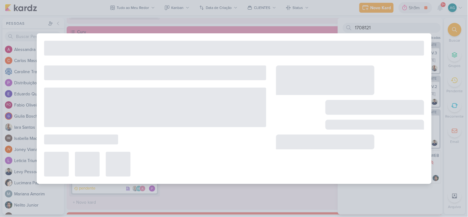
type input "1708121_TD_QUESTIONAMENTOS_CLIENTE_V.3"
type input "[DATE] 23:59"
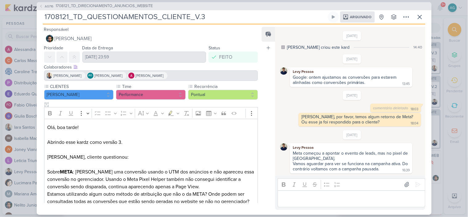
scroll to position [67, 0]
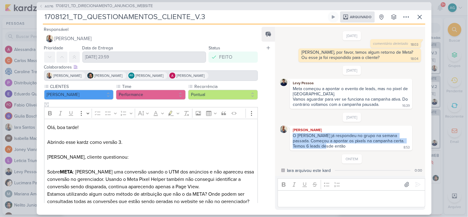
drag, startPoint x: 294, startPoint y: 134, endPoint x: 328, endPoint y: 150, distance: 37.8
click at [328, 150] on div "[PERSON_NAME] O [PERSON_NAME] já respondeu no grupo na semana passada. Começou …" at bounding box center [351, 138] width 122 height 25
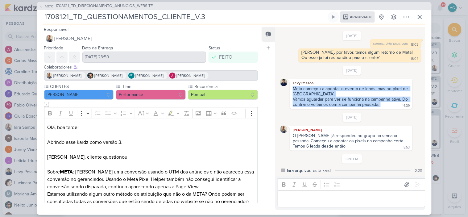
drag, startPoint x: 293, startPoint y: 87, endPoint x: 392, endPoint y: 103, distance: 100.7
click at [392, 103] on div "Meta começou a apontar o evento de leads, mas no pixel de [GEOGRAPHIC_DATA]. Va…" at bounding box center [351, 97] width 120 height 22
copy div "Meta começou a apontar o evento de leads, mas no pixel de [GEOGRAPHIC_DATA]. Va…"
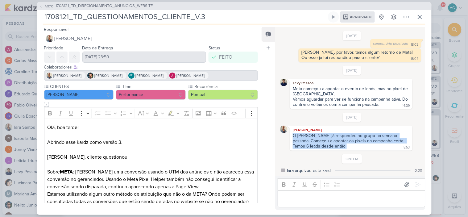
drag, startPoint x: 356, startPoint y: 147, endPoint x: 290, endPoint y: 136, distance: 66.4
click at [290, 136] on div "[PERSON_NAME] O [PERSON_NAME] já respondeu no grupo na semana passada. Começou …" at bounding box center [351, 138] width 122 height 25
copy div "O [PERSON_NAME] já respondeu no grupo na semana passada. Começou a apontar os p…"
click at [419, 17] on icon at bounding box center [419, 16] width 7 height 7
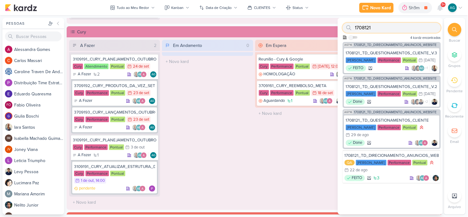
drag, startPoint x: 374, startPoint y: 26, endPoint x: 347, endPoint y: 25, distance: 26.6
click at [347, 25] on div "1708121" at bounding box center [392, 28] width 98 height 10
paste input "9"
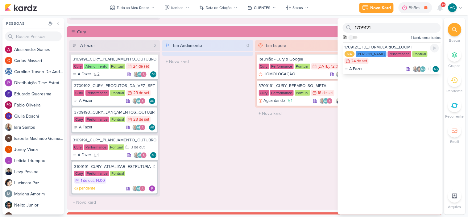
click at [382, 44] on div "1709121_TD_FORMULÁRIOS_LOOMI QA [PERSON_NAME] Performance Pontual 24/9 [DATE] A…" at bounding box center [392, 58] width 98 height 32
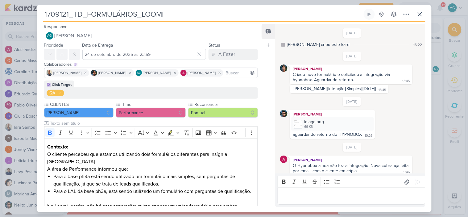
scroll to position [175, 0]
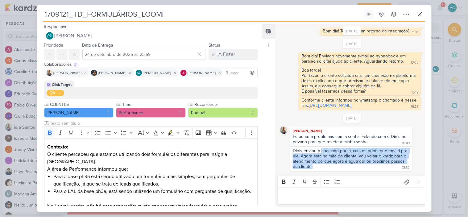
drag, startPoint x: 322, startPoint y: 150, endPoint x: 352, endPoint y: 164, distance: 33.2
click at [352, 164] on div "Dinis enviou o chamado por lá, com os prints que enviei pra ele. Agora está na …" at bounding box center [351, 159] width 120 height 22
click at [238, 53] on button "A Fazer" at bounding box center [233, 54] width 49 height 11
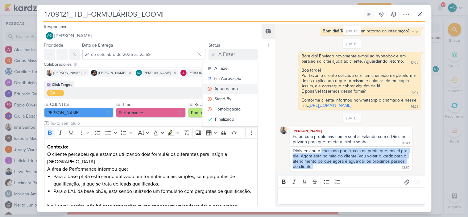
click at [236, 88] on button "Aguardando" at bounding box center [230, 89] width 55 height 10
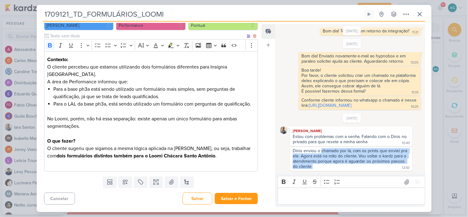
scroll to position [95, 0]
click at [239, 200] on button "Salvar e Fechar" at bounding box center [236, 198] width 43 height 11
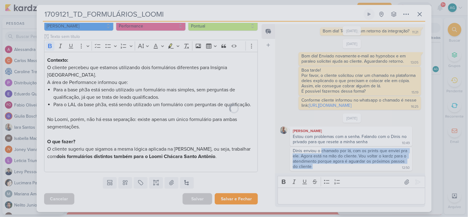
scroll to position [94, 0]
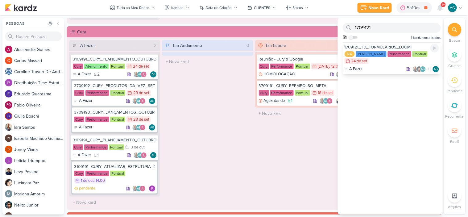
click at [386, 45] on div "1709121_TD_FORMULÁRIOS_LOOMI" at bounding box center [392, 47] width 94 height 6
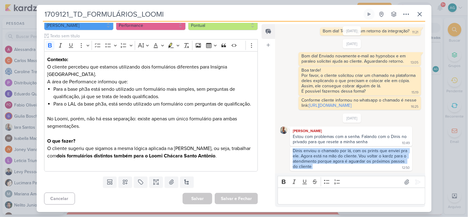
drag, startPoint x: 294, startPoint y: 147, endPoint x: 315, endPoint y: 165, distance: 28.1
click at [315, 165] on div "Dinis enviou o chamado por lá, com os prints que enviei pra ele. Agora está na …" at bounding box center [351, 159] width 120 height 22
copy div "Dinis enviou o chamado por lá, com os prints que enviei pra ele. Agora está na …"
click at [421, 13] on icon at bounding box center [420, 14] width 4 height 4
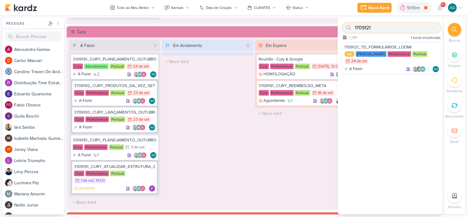
click at [347, 25] on div "1709121" at bounding box center [392, 28] width 98 height 10
paste input "2"
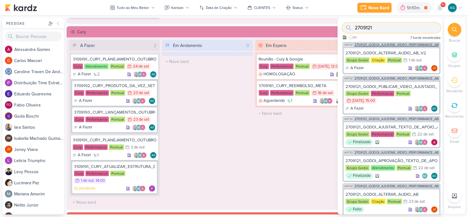
type input "2709121"
click at [393, 44] on span "2709121_GODOI_AJUSTAR_VIDEO_PERFORMANCE_AB" at bounding box center [397, 44] width 84 height 3
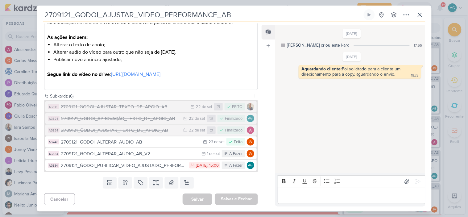
scroll to position [134, 0]
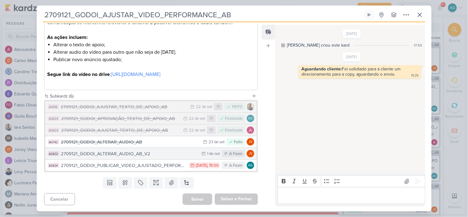
click at [142, 154] on div "2709121_GODOI_ALTERAR_AUDIO_AB_V2" at bounding box center [130, 153] width 138 height 7
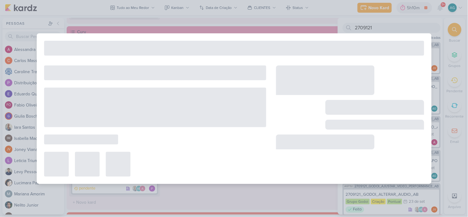
type input "2709121_GODOI_ALTERAR_AUDIO_AB_V2"
type input "1 de outubro de 2025 às 23:59"
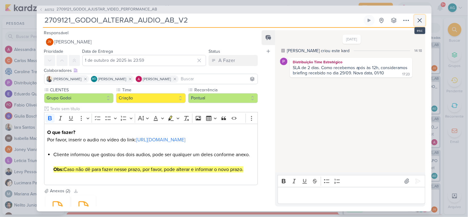
click at [424, 20] on button at bounding box center [420, 20] width 11 height 11
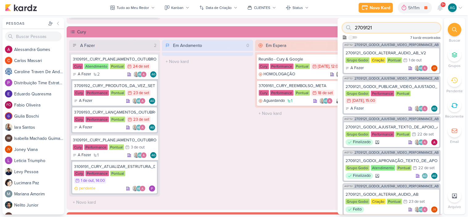
drag, startPoint x: 383, startPoint y: 27, endPoint x: 346, endPoint y: 25, distance: 36.8
click at [346, 25] on div "2709121" at bounding box center [392, 28] width 98 height 10
paste input "370916"
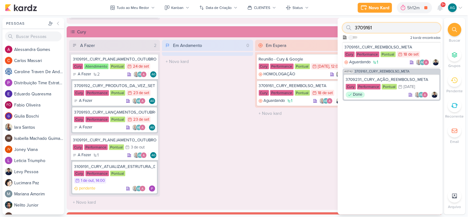
drag, startPoint x: 380, startPoint y: 25, endPoint x: 352, endPoint y: 24, distance: 27.8
click at [352, 24] on div "3709161" at bounding box center [392, 28] width 98 height 10
paste input "13"
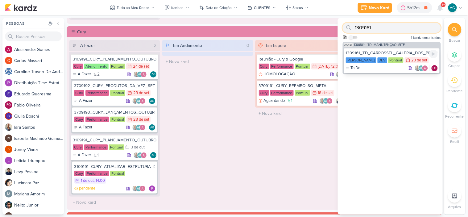
type input "1309161"
click at [378, 52] on div "1309161_TD_CARROSSEL_GALERIA_DOS_PRODUTOS" at bounding box center [392, 53] width 92 height 6
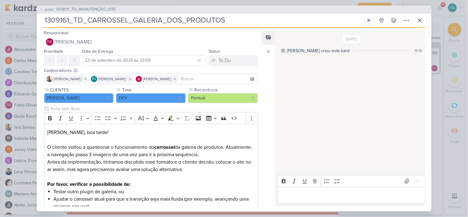
drag, startPoint x: 228, startPoint y: 20, endPoint x: 34, endPoint y: 21, distance: 193.6
click at [34, 21] on div "AG481 1308011_TD_MANUTENÇÃO_SITE 1309161_TD_CARROSSEL_GALERIA_DOS_PRODUTOS" at bounding box center [234, 108] width 468 height 217
drag, startPoint x: 298, startPoint y: 196, endPoint x: 299, endPoint y: 193, distance: 3.3
click at [299, 196] on p "Editor editing area: main" at bounding box center [351, 195] width 141 height 7
click at [110, 11] on span "1308011_TD_MANUTENÇÃO_SITE" at bounding box center [86, 9] width 60 height 6
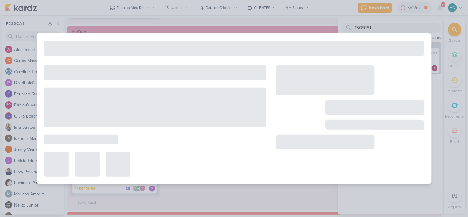
type input "1308011_TD_MANUTENÇÃO_SITE"
type input "[DATE] 23:59"
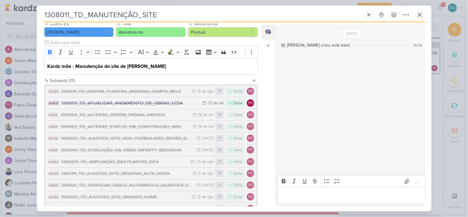
scroll to position [171, 0]
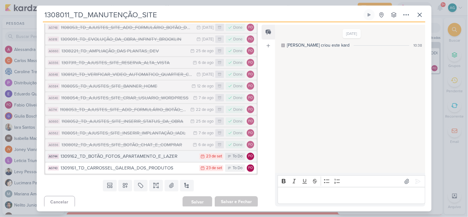
click at [145, 158] on div "1309162_TD_BOTÃO_FOTOS_APARTAMENTO_E_LAZER" at bounding box center [129, 156] width 136 height 7
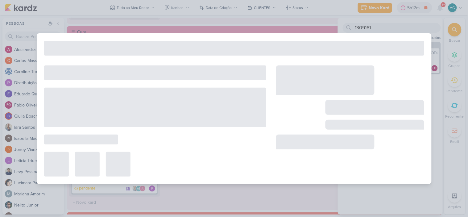
type input "1309162_TD_BOTÃO_FOTOS_APARTAMENTO_E_LAZER"
type input "23 de setembro de 2025 às 23:59"
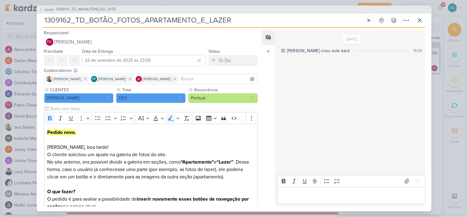
drag, startPoint x: 241, startPoint y: 22, endPoint x: 38, endPoint y: 19, distance: 203.5
click at [38, 19] on div "AG481 1308011_TD_MANUTENÇÃO_SITE 1309162_TD_BOTÃO_FOTOS_APARTAMENTO_E_LAZER Cri…" at bounding box center [234, 109] width 395 height 206
click at [419, 23] on icon at bounding box center [419, 20] width 7 height 7
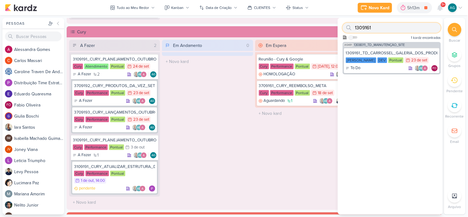
drag, startPoint x: 363, startPoint y: 26, endPoint x: 353, endPoint y: 26, distance: 10.5
click at [353, 26] on div "1309161" at bounding box center [392, 28] width 98 height 10
paste input "270918"
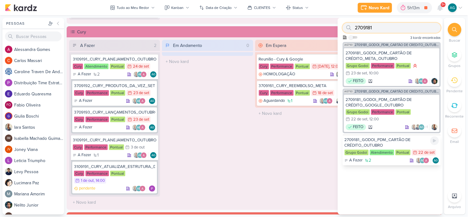
type input "2709181"
click at [395, 141] on div "2709181_GODOI_PDM_CARTÃO DE CRÉDITO_OUTUBRO" at bounding box center [392, 142] width 94 height 11
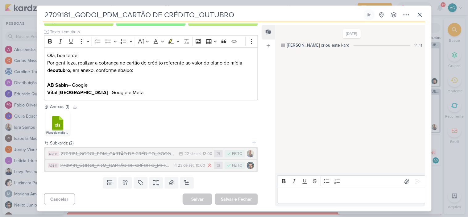
scroll to position [0, 0]
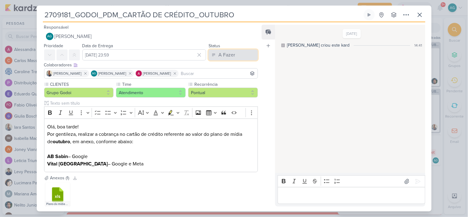
click at [232, 57] on div "A Fazer" at bounding box center [227, 54] width 17 height 7
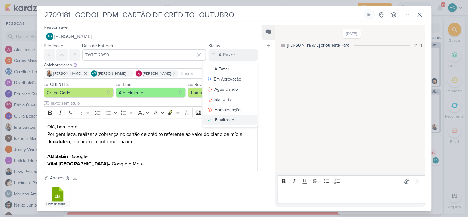
click at [230, 117] on div "Finalizado" at bounding box center [224, 120] width 19 height 6
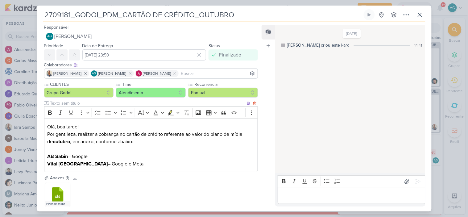
scroll to position [71, 0]
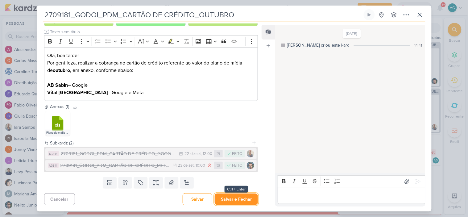
click at [247, 199] on button "Salvar e Fechar" at bounding box center [236, 199] width 43 height 11
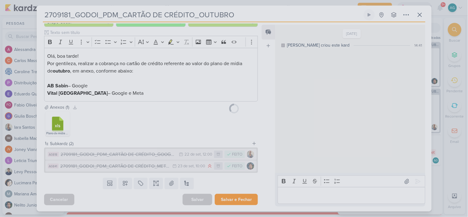
scroll to position [71, 0]
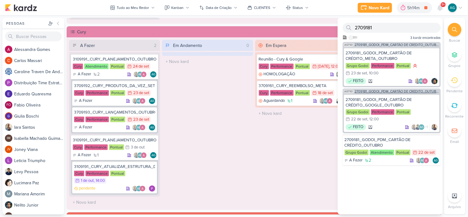
click at [385, 91] on span "2709181_GODOI_PDM_CARTÃO DE CRÉDITO_OUTUBRO" at bounding box center [397, 91] width 85 height 3
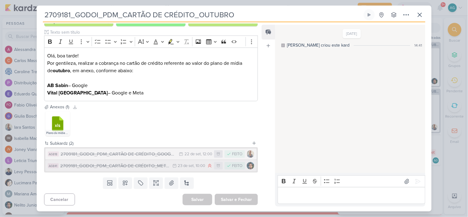
click at [125, 167] on div "2709181_GODOI_PDM_CARTÃO DE CRÉDITO_META_OUTUBRO" at bounding box center [115, 165] width 109 height 7
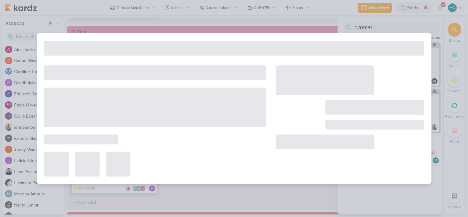
type input "2709181_GODOI_PDM_CARTÃO DE CRÉDITO_META_OUTUBRO"
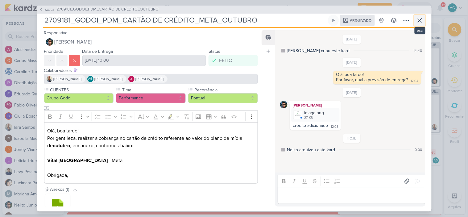
click at [424, 22] on button at bounding box center [420, 20] width 11 height 11
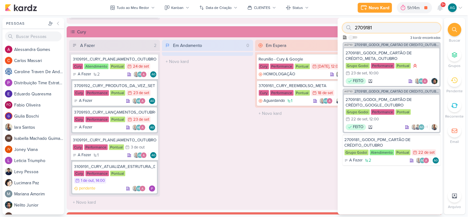
drag, startPoint x: 378, startPoint y: 26, endPoint x: 345, endPoint y: 27, distance: 32.7
click at [345, 27] on div "2709181" at bounding box center [392, 28] width 98 height 10
paste input "153"
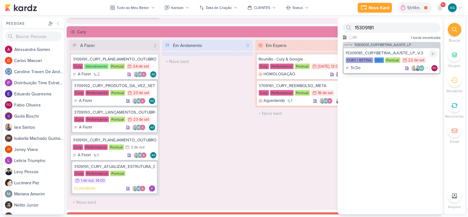
click at [372, 53] on div "15309181_CURY|BETINA_AJUSTE_LP_V.3" at bounding box center [392, 53] width 92 height 6
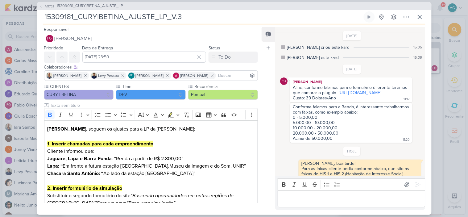
scroll to position [206, 0]
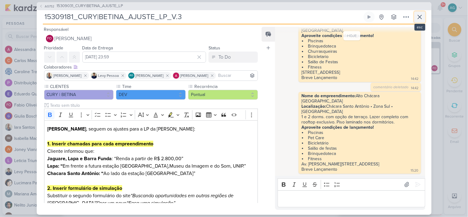
click at [422, 17] on icon at bounding box center [419, 16] width 7 height 7
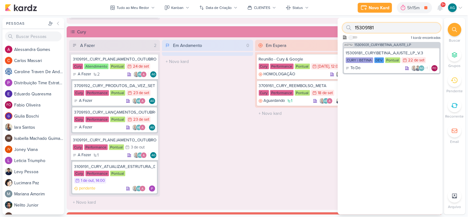
drag, startPoint x: 380, startPoint y: 26, endPoint x: 347, endPoint y: 26, distance: 33.3
click at [347, 26] on div "15309181" at bounding box center [392, 28] width 98 height 10
paste input "709192"
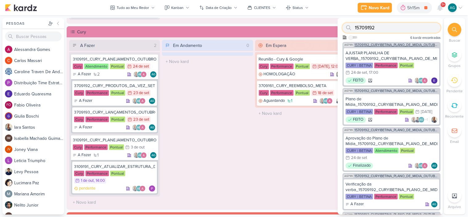
type input "15709192"
click at [400, 43] on span "15709192_CURY|BETINA_PLANO_DE_MIDIA_OUTUBRO" at bounding box center [397, 44] width 85 height 3
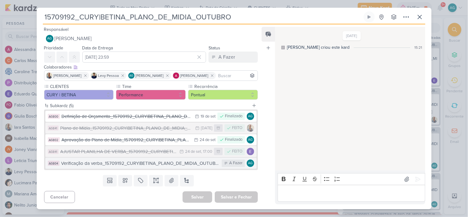
click at [170, 164] on div "Verificação da verba_15709192_CURY|BETINA_PLANO_DE_MIDIA_OUTUBRO" at bounding box center [140, 163] width 158 height 7
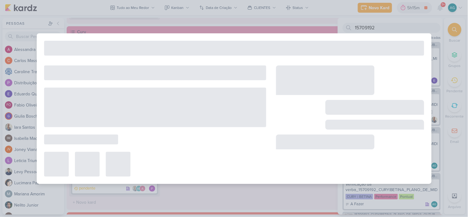
type input "Verificação da verba_15709192_CURY|BETINA_PLANO_DE_MIDIA_OUTUBRO"
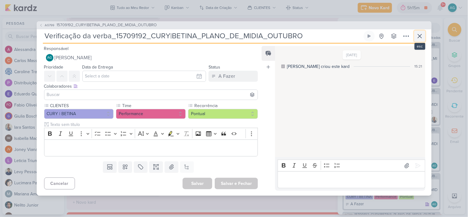
click at [421, 35] on icon at bounding box center [419, 35] width 7 height 7
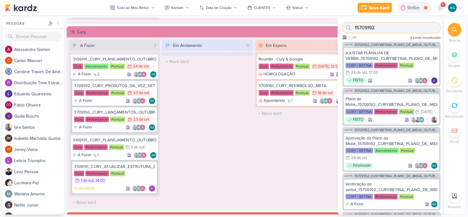
drag, startPoint x: 375, startPoint y: 25, endPoint x: 353, endPoint y: 21, distance: 21.9
click at [353, 21] on div "15709192 Como admin, ative para buscar em todos os kardz da organização 6 kardz…" at bounding box center [390, 30] width 105 height 24
paste input "3109191"
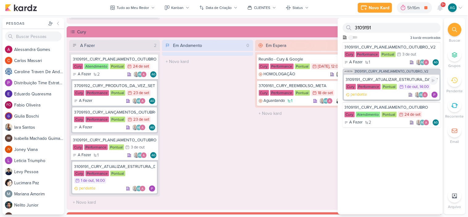
click at [383, 78] on div "3109191_CURY_ATUALIZAR_ESTRUTURA_DA_CAMPANHA_OUTUBRO" at bounding box center [392, 80] width 92 height 6
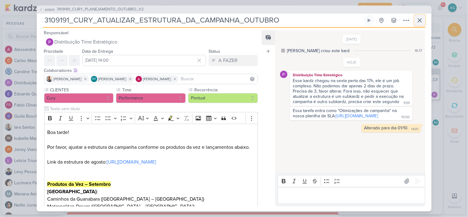
click at [421, 21] on icon at bounding box center [419, 20] width 7 height 7
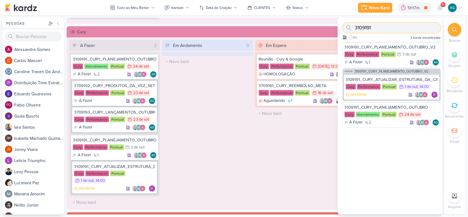
drag, startPoint x: 371, startPoint y: 28, endPoint x: 355, endPoint y: 27, distance: 15.8
click at [355, 27] on div "3109191" at bounding box center [392, 28] width 98 height 10
click at [355, 27] on div at bounding box center [349, 28] width 12 height 10
click at [375, 24] on input "3109191" at bounding box center [392, 28] width 98 height 10
drag, startPoint x: 385, startPoint y: 28, endPoint x: 347, endPoint y: 27, distance: 38.0
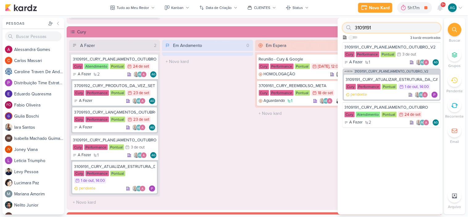
click at [347, 27] on div "3109191" at bounding box center [392, 28] width 98 height 10
paste input "13"
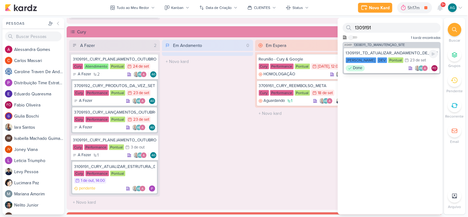
click at [388, 66] on div "Done AG FO" at bounding box center [392, 68] width 92 height 6
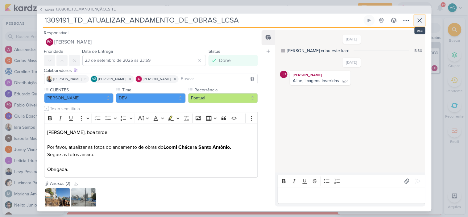
click at [418, 20] on icon at bounding box center [419, 20] width 7 height 7
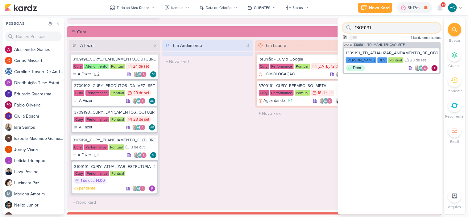
drag, startPoint x: 368, startPoint y: 29, endPoint x: 353, endPoint y: 27, distance: 15.2
click at [353, 27] on div "1309191" at bounding box center [392, 28] width 98 height 10
paste input "270731"
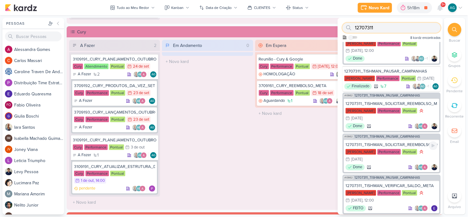
scroll to position [0, 0]
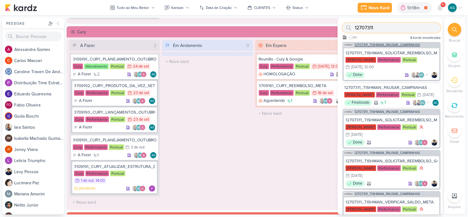
type input "12707311"
click at [395, 45] on span "12707311_TISHMAN_PAUSAR_CAMPANHAS" at bounding box center [387, 44] width 65 height 3
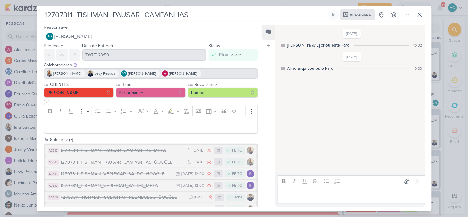
scroll to position [27, 0]
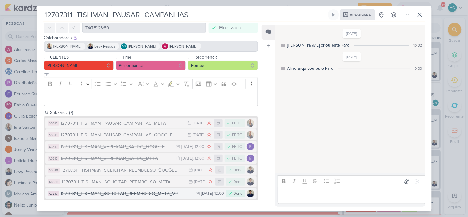
click at [152, 193] on div "12707311_TISHMAN_SOLICITAR_REEMBOLSO_META_V2" at bounding box center [127, 193] width 132 height 7
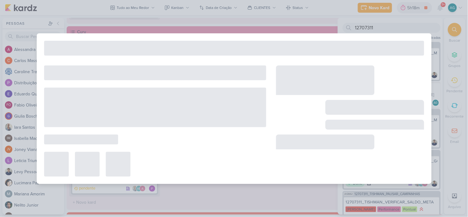
type input "12707311_TISHMAN_SOLICITAR_REEMBOLSO_META_V2"
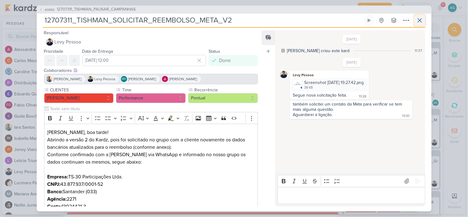
click at [420, 19] on icon at bounding box center [419, 20] width 7 height 7
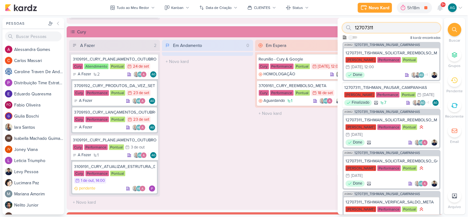
drag, startPoint x: 366, startPoint y: 25, endPoint x: 354, endPoint y: 24, distance: 11.5
click at [354, 24] on div "12707311" at bounding box center [392, 28] width 98 height 10
paste input "270922"
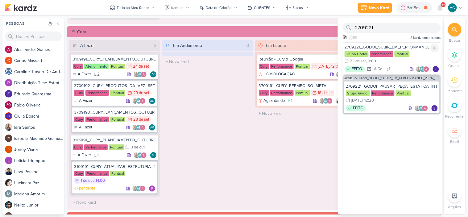
click at [391, 47] on div "2709221_GODOI_SUBIR_EM_PERFORMANCE_PEÇA_ESTÁTICA_INTEGRAÇÃO_AB" at bounding box center [392, 47] width 94 height 6
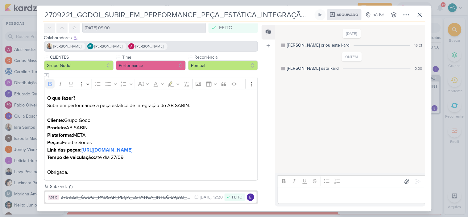
scroll to position [38, 0]
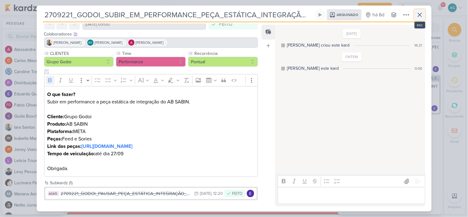
click at [421, 16] on icon at bounding box center [419, 14] width 7 height 7
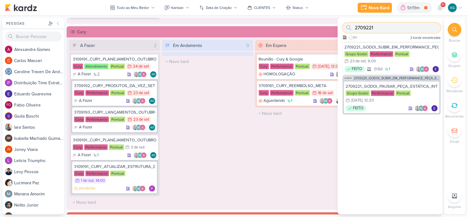
drag, startPoint x: 377, startPoint y: 26, endPoint x: 352, endPoint y: 26, distance: 25.3
click at [352, 26] on div "2709221" at bounding box center [392, 28] width 98 height 10
paste input "3"
click at [387, 28] on input "2709231" at bounding box center [392, 28] width 98 height 10
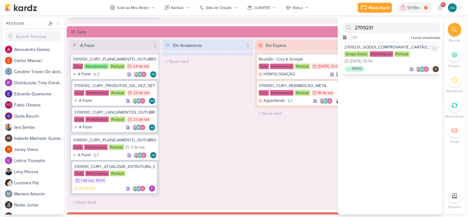
click at [393, 45] on div "2709231_GODOI_COMPROVANTE_CARTÃO_VITAL" at bounding box center [392, 47] width 94 height 6
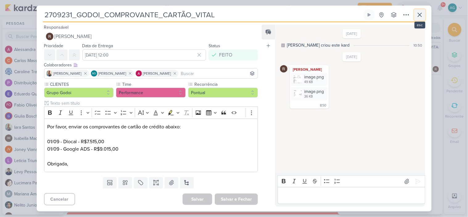
click at [421, 17] on icon at bounding box center [419, 14] width 7 height 7
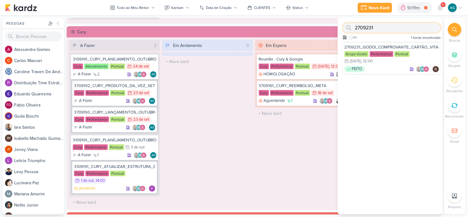
drag, startPoint x: 380, startPoint y: 27, endPoint x: 349, endPoint y: 26, distance: 31.5
click at [349, 26] on div "2709231" at bounding box center [392, 28] width 98 height 10
paste input "1"
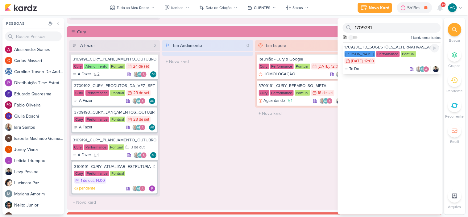
click at [394, 66] on div "To Do AG" at bounding box center [392, 69] width 94 height 6
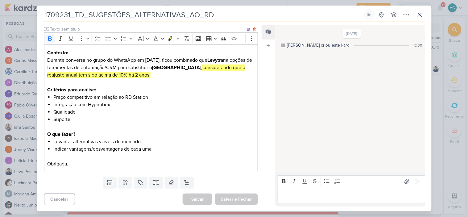
scroll to position [0, 0]
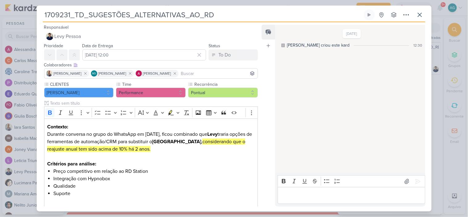
drag, startPoint x: 221, startPoint y: 15, endPoint x: 31, endPoint y: 14, distance: 189.2
click at [31, 14] on div "1709231_TD_SUGESTÕES_ALTERNATIVAS_AO_RD Criado por mim" at bounding box center [234, 108] width 468 height 217
click at [419, 16] on icon at bounding box center [420, 15] width 4 height 4
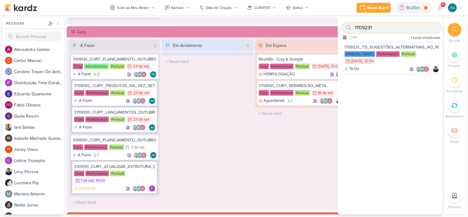
drag, startPoint x: 347, startPoint y: 25, endPoint x: 344, endPoint y: 25, distance: 3.1
click at [344, 25] on div "1709231" at bounding box center [392, 28] width 98 height 10
paste input "3"
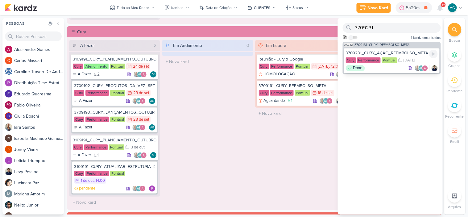
click at [383, 53] on div "3709231_CURY_AÇÃO_REEMBOLSO_META" at bounding box center [392, 53] width 92 height 6
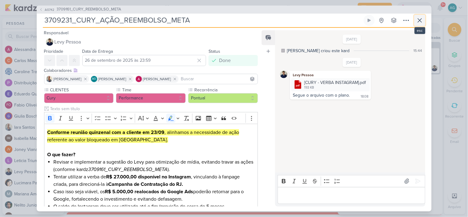
click at [423, 22] on icon at bounding box center [419, 20] width 7 height 7
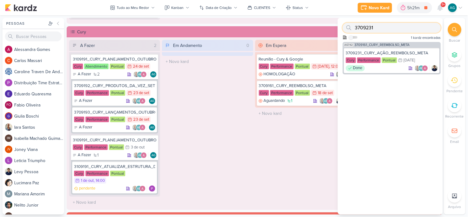
drag, startPoint x: 377, startPoint y: 28, endPoint x: 344, endPoint y: 25, distance: 32.8
click at [344, 25] on div "3709231" at bounding box center [392, 28] width 98 height 10
paste input "170924"
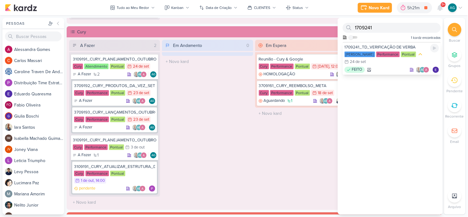
click at [379, 64] on div "[PERSON_NAME] Performance Pontual 24/9 [DATE]" at bounding box center [392, 58] width 94 height 14
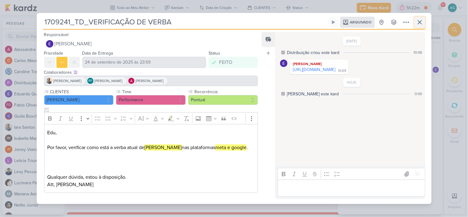
click at [421, 22] on icon at bounding box center [419, 22] width 7 height 7
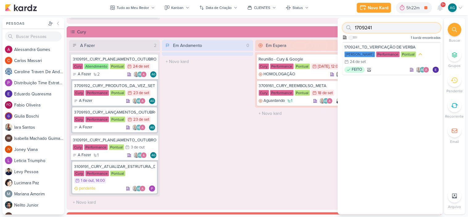
drag, startPoint x: 362, startPoint y: 23, endPoint x: 352, endPoint y: 23, distance: 10.5
click at [352, 23] on div "1709241" at bounding box center [392, 28] width 98 height 10
click at [352, 23] on div at bounding box center [349, 28] width 12 height 10
click at [394, 33] on div "1709241 Como admin, ative para buscar em todos os kardz da organização 1 kardz …" at bounding box center [390, 30] width 105 height 24
drag, startPoint x: 390, startPoint y: 26, endPoint x: 351, endPoint y: 25, distance: 39.5
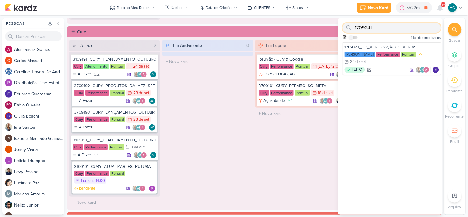
click at [351, 25] on div "1709241" at bounding box center [392, 28] width 98 height 10
click at [351, 25] on div at bounding box center [349, 28] width 12 height 10
click at [392, 32] on input "1709241" at bounding box center [392, 28] width 98 height 10
drag, startPoint x: 382, startPoint y: 28, endPoint x: 348, endPoint y: 25, distance: 33.7
click at [348, 25] on div "1709241" at bounding box center [392, 28] width 98 height 10
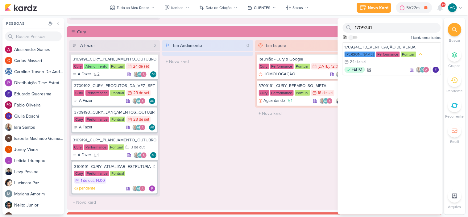
click at [348, 25] on icon at bounding box center [349, 27] width 5 height 5
paste input "1"
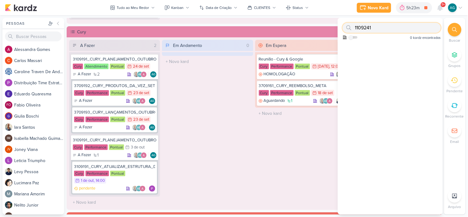
drag, startPoint x: 361, startPoint y: 25, endPoint x: 341, endPoint y: 22, distance: 20.4
click at [341, 22] on div "1109241 Como admin, ative para buscar em todos os kardz da organização 0 kardz …" at bounding box center [390, 30] width 105 height 24
paste input "70926"
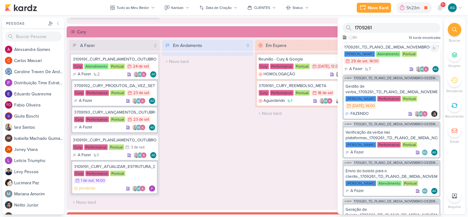
click at [390, 47] on div "1709261_TD_PLANO_DE_MIDIA_NOVEMBRO+DEZEMBRO" at bounding box center [392, 47] width 94 height 6
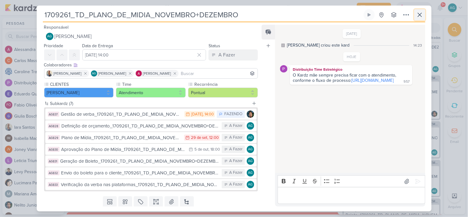
click at [416, 14] on button at bounding box center [420, 14] width 11 height 11
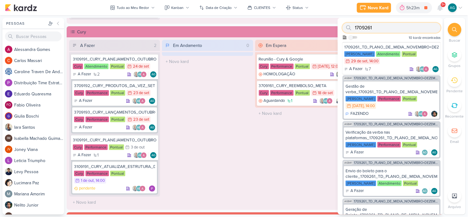
drag, startPoint x: 366, startPoint y: 28, endPoint x: 357, endPoint y: 28, distance: 9.0
click at [357, 28] on input "1709261" at bounding box center [392, 28] width 98 height 10
type input "1"
paste input "2109261"
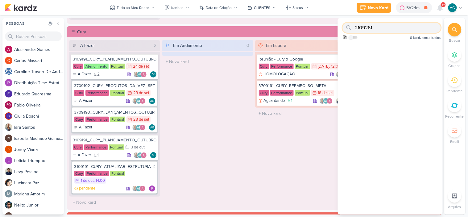
click at [354, 26] on div "2109261" at bounding box center [392, 28] width 98 height 10
paste input "4"
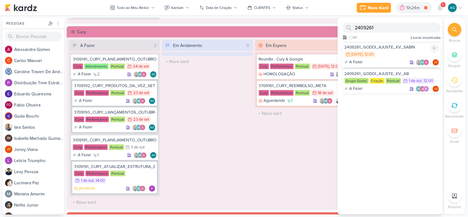
click at [380, 61] on div "A Fazer AG JV" at bounding box center [392, 62] width 94 height 6
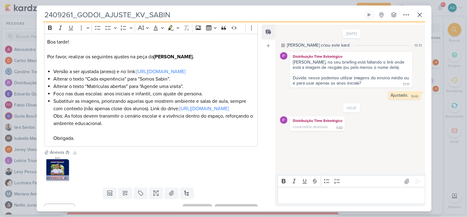
scroll to position [91, 0]
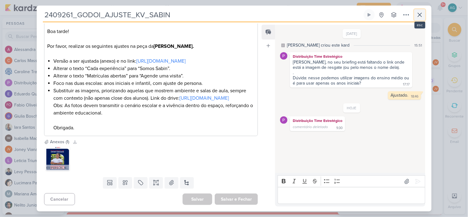
click at [420, 15] on icon at bounding box center [420, 15] width 4 height 4
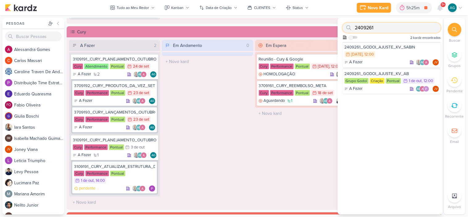
drag, startPoint x: 373, startPoint y: 28, endPoint x: 333, endPoint y: 27, distance: 40.2
click at [333, 27] on div "Pessoas [GEOGRAPHIC_DATA] A l e s s a n d r a G o m e s C a r l o s M a s s a r…" at bounding box center [234, 116] width 468 height 197
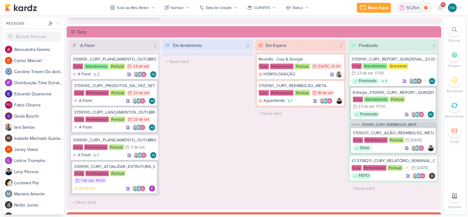
click at [449, 31] on div at bounding box center [455, 30] width 14 height 14
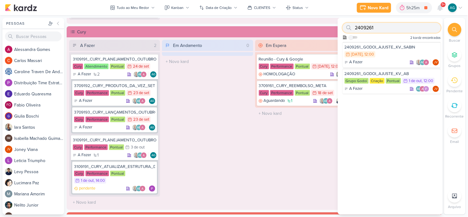
paste input "2"
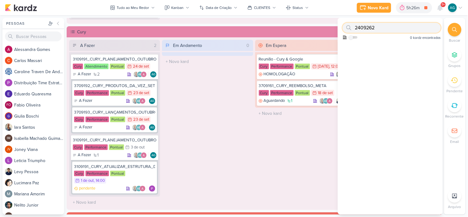
click at [346, 26] on div "2409262" at bounding box center [392, 28] width 98 height 10
click at [398, 31] on input "2409262" at bounding box center [392, 28] width 98 height 10
type input "2409261"
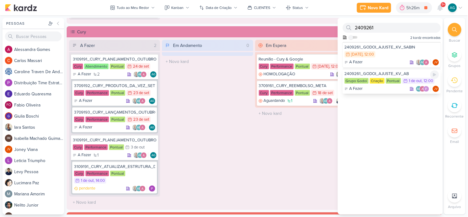
click at [391, 73] on div "2409261_GODOI_AJUSTE_KV_AB" at bounding box center [392, 74] width 94 height 6
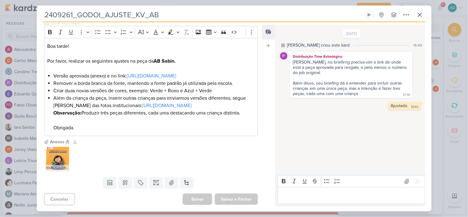
scroll to position [0, 0]
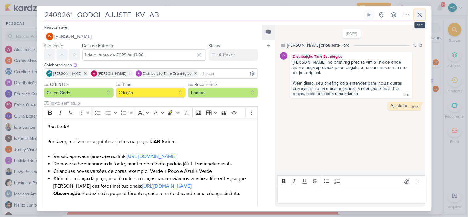
click at [422, 17] on icon at bounding box center [419, 14] width 7 height 7
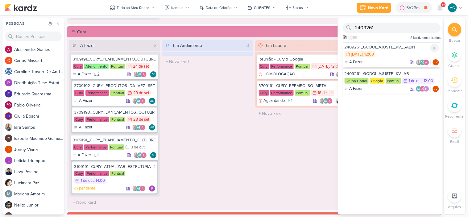
click at [399, 49] on div "2409261_GODOI_AJUSTE_KV_SABIN" at bounding box center [392, 47] width 94 height 6
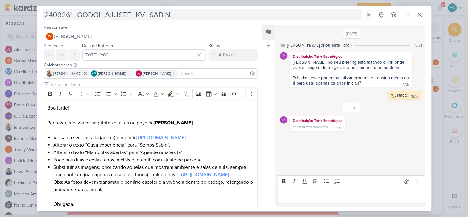
click at [73, 15] on input "2409261_GODOI_AJUSTE_KV_SABIN" at bounding box center [203, 14] width 320 height 11
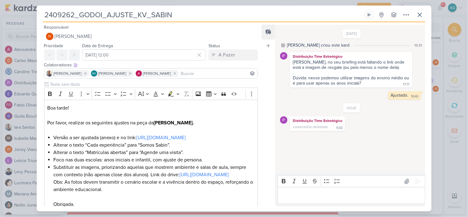
type input "2409262_GODOI_AJUSTE_KV_SABIN"
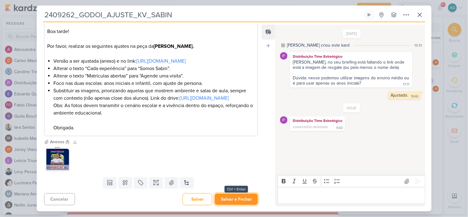
click at [241, 196] on button "Salvar e Fechar" at bounding box center [236, 199] width 43 height 11
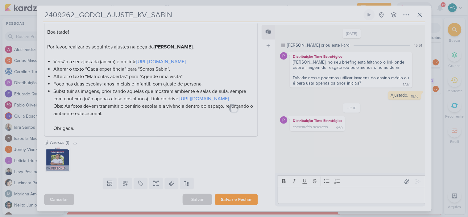
scroll to position [91, 0]
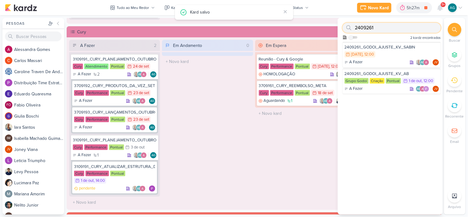
click at [390, 27] on input "2409261" at bounding box center [392, 28] width 98 height 10
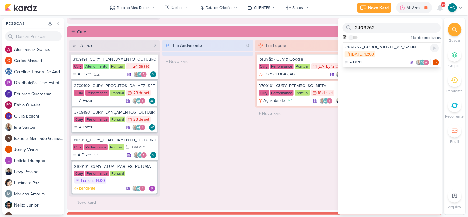
click at [393, 51] on div "30/9 [DATE] 12:00" at bounding box center [392, 54] width 94 height 7
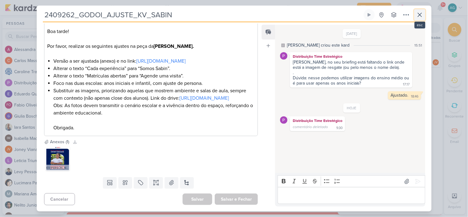
click at [423, 13] on icon at bounding box center [419, 14] width 7 height 7
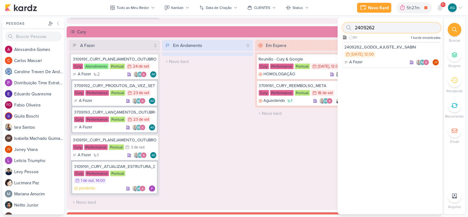
click at [344, 26] on div "2409262" at bounding box center [392, 28] width 98 height 10
paste input "15709261"
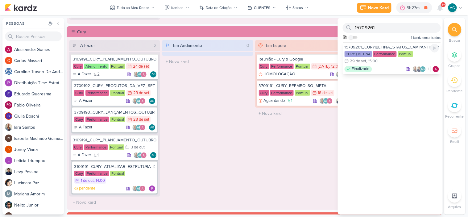
click at [387, 69] on div "Finalizado AG +1" at bounding box center [392, 69] width 94 height 6
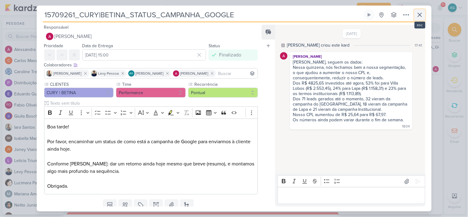
click at [421, 14] on icon at bounding box center [419, 14] width 7 height 7
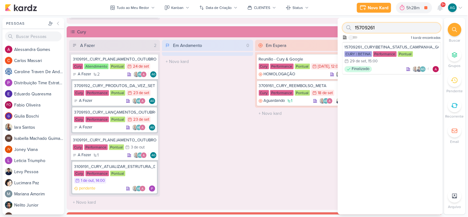
click at [350, 27] on div "15709261" at bounding box center [392, 28] width 98 height 10
paste input "709262"
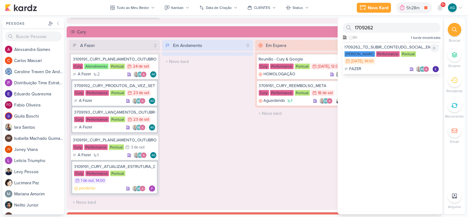
click at [385, 67] on div "FAZER AG" at bounding box center [392, 69] width 94 height 6
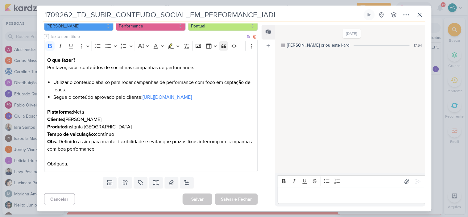
scroll to position [0, 0]
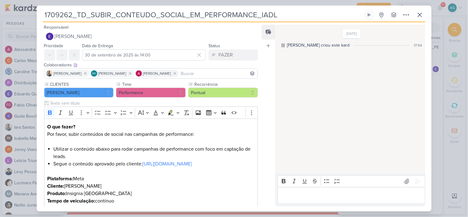
drag, startPoint x: 173, startPoint y: 16, endPoint x: 33, endPoint y: 17, distance: 140.8
click at [33, 17] on div "1709262_TD_SUBIR_CONTEUDO_SOCIAL_EM_PERFORMANCE_IADL" at bounding box center [234, 108] width 468 height 217
click at [419, 14] on icon at bounding box center [420, 15] width 4 height 4
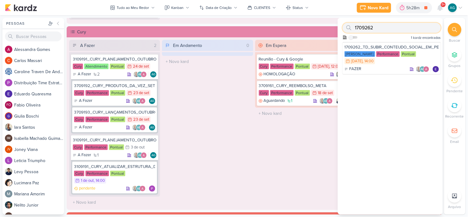
click at [349, 28] on div "1709262" at bounding box center [392, 28] width 98 height 10
click at [394, 46] on div "1709263_TD_SUBIR_CONTEUDO_SOCIAL_EM_PERFORMANCE_LCSA" at bounding box center [392, 47] width 94 height 6
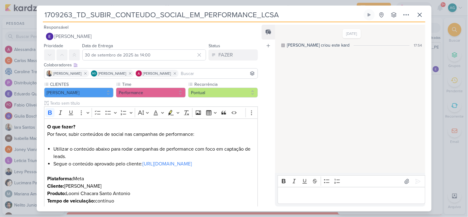
click at [38, 17] on div "1709263_TD_SUBIR_CONTEUDO_SOCIAL_EM_PERFORMANCE_LCSA Criado por mim nenhum grup…" at bounding box center [234, 110] width 395 height 202
drag, startPoint x: 291, startPoint y: 18, endPoint x: 45, endPoint y: 15, distance: 245.8
click at [45, 15] on input "1709263_TD_SUBIR_CONTEUDO_SOCIAL_EM_PERFORMANCE_LCSA" at bounding box center [203, 14] width 320 height 11
click at [421, 17] on icon at bounding box center [419, 14] width 7 height 7
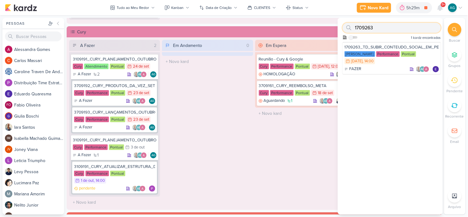
drag, startPoint x: 373, startPoint y: 30, endPoint x: 353, endPoint y: 28, distance: 19.8
click at [353, 28] on div "1709263" at bounding box center [392, 28] width 98 height 10
paste input "5109291"
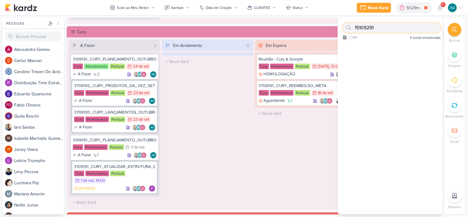
type input "15109291"
